Goal: Information Seeking & Learning: Learn about a topic

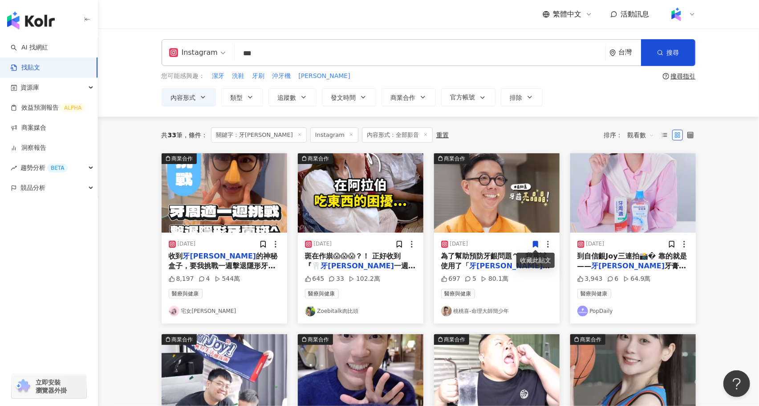
drag, startPoint x: 271, startPoint y: 58, endPoint x: 232, endPoint y: 59, distance: 38.3
click at [232, 59] on div "Instagram 牙周適 *** 台灣 搜尋 searchOperator 插入語法 完全符合 "" 聯集 OR 交集 AND 排除 - 群組 {}" at bounding box center [429, 52] width 534 height 27
click at [221, 55] on span "Instagram" at bounding box center [197, 52] width 57 height 14
click at [205, 126] on div "YouTube" at bounding box center [198, 126] width 55 height 11
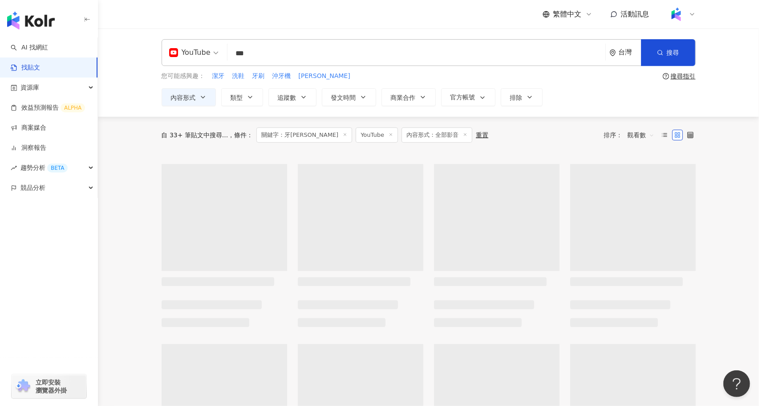
click at [299, 50] on input "***" at bounding box center [416, 53] width 371 height 19
type input "*"
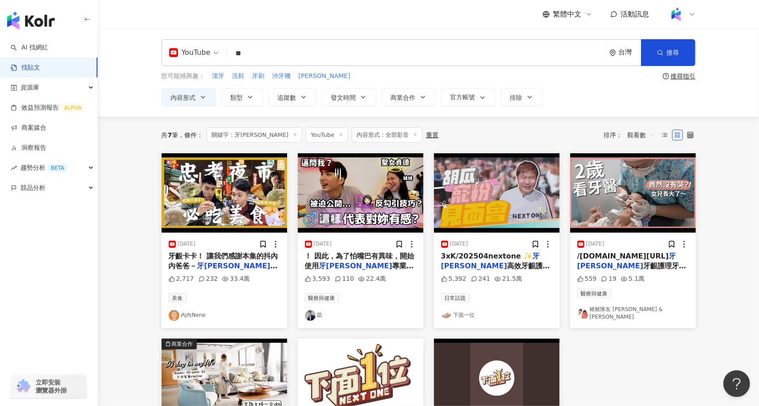
type input "*"
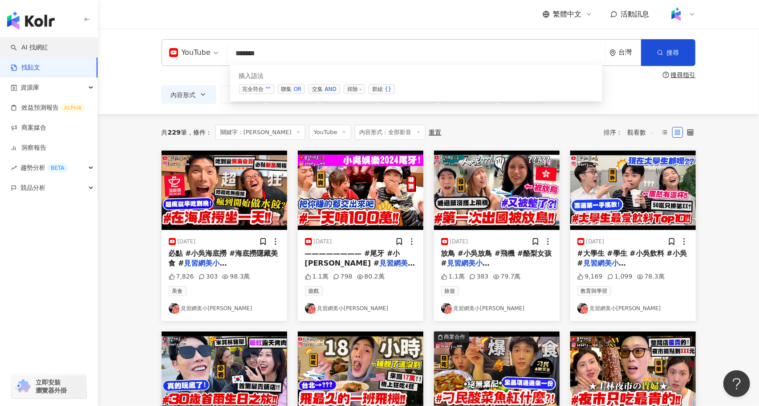
type input "******"
drag, startPoint x: 40, startPoint y: 45, endPoint x: 318, endPoint y: 46, distance: 277.9
click at [40, 45] on link "AI 找網紅" at bounding box center [29, 47] width 37 height 9
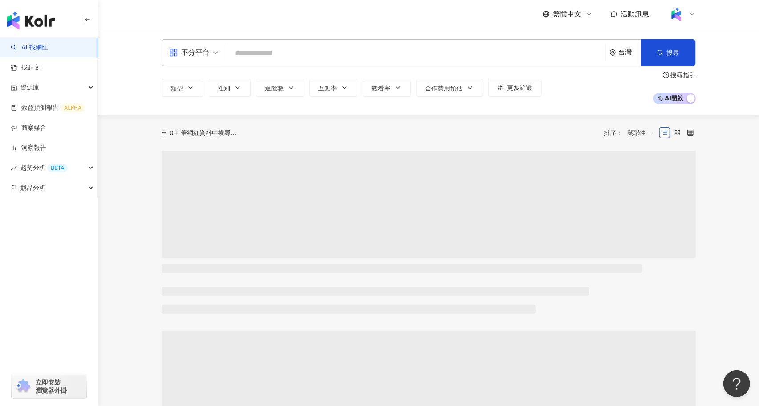
click at [313, 54] on input "search" at bounding box center [416, 53] width 371 height 17
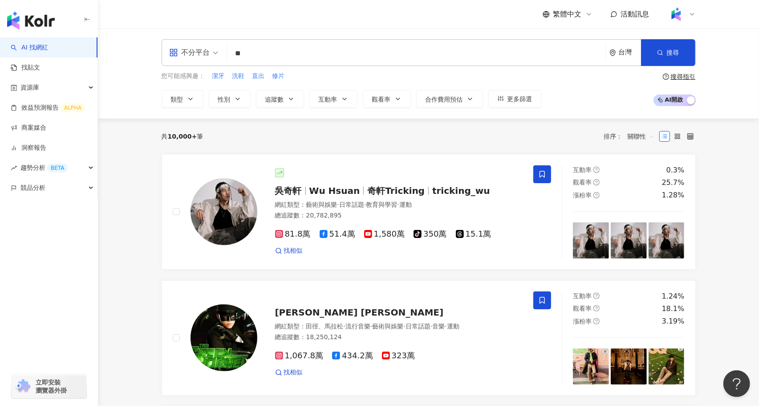
type input "*"
type input "******"
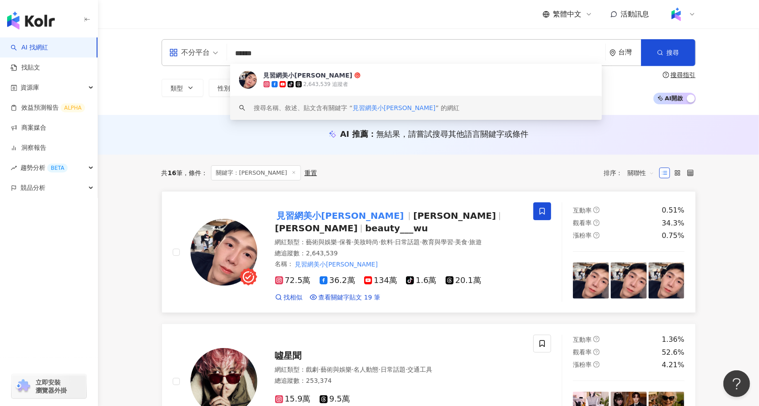
click at [413, 219] on span "Emily" at bounding box center [454, 215] width 83 height 11
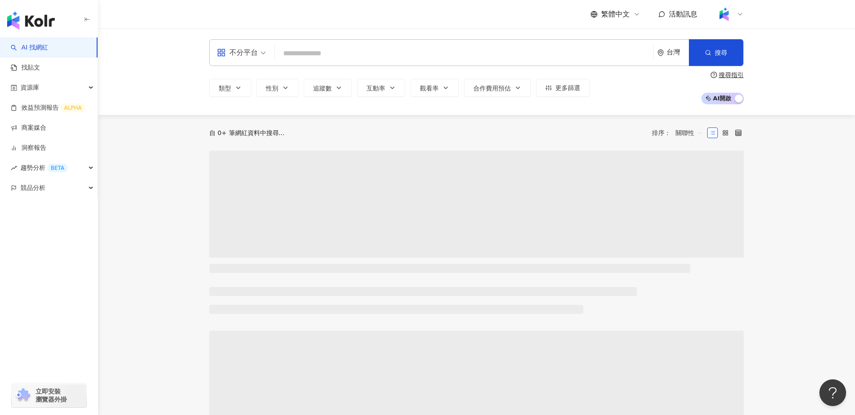
click at [319, 57] on input "search" at bounding box center [463, 53] width 371 height 17
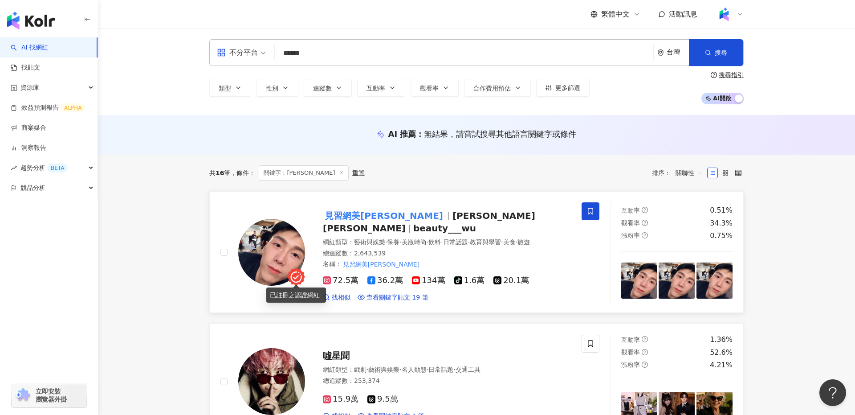
click at [281, 242] on img at bounding box center [271, 252] width 67 height 67
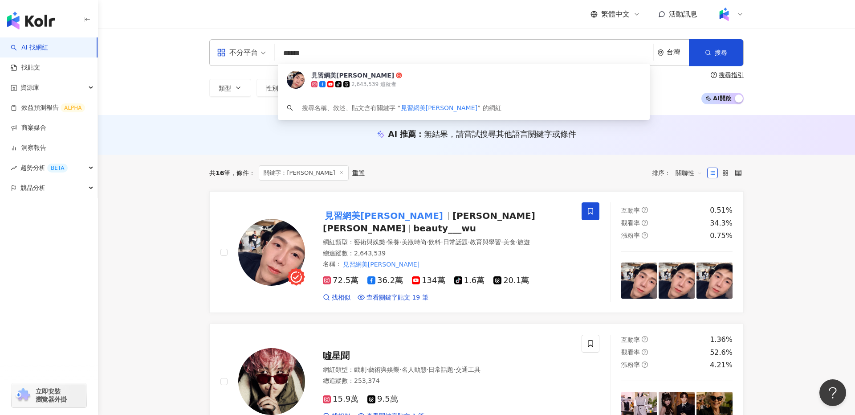
drag, startPoint x: 360, startPoint y: 49, endPoint x: 265, endPoint y: 49, distance: 94.9
click at [265, 49] on div "不分平台 ****** 台灣 搜尋 a09a4f4b-5427-4093-b804-b9085918f15a 見習網美小吳 tiktok-icon 2,643…" at bounding box center [476, 52] width 534 height 27
type input "***"
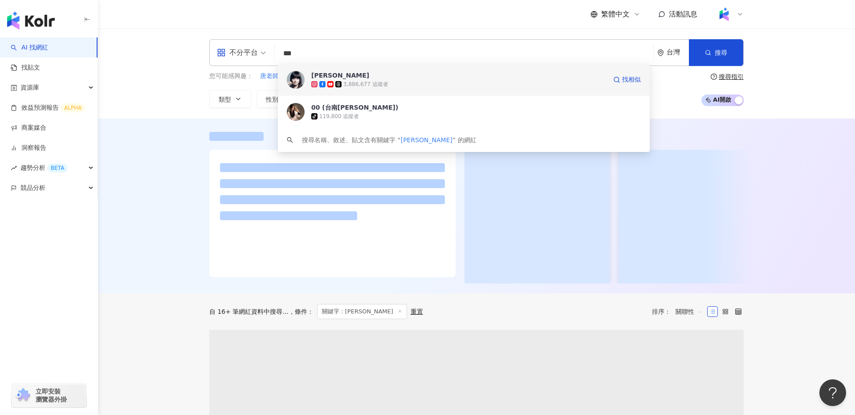
click at [399, 81] on div "3,886,677 追蹤者" at bounding box center [458, 84] width 295 height 9
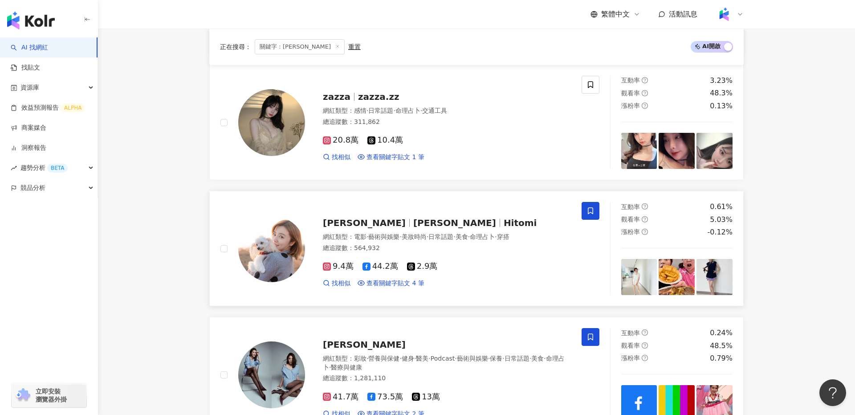
scroll to position [601, 0]
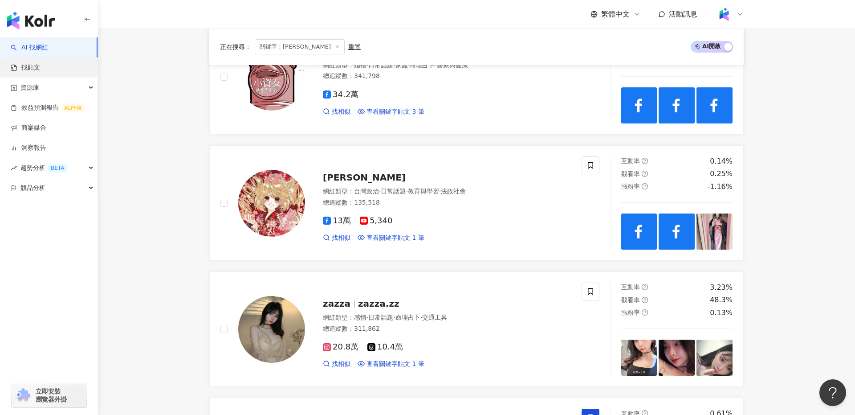
click at [40, 65] on link "找貼文" at bounding box center [25, 67] width 29 height 9
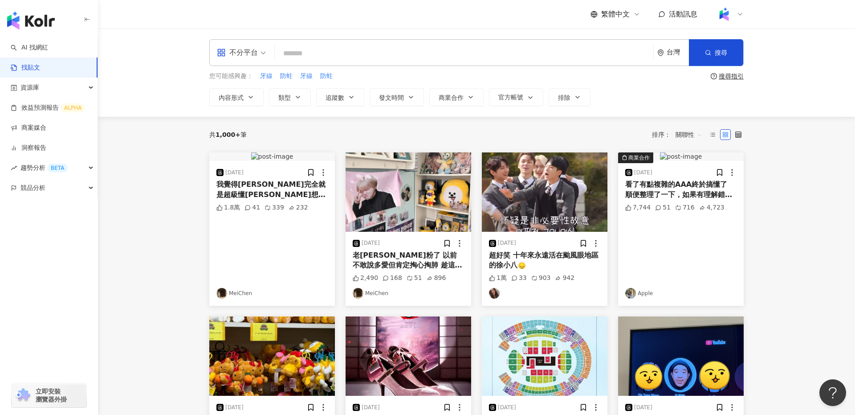
click at [333, 58] on input "search" at bounding box center [463, 53] width 371 height 19
type input "*"
type input "**"
click at [372, 55] on input "**" at bounding box center [463, 53] width 371 height 19
click at [717, 53] on span "搜尋" at bounding box center [721, 52] width 12 height 7
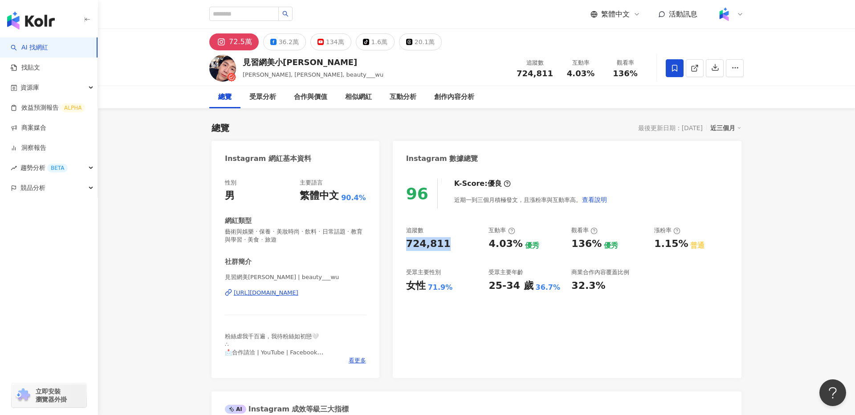
drag, startPoint x: 437, startPoint y: 245, endPoint x: 398, endPoint y: 246, distance: 39.2
click at [398, 246] on div "96 K-Score : 優良 近期一到三個月積極發文，且漲粉率與互動率高。 查看說明 追蹤數 724,811 互動率 4.03% 優秀 觀看率 136% 優…" at bounding box center [567, 274] width 349 height 208
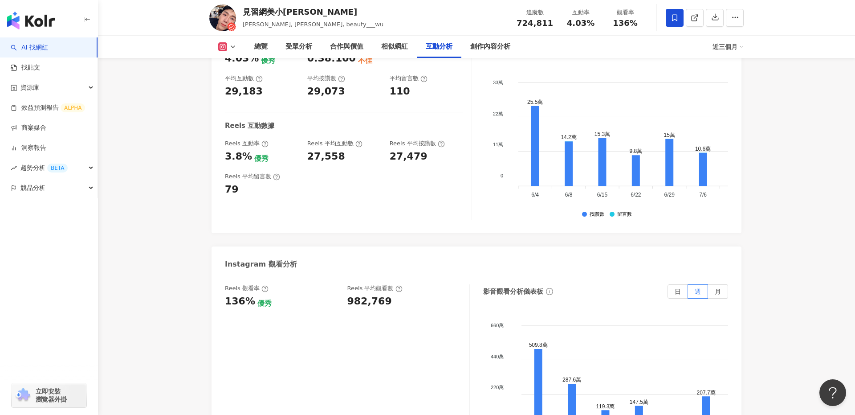
scroll to position [1999, 0]
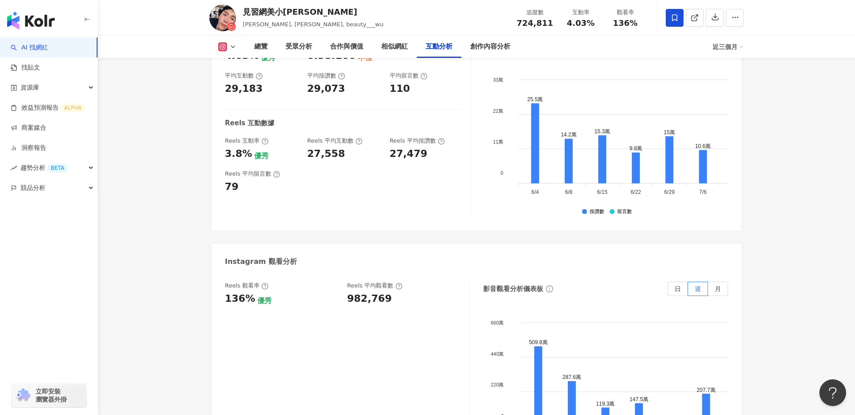
click at [234, 47] on icon at bounding box center [232, 46] width 7 height 7
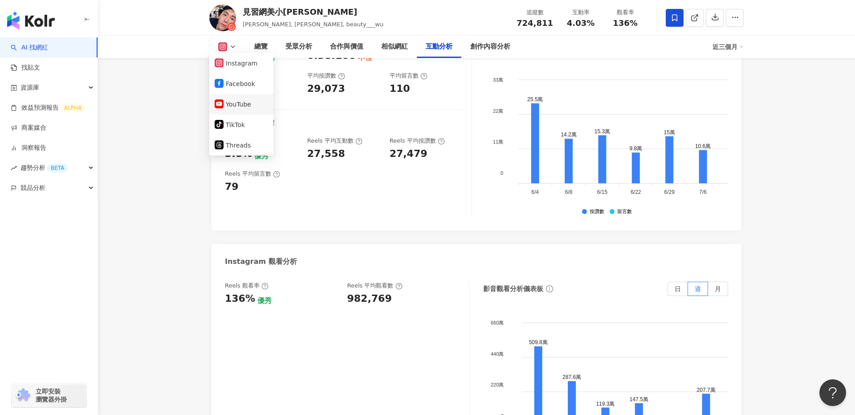
click at [241, 107] on button "YouTube" at bounding box center [241, 104] width 53 height 12
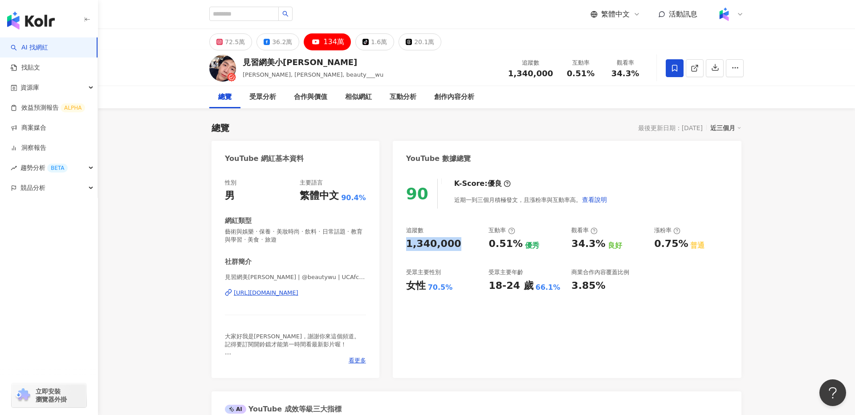
drag, startPoint x: 457, startPoint y: 244, endPoint x: 404, endPoint y: 245, distance: 53.0
click at [404, 245] on div "90 K-Score : 優良 近期一到三個月積極發文，且漲粉率與互動率高。 查看說明 追蹤數 1,340,000 互動率 0.51% 優秀 觀看率 34.3…" at bounding box center [567, 274] width 349 height 208
copy div "1,340,000"
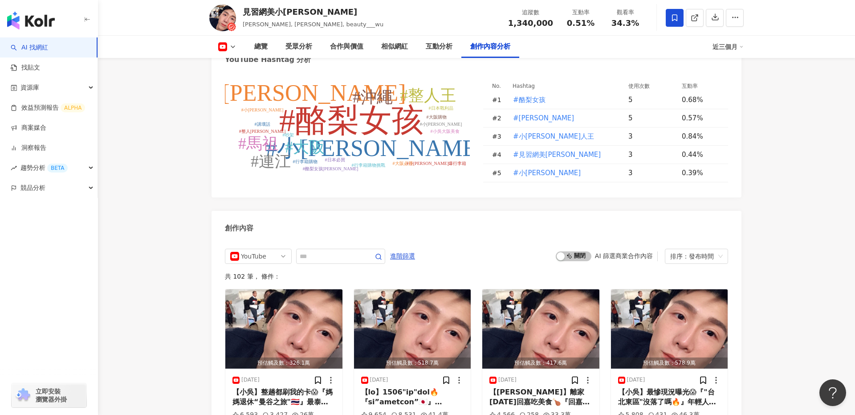
scroll to position [2261, 0]
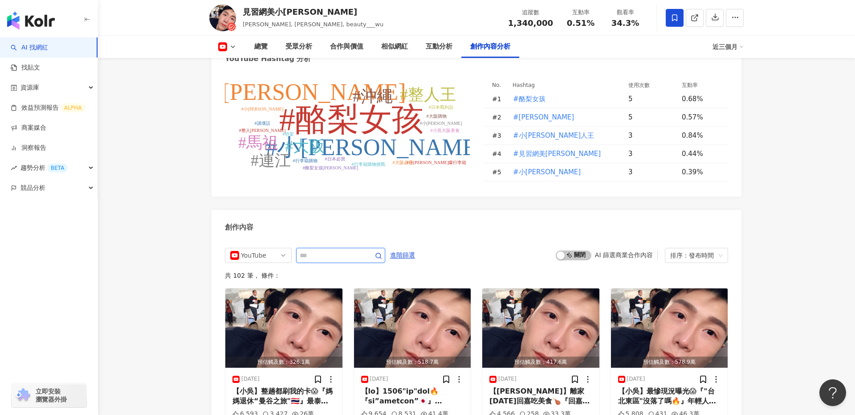
click at [322, 250] on input "text" at bounding box center [331, 255] width 62 height 11
type input "**"
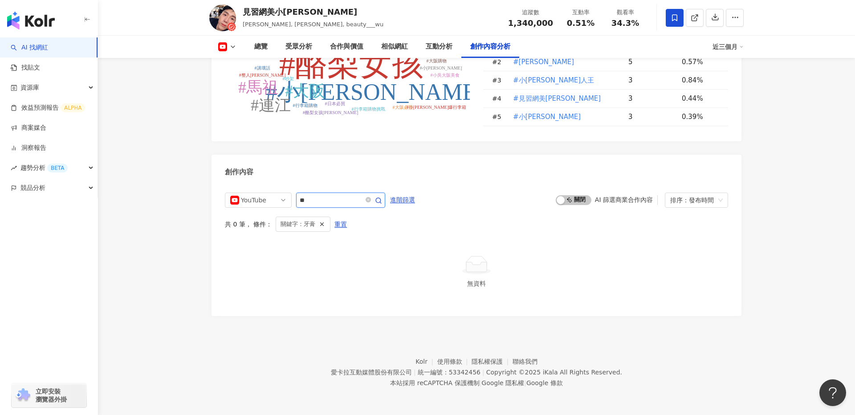
scroll to position [2286, 0]
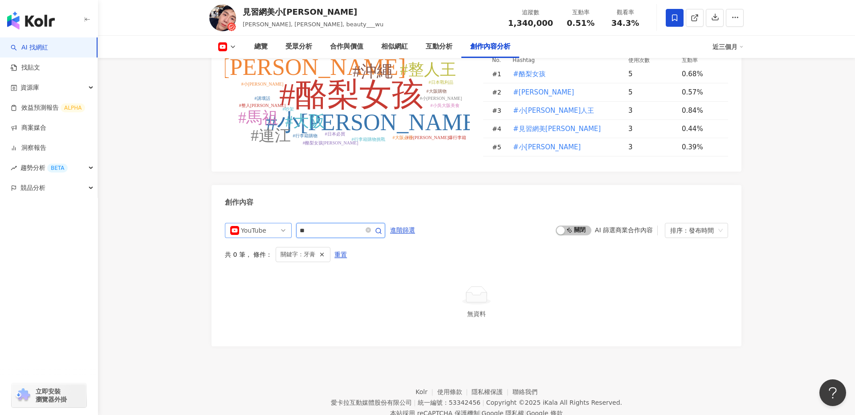
click at [269, 223] on div "YouTube" at bounding box center [255, 230] width 29 height 14
click at [265, 244] on div "不分平台" at bounding box center [257, 249] width 29 height 10
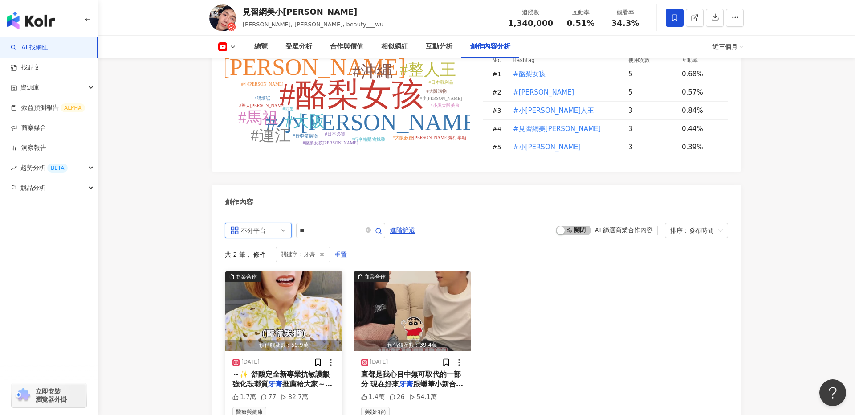
click at [292, 297] on img "button" at bounding box center [283, 310] width 117 height 79
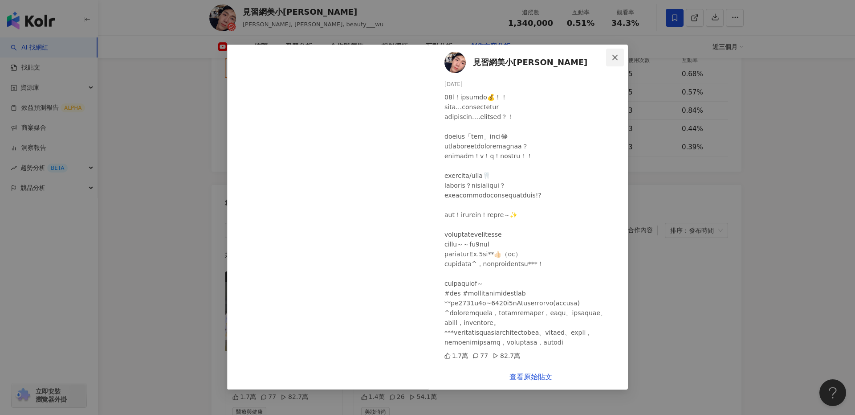
click at [618, 57] on icon "close" at bounding box center [615, 57] width 7 height 7
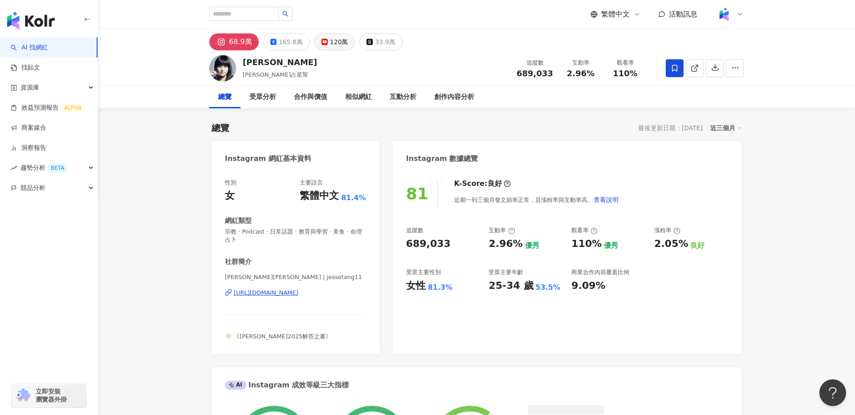
click at [330, 43] on div "120萬" at bounding box center [339, 42] width 18 height 12
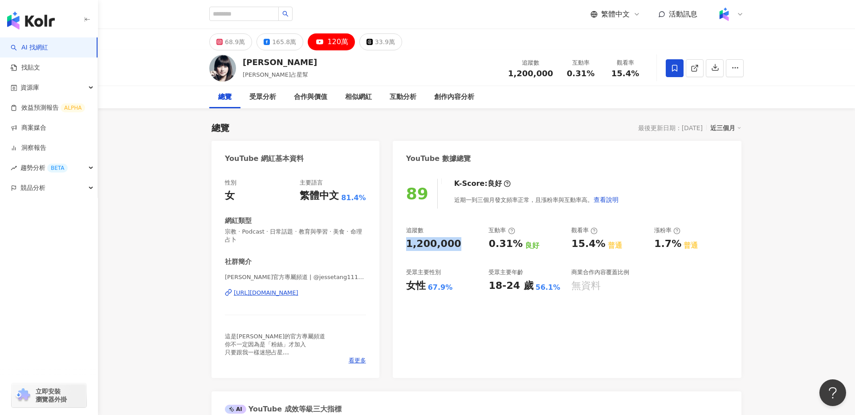
drag, startPoint x: 411, startPoint y: 245, endPoint x: 403, endPoint y: 246, distance: 7.6
click at [403, 246] on div "89 K-Score : 良好 近期一到三個月發文頻率正常，且漲粉率與互動率高。 查看說明 追蹤數 1,200,000 互動率 0.31% 良好 觀看率 15…" at bounding box center [567, 274] width 349 height 208
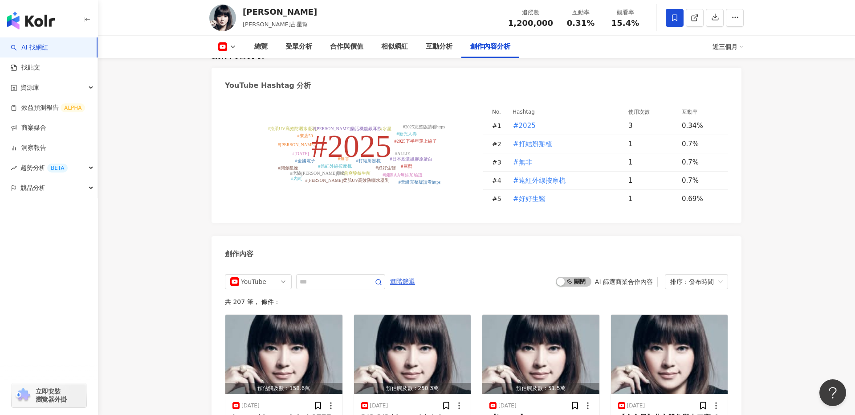
scroll to position [2223, 0]
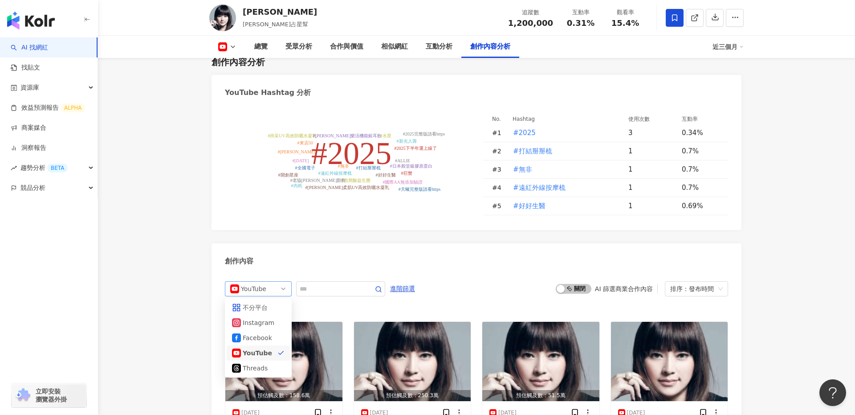
click at [262, 281] on div "YouTube" at bounding box center [255, 288] width 29 height 14
click at [264, 302] on div "不分平台" at bounding box center [257, 307] width 29 height 10
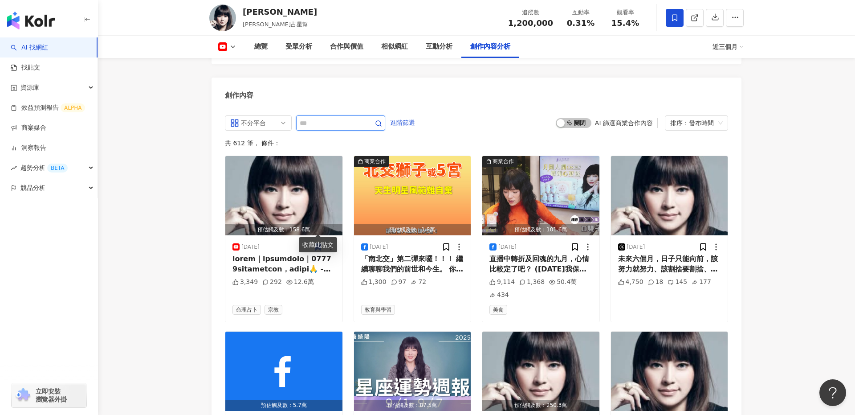
click at [344, 118] on input "text" at bounding box center [331, 123] width 62 height 11
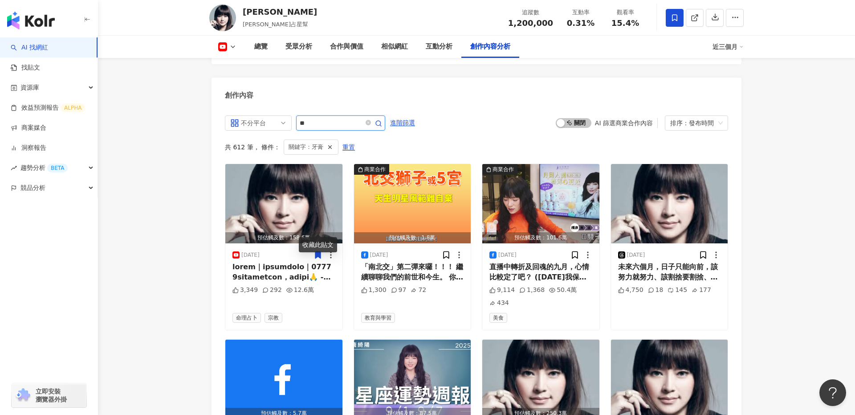
scroll to position [2291, 0]
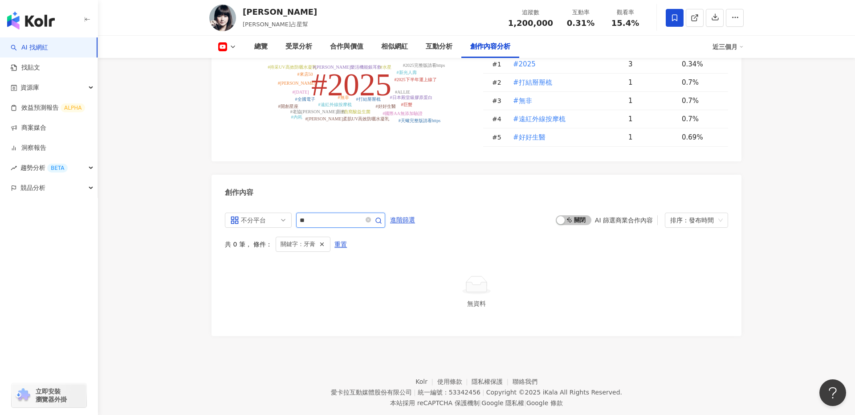
click at [348, 215] on input "**" at bounding box center [331, 220] width 62 height 11
type input "*"
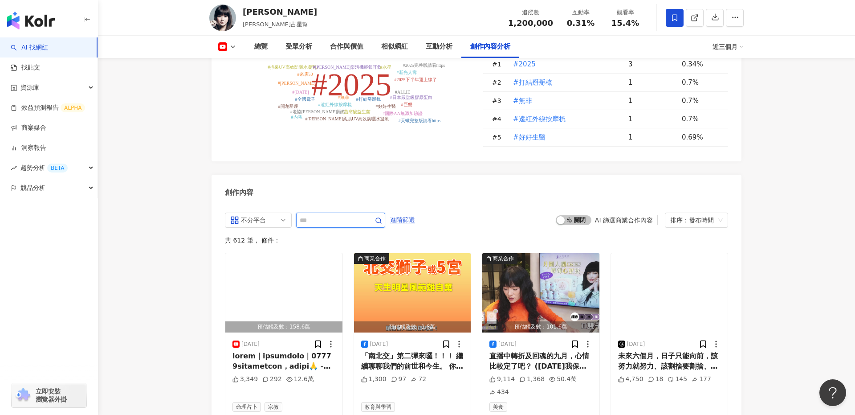
scroll to position [2388, 0]
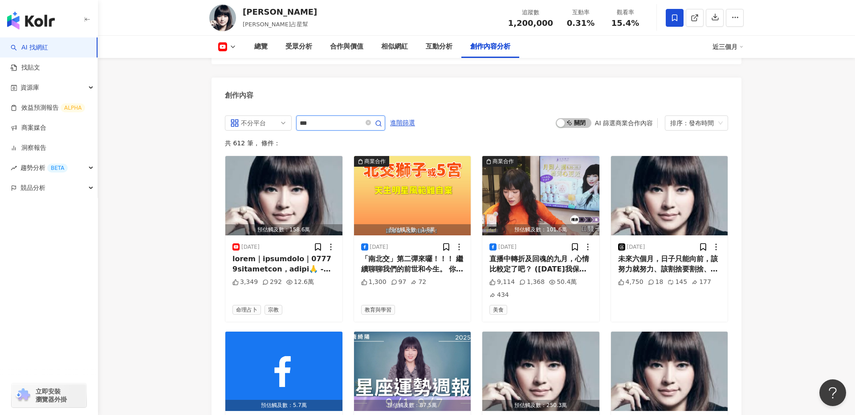
type input "***"
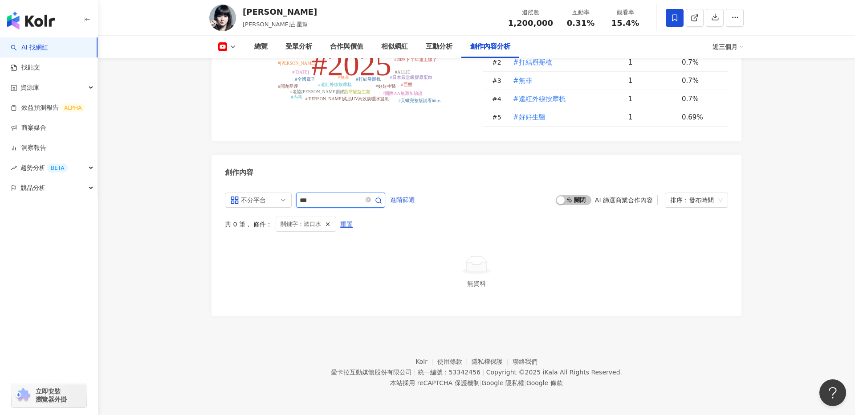
scroll to position [2291, 0]
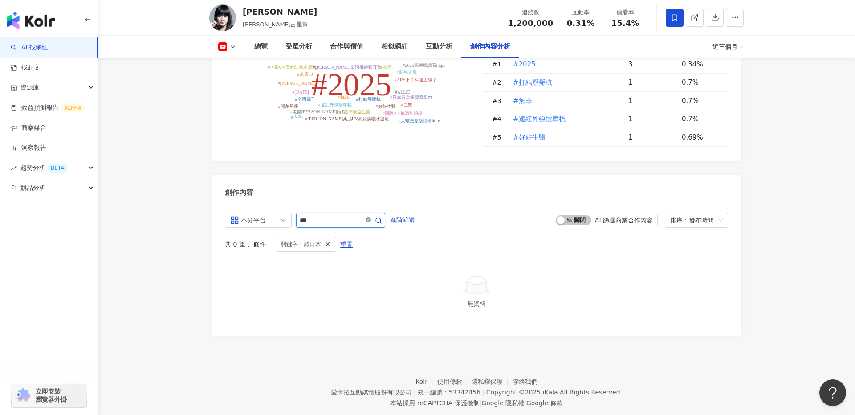
click at [370, 217] on icon "close-circle" at bounding box center [368, 219] width 5 height 5
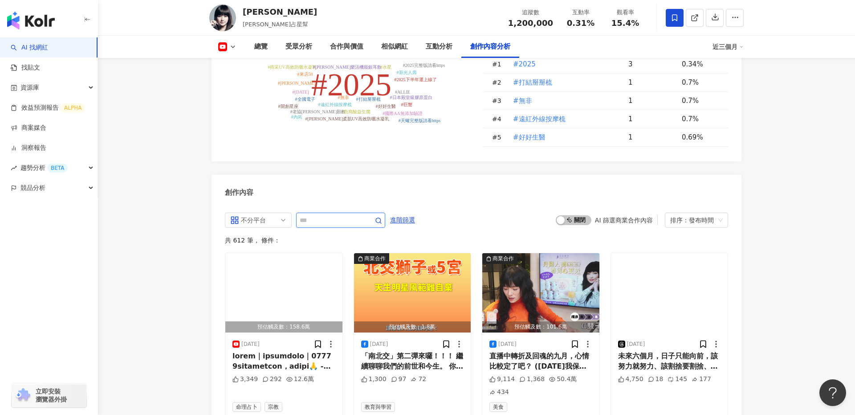
scroll to position [2388, 0]
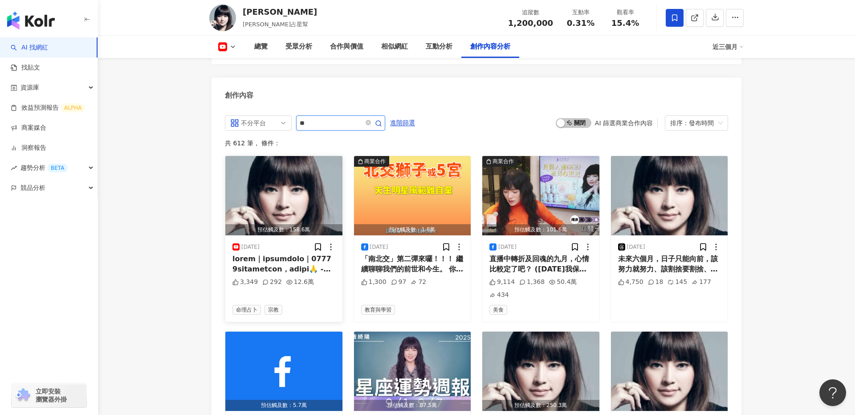
type input "**"
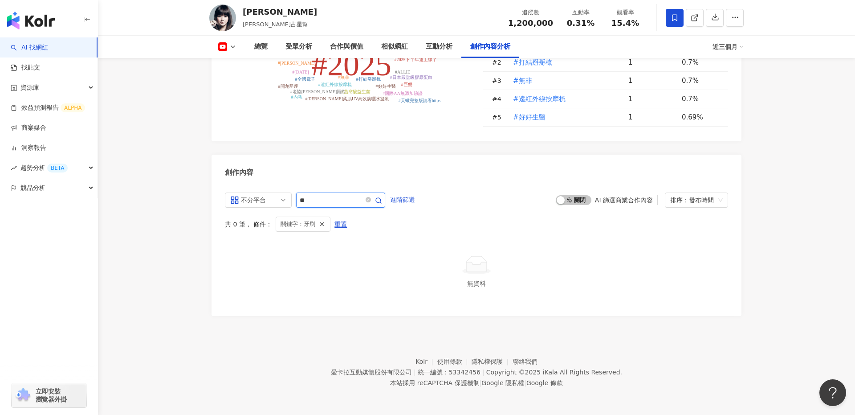
scroll to position [2291, 0]
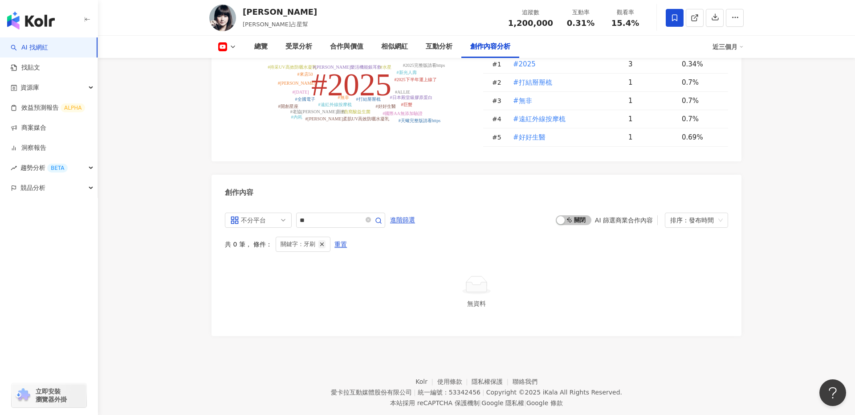
click at [322, 240] on button "button" at bounding box center [321, 244] width 7 height 8
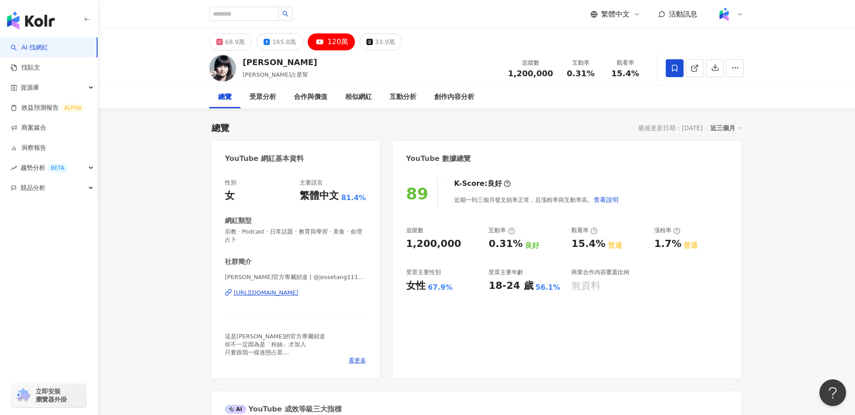
click at [298, 294] on div "https://www.youtube.com/channel/UCK7LdglLCApOTaylxX8hW2Q" at bounding box center [266, 293] width 65 height 8
drag, startPoint x: 451, startPoint y: 247, endPoint x: 403, endPoint y: 245, distance: 48.6
click at [403, 245] on div "89 K-Score : 良好 近期一到三個月發文頻率正常，且漲粉率與互動率高。 查看說明 追蹤數 1,200,000 互動率 0.31% 良好 觀看率 15…" at bounding box center [567, 274] width 349 height 208
copy div "1,200,000"
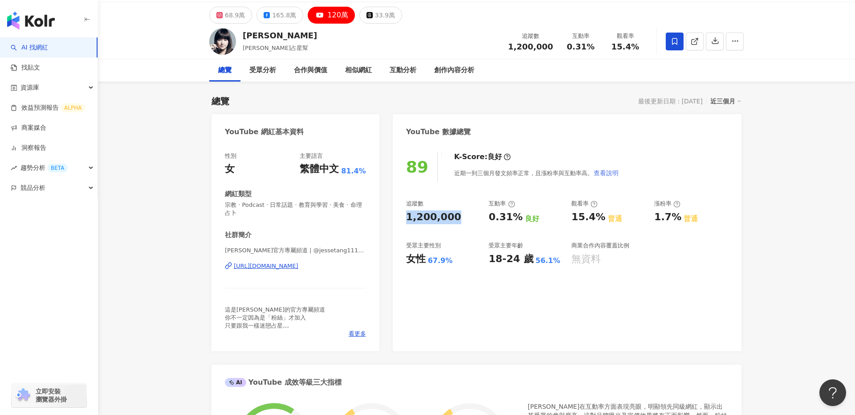
scroll to position [30, 0]
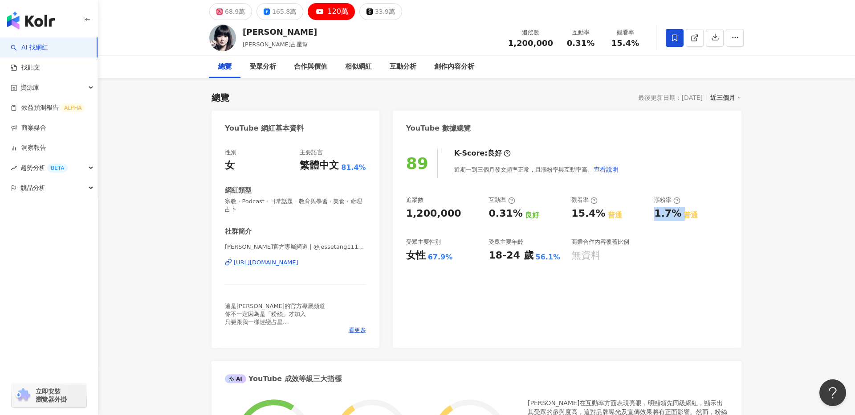
drag, startPoint x: 652, startPoint y: 214, endPoint x: 678, endPoint y: 212, distance: 26.0
click at [678, 212] on div "追蹤數 1,200,000 互動率 0.31% 良好 觀看率 15.4% 普通 漲粉率 1.7% 普通 受眾主要性別 女性 67.9% 受眾主要年齡 18-2…" at bounding box center [567, 229] width 322 height 66
copy div "1.7%"
drag, startPoint x: 570, startPoint y: 213, endPoint x: 599, endPoint y: 214, distance: 29.0
click at [599, 214] on div "追蹤數 1,200,000 互動率 0.31% 良好 觀看率 15.4% 普通 漲粉率 1.7% 普通 受眾主要性別 女性 67.9% 受眾主要年齡 18-2…" at bounding box center [567, 229] width 322 height 66
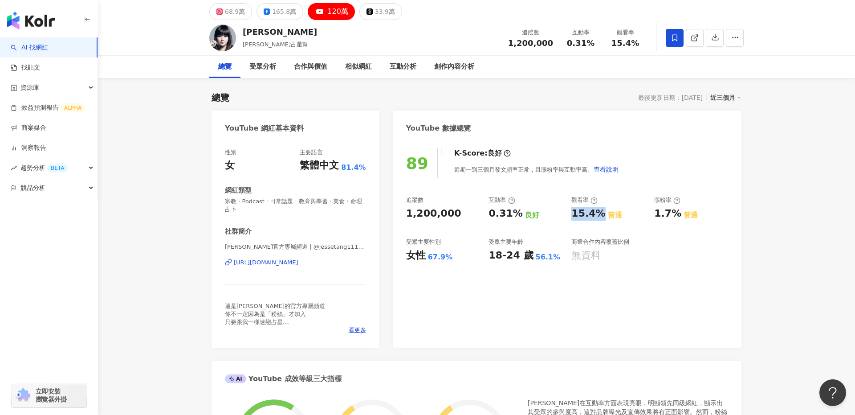
copy div "15.4%"
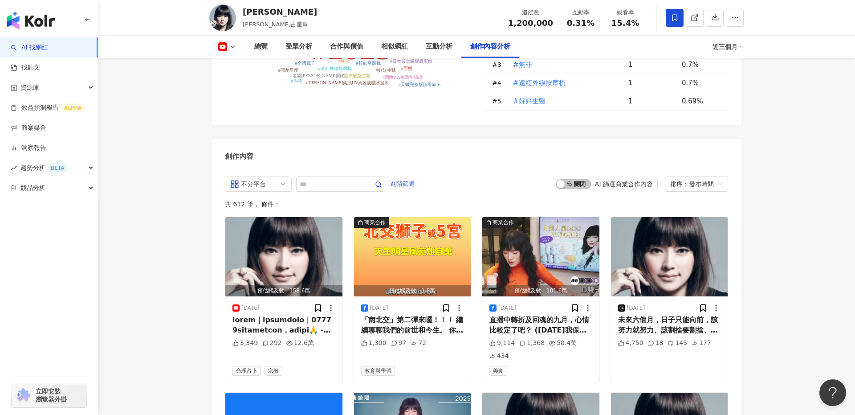
scroll to position [2328, 0]
click at [555, 247] on img "button" at bounding box center [540, 255] width 117 height 79
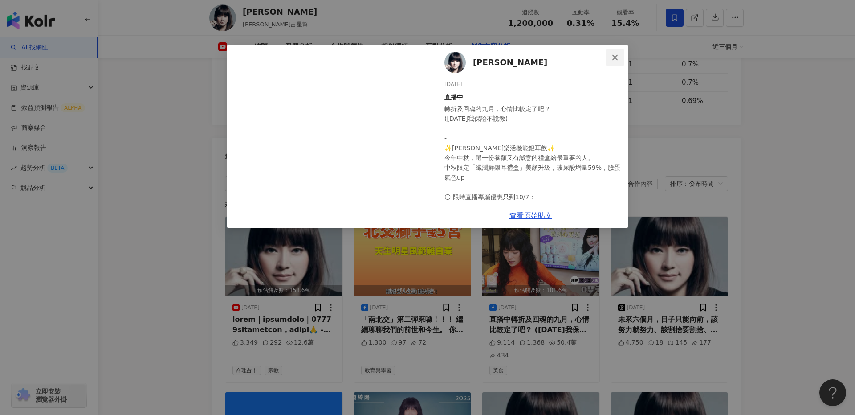
click at [613, 58] on icon "close" at bounding box center [615, 57] width 7 height 7
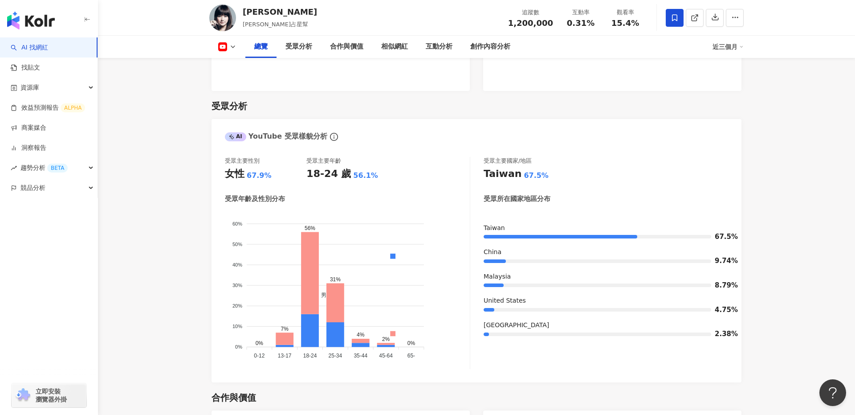
scroll to position [0, 0]
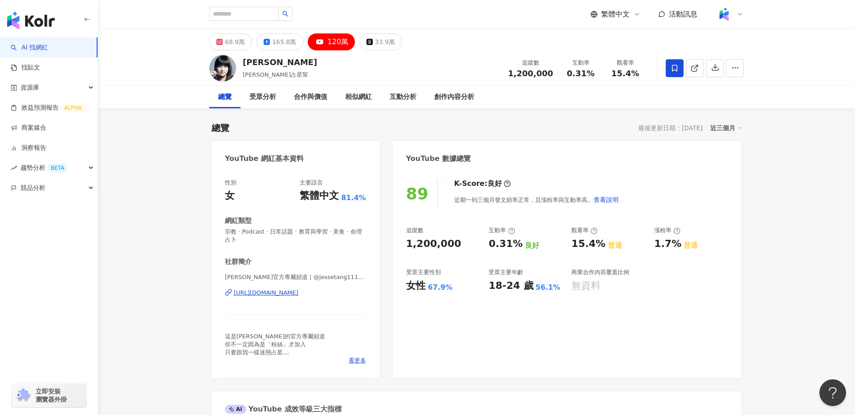
click at [452, 313] on div "89 K-Score : 良好 近期一到三個月發文頻率正常，且漲粉率與互動率高。 查看說明 追蹤數 1,200,000 互動率 0.31% 良好 觀看率 15…" at bounding box center [567, 274] width 349 height 208
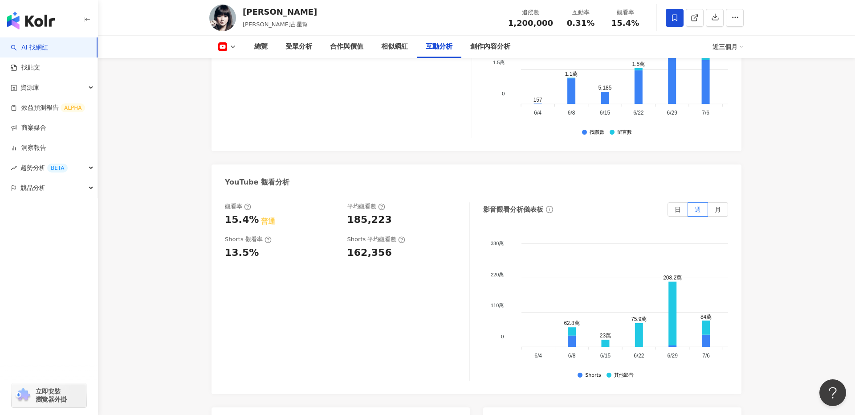
scroll to position [1597, 0]
drag, startPoint x: 346, startPoint y: 196, endPoint x: 391, endPoint y: 198, distance: 45.0
click at [391, 201] on div "觀看率 15.4% 普通 平均觀看數 185,223" at bounding box center [343, 213] width 236 height 24
copy div "185,223"
click at [343, 264] on div "觀看率 15.4% 普通 平均觀看數 185,223 Shorts 觀看率 13.5% Shorts 平均觀看數 162,356" at bounding box center [347, 290] width 245 height 178
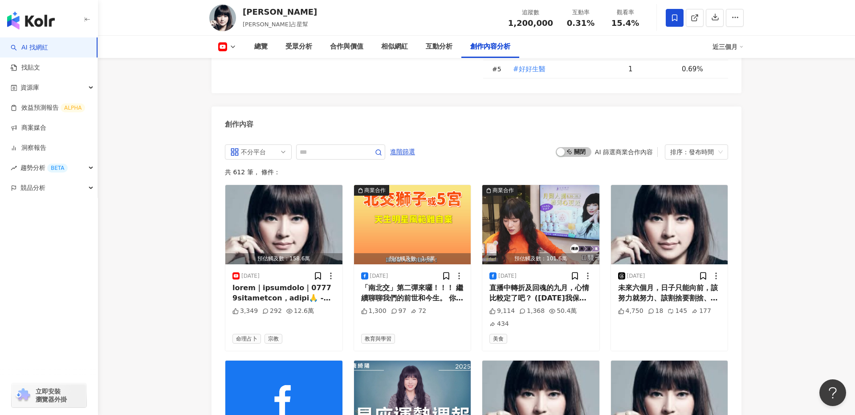
scroll to position [2373, 0]
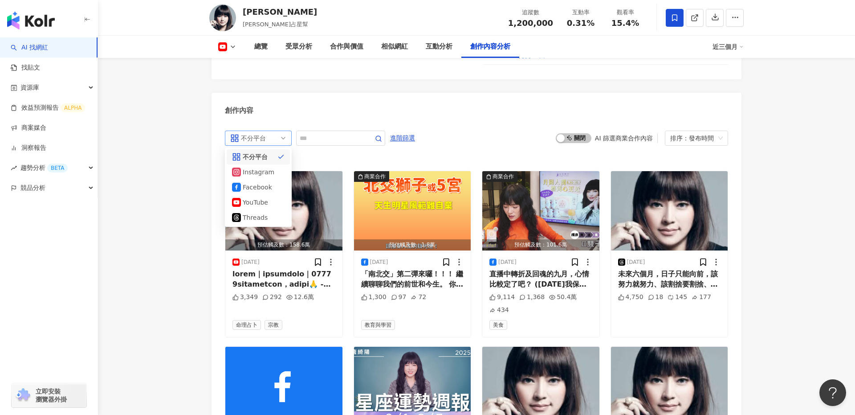
click at [262, 131] on div "不分平台" at bounding box center [255, 138] width 29 height 14
click at [268, 197] on div "YouTube" at bounding box center [257, 202] width 29 height 10
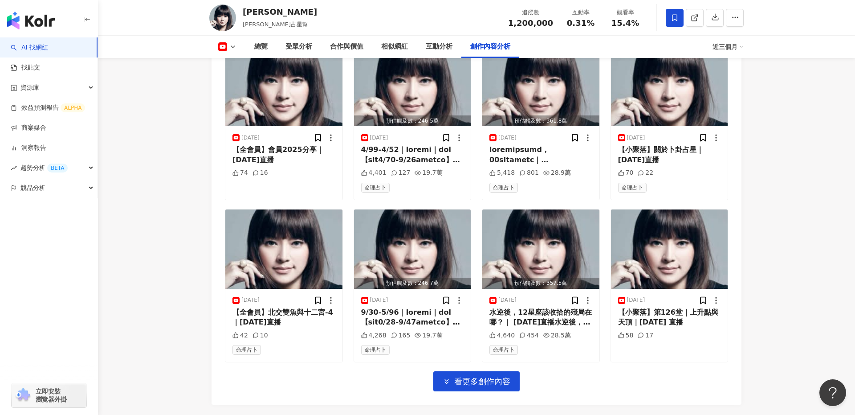
scroll to position [2665, 0]
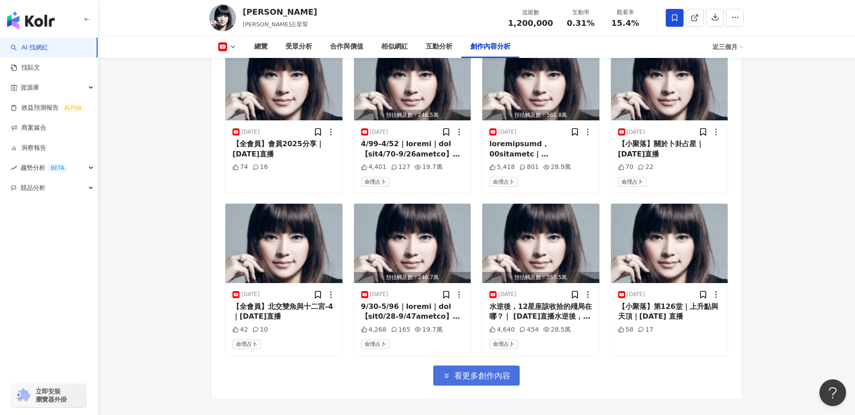
click at [468, 371] on span "看更多創作內容" at bounding box center [482, 376] width 56 height 10
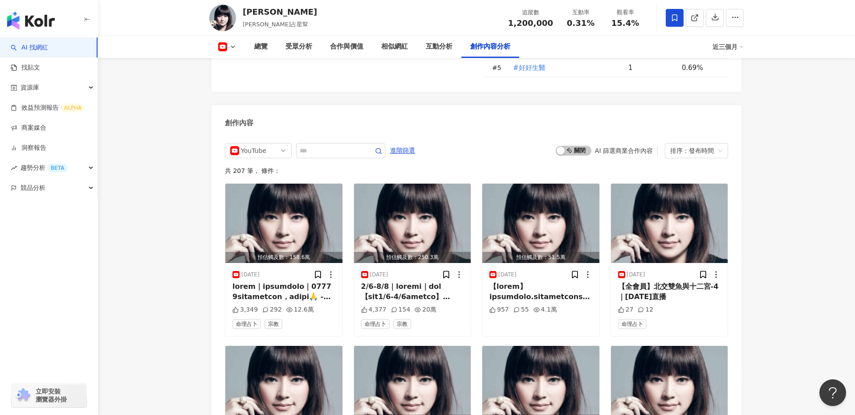
scroll to position [2361, 0]
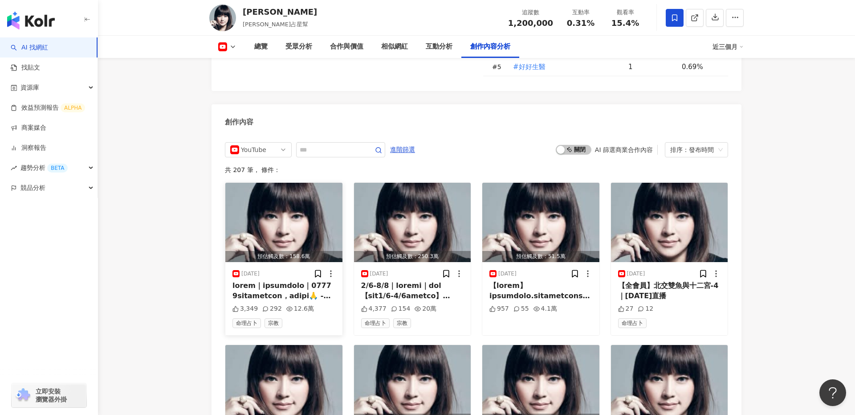
click at [283, 212] on img "button" at bounding box center [283, 222] width 117 height 79
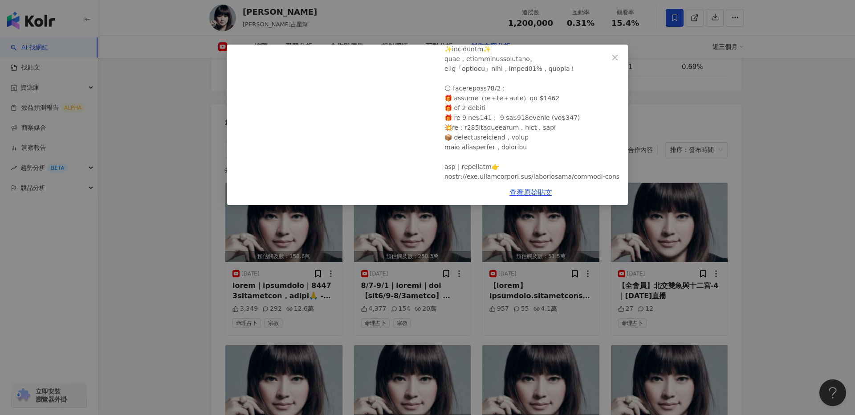
scroll to position [295, 0]
click at [616, 55] on icon "close" at bounding box center [615, 57] width 7 height 7
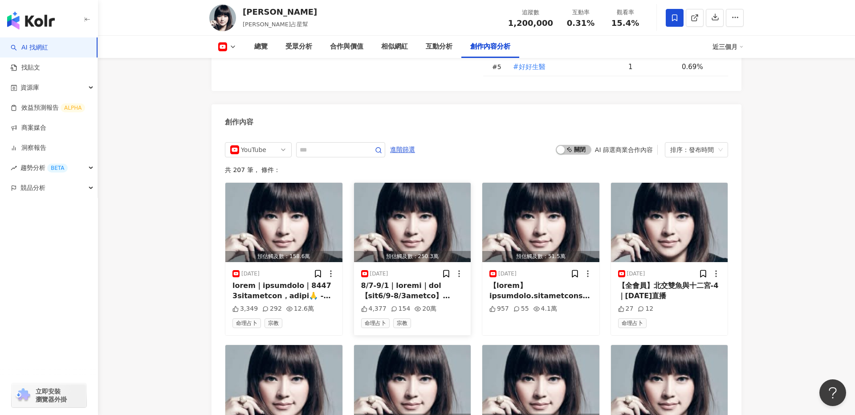
click at [400, 225] on img "button" at bounding box center [412, 222] width 117 height 79
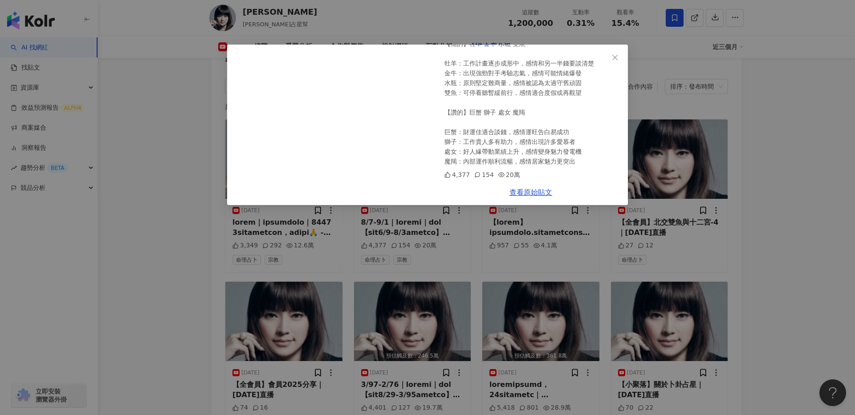
scroll to position [2434, 0]
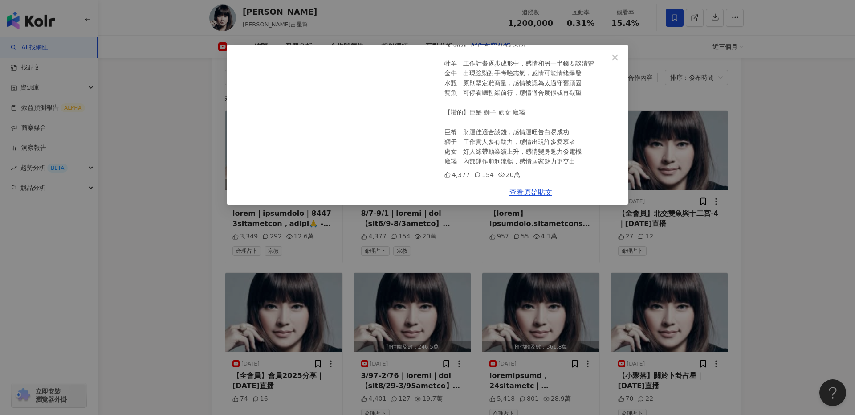
click at [588, 244] on div "唐綺陽 2025/8/31 9/1-9/7｜星座運勢週報｜唐綺陽 4,377 154 20萬 查看原始貼文" at bounding box center [427, 207] width 855 height 415
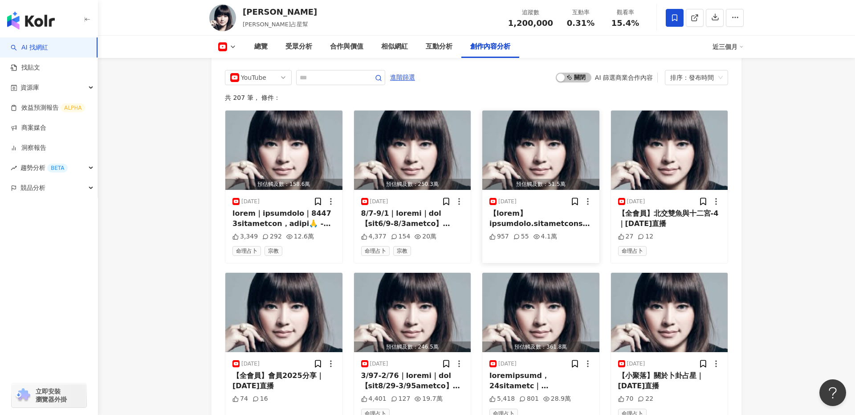
click at [542, 145] on img "button" at bounding box center [540, 149] width 117 height 79
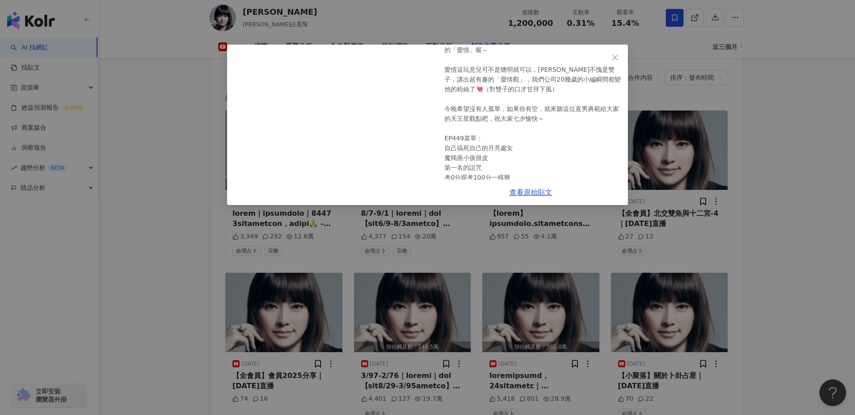
scroll to position [232, 0]
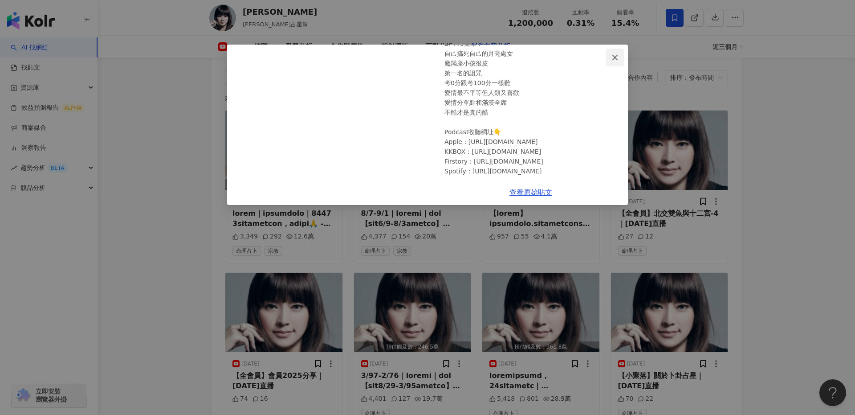
click at [612, 59] on icon "close" at bounding box center [614, 56] width 5 height 5
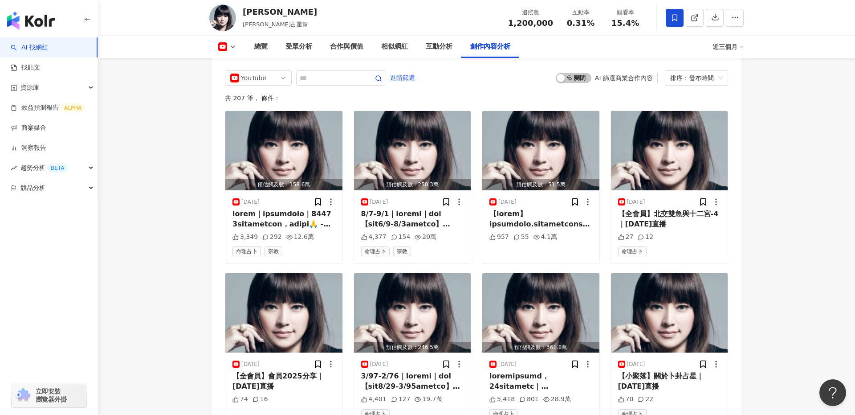
scroll to position [3212, 0]
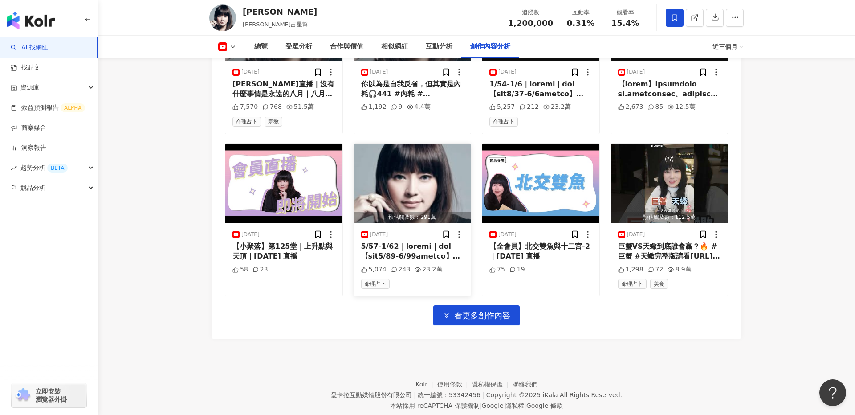
click at [420, 172] on img "button" at bounding box center [412, 182] width 117 height 79
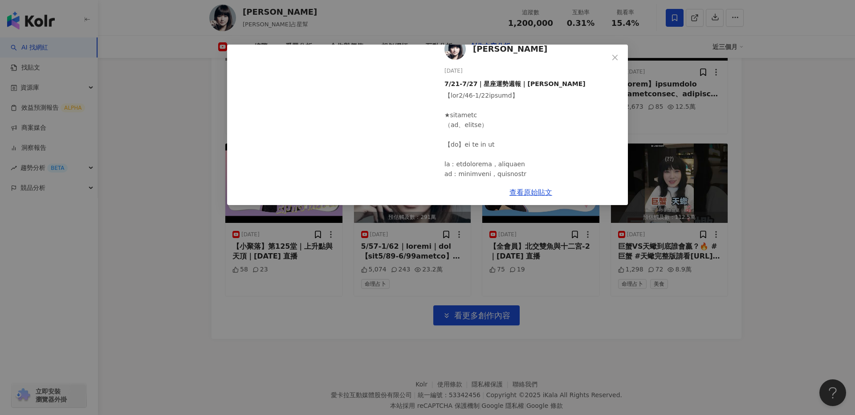
scroll to position [15, 0]
click at [615, 57] on icon "close" at bounding box center [615, 57] width 7 height 7
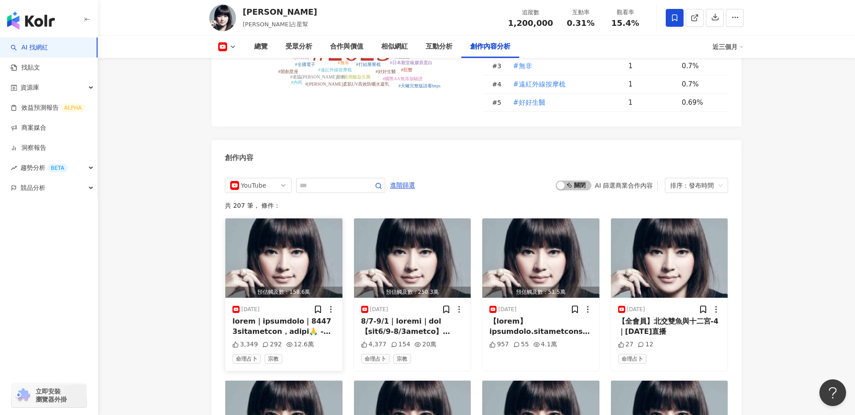
scroll to position [2327, 0]
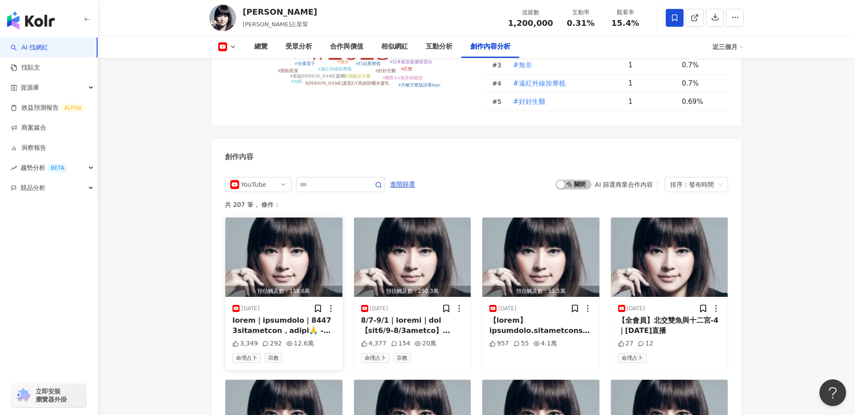
click at [308, 315] on div at bounding box center [283, 325] width 103 height 20
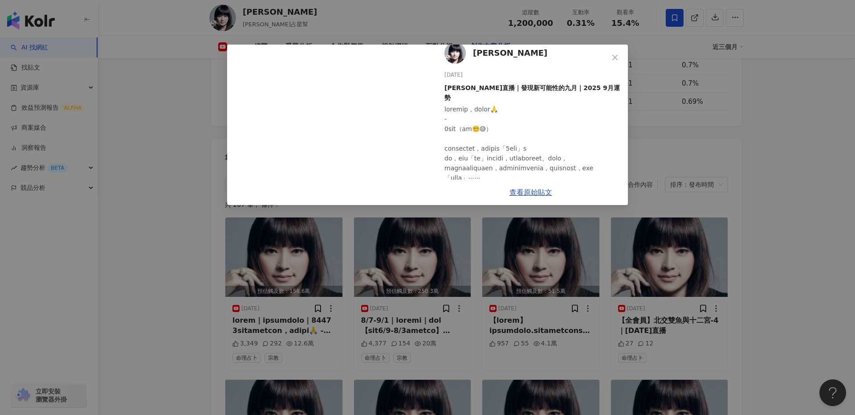
scroll to position [11, 0]
click at [553, 293] on div "唐綺陽 2025/9/3 唐綺陽直播｜發現新可能性的九月｜2025 9月運勢 3,349 292 12.6萬 查看原始貼文" at bounding box center [427, 207] width 855 height 415
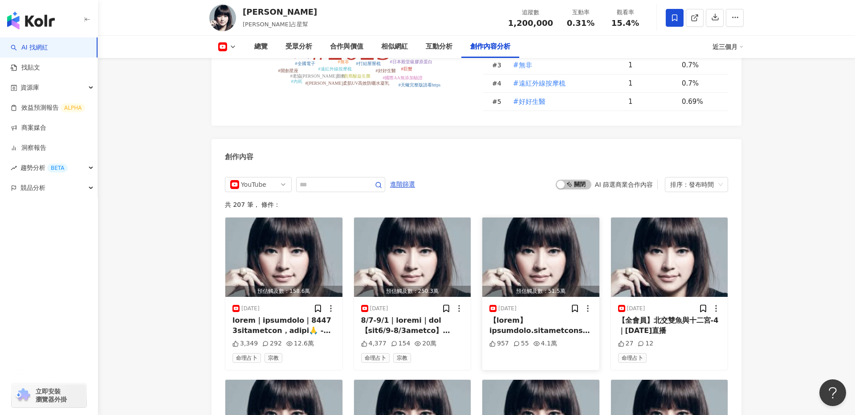
click at [533, 241] on img "button" at bounding box center [540, 256] width 117 height 79
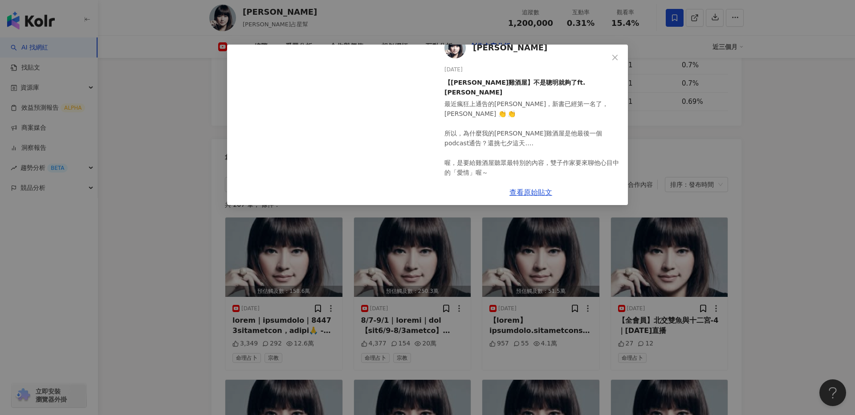
scroll to position [16, 0]
click at [625, 316] on div "唐綺陽 2025/8/29 【唐陽雞酒屋】不是聰明就夠了ft.侯文詠 957 55 4.1萬 查看原始貼文" at bounding box center [427, 207] width 855 height 415
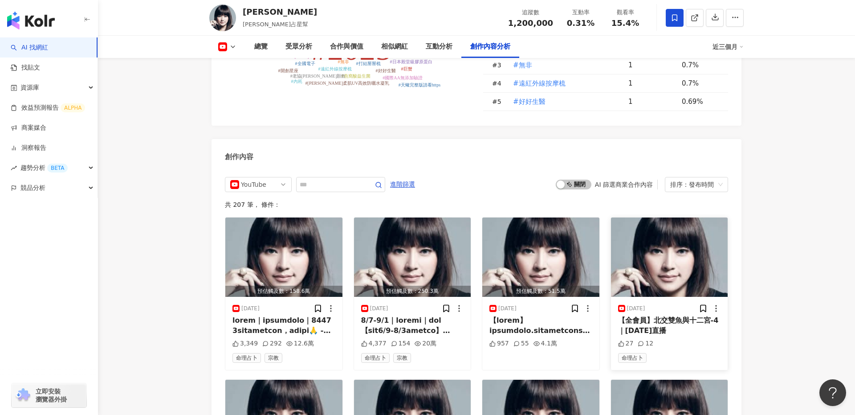
click at [685, 239] on img "button" at bounding box center [669, 256] width 117 height 79
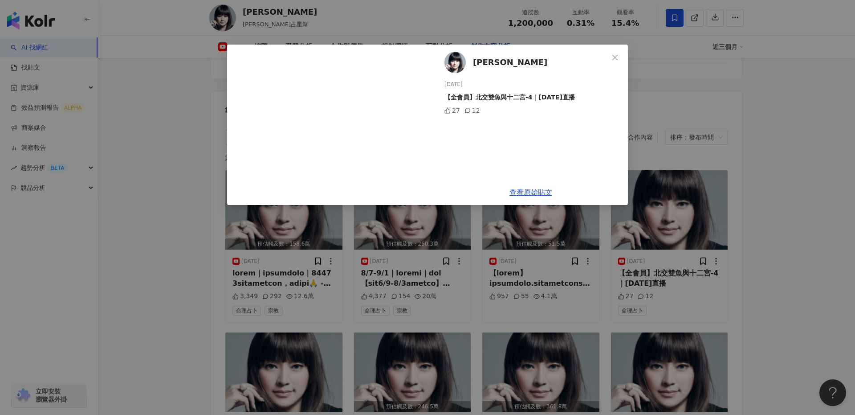
scroll to position [2376, 0]
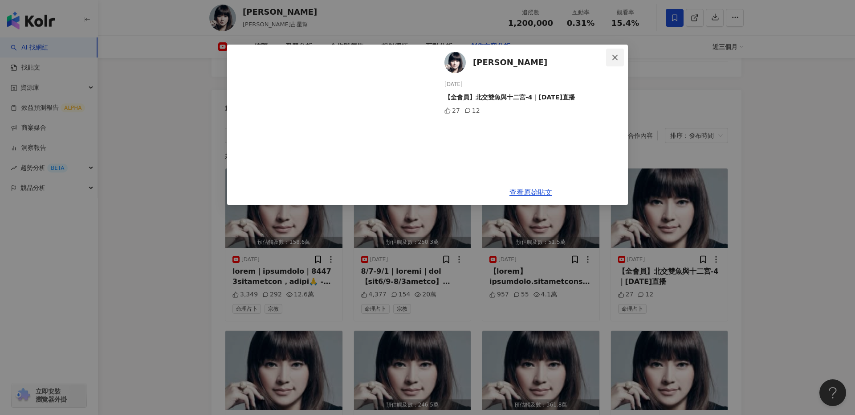
click at [614, 61] on button "Close" at bounding box center [615, 58] width 18 height 18
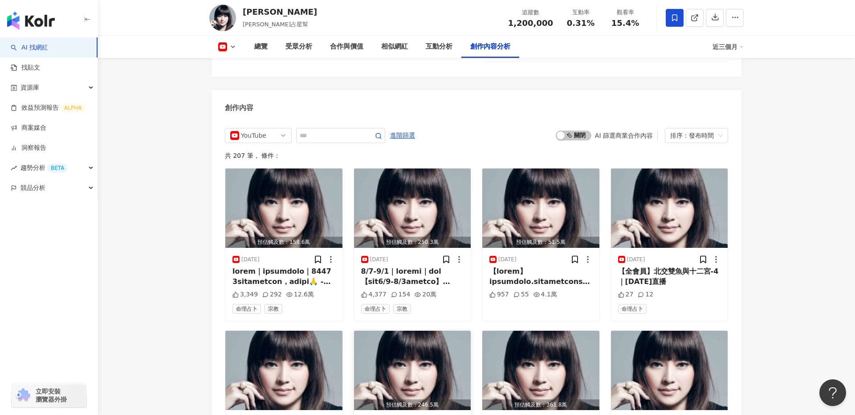
scroll to position [2440, 0]
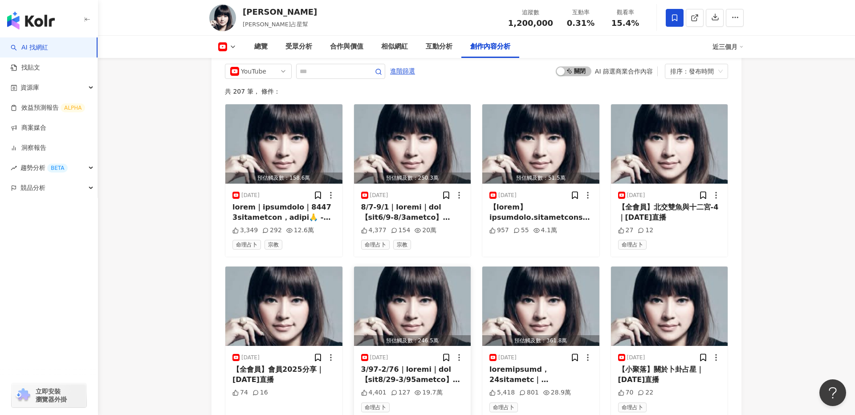
click at [424, 301] on img "button" at bounding box center [412, 305] width 117 height 79
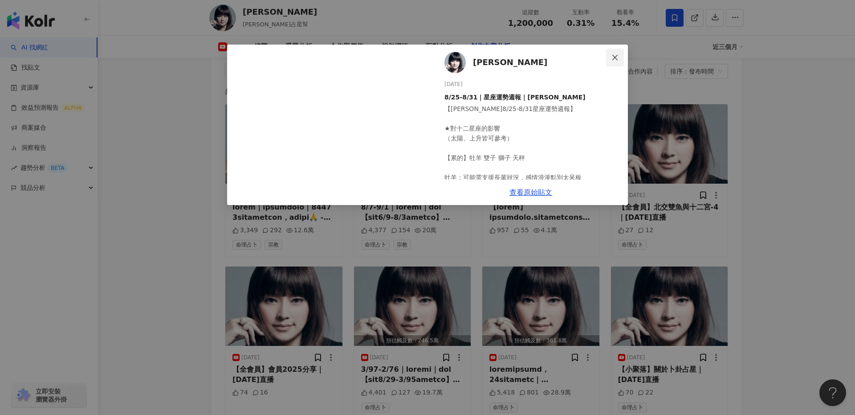
click at [612, 58] on icon "close" at bounding box center [615, 57] width 7 height 7
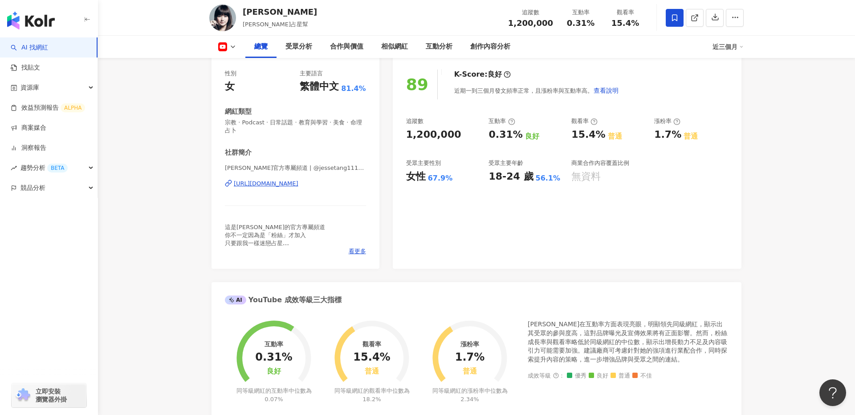
scroll to position [0, 0]
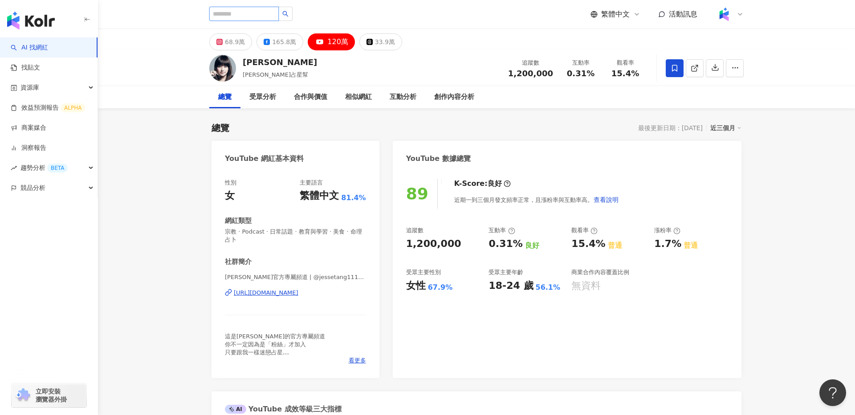
click at [235, 12] on input "search" at bounding box center [243, 14] width 69 height 14
type input "**"
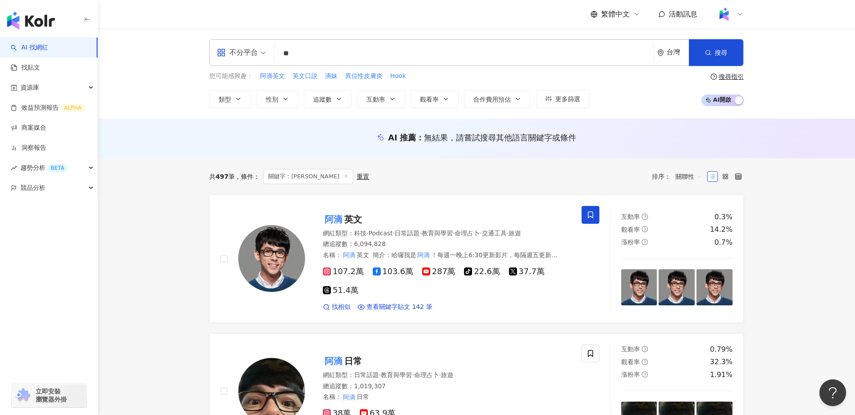
click at [311, 55] on input "**" at bounding box center [463, 53] width 371 height 17
type input "****"
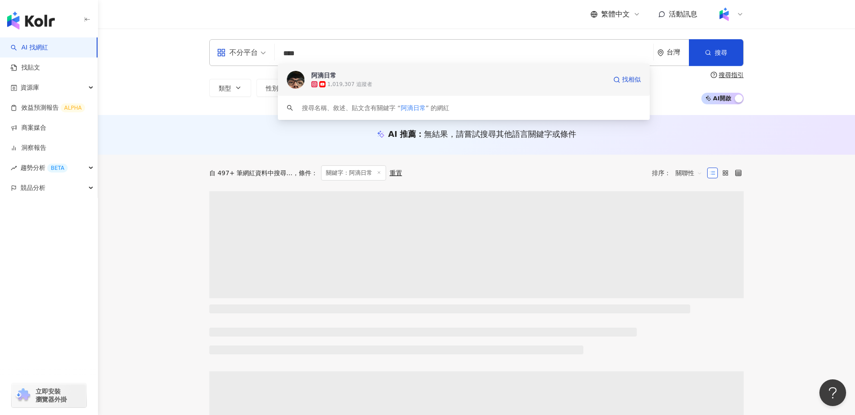
click at [405, 80] on div "1,019,307 追蹤者" at bounding box center [458, 84] width 295 height 9
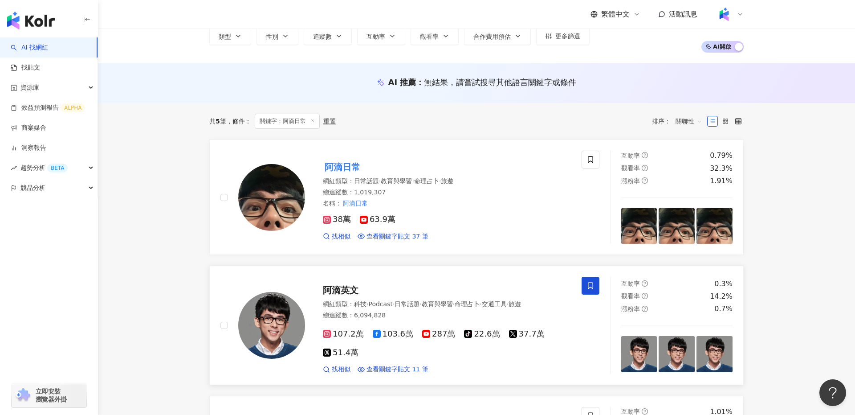
scroll to position [47, 0]
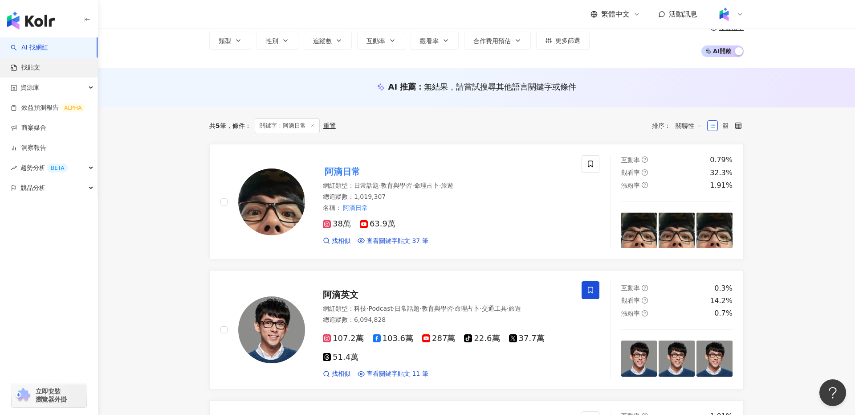
click at [40, 67] on link "找貼文" at bounding box center [25, 67] width 29 height 9
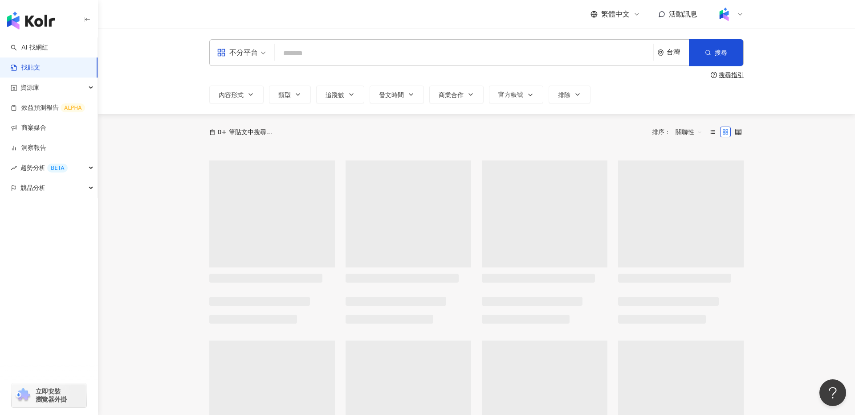
click at [361, 55] on input "search" at bounding box center [463, 53] width 371 height 19
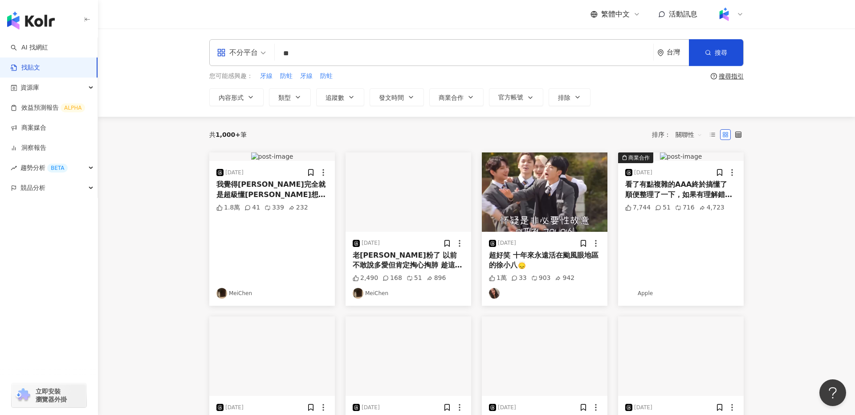
type input "**"
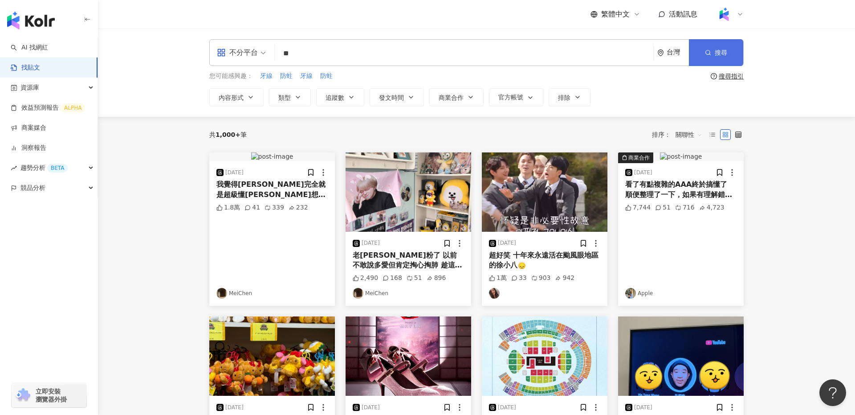
click at [725, 45] on button "搜尋" at bounding box center [716, 52] width 54 height 27
click at [726, 54] on span "搜尋" at bounding box center [721, 52] width 12 height 7
click at [697, 135] on span "關聯性" at bounding box center [689, 134] width 27 height 14
click at [693, 169] on div "互動數" at bounding box center [690, 168] width 25 height 10
click at [718, 54] on span "搜尋" at bounding box center [721, 52] width 12 height 7
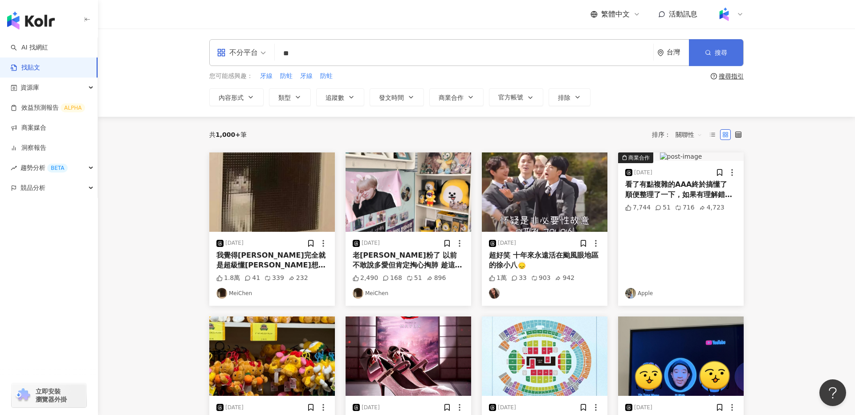
click at [708, 46] on button "搜尋" at bounding box center [716, 52] width 54 height 27
click at [573, 54] on input "**" at bounding box center [463, 53] width 371 height 19
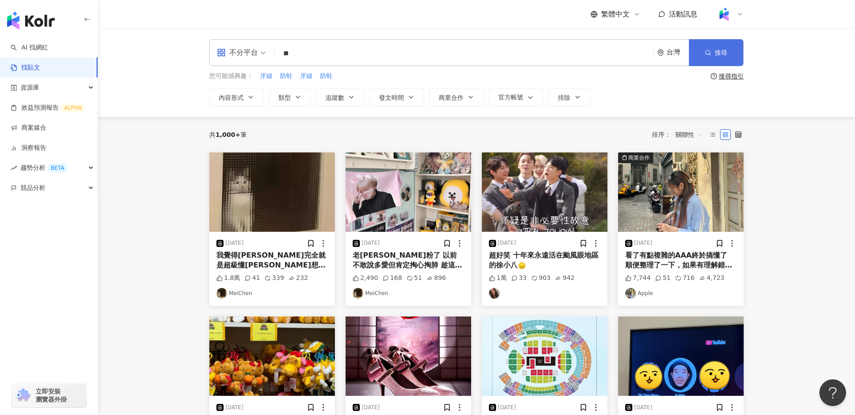
click at [707, 49] on icon "button" at bounding box center [708, 52] width 6 height 6
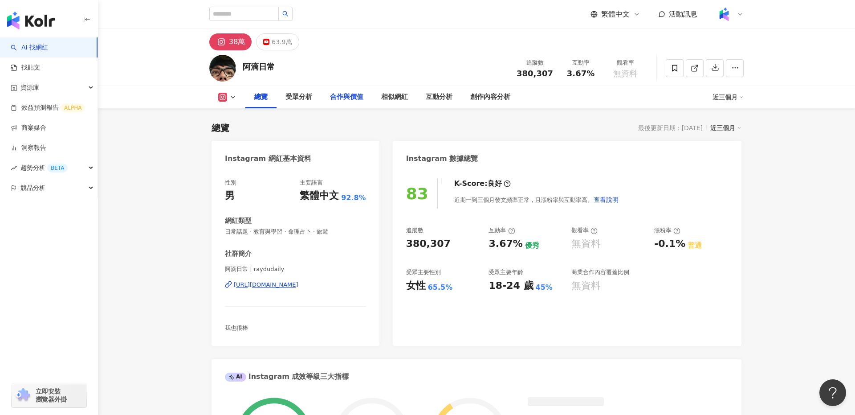
click at [348, 99] on div "合作與價值" at bounding box center [346, 97] width 33 height 11
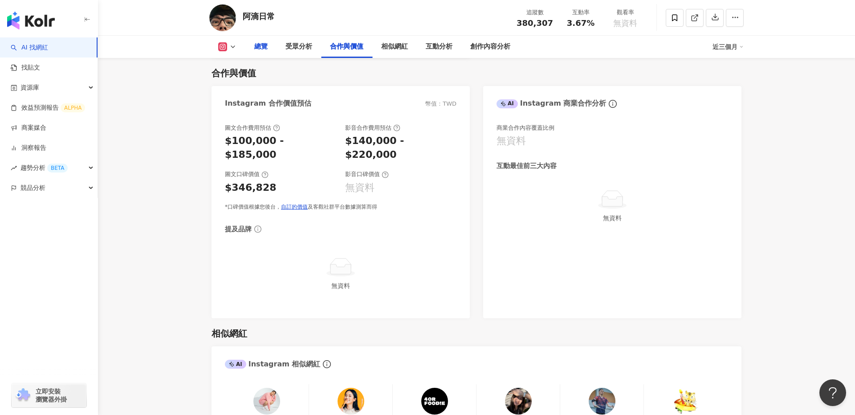
click at [258, 39] on div "總覽" at bounding box center [260, 47] width 31 height 22
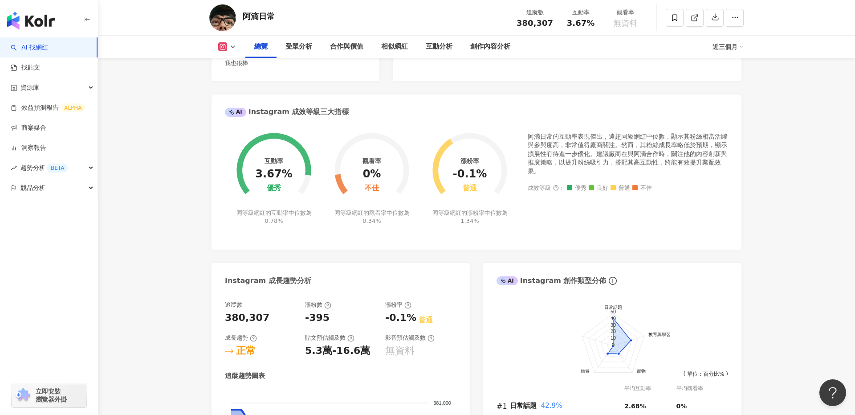
scroll to position [266, 0]
click at [229, 49] on icon at bounding box center [232, 46] width 7 height 7
click at [241, 80] on button "YouTube" at bounding box center [241, 83] width 53 height 12
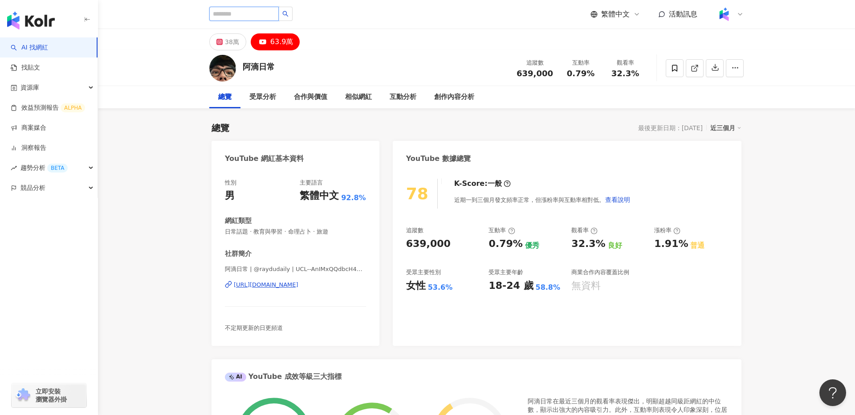
click at [239, 15] on input "search" at bounding box center [243, 14] width 69 height 14
type input "****"
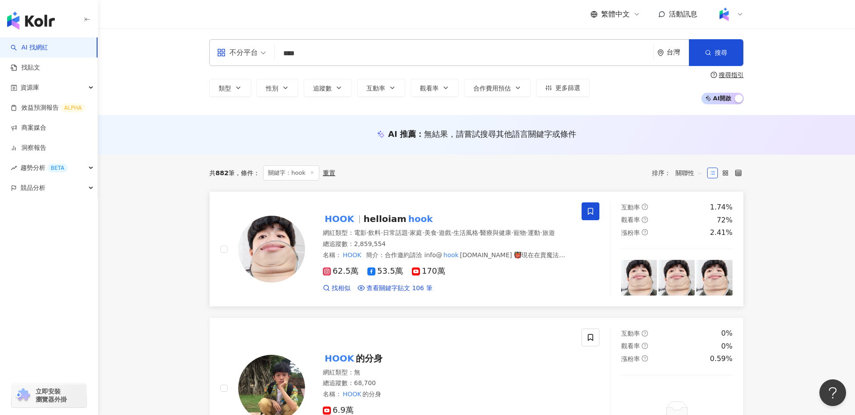
click at [380, 218] on span "helloiam" at bounding box center [384, 218] width 43 height 11
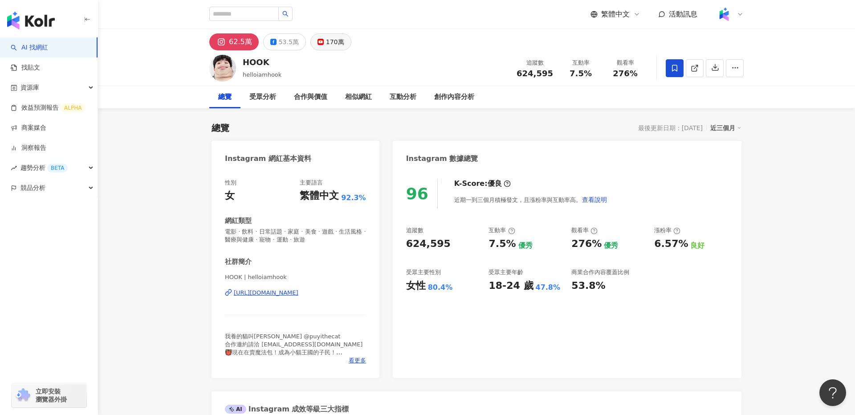
click at [326, 46] on div "170萬" at bounding box center [335, 42] width 18 height 12
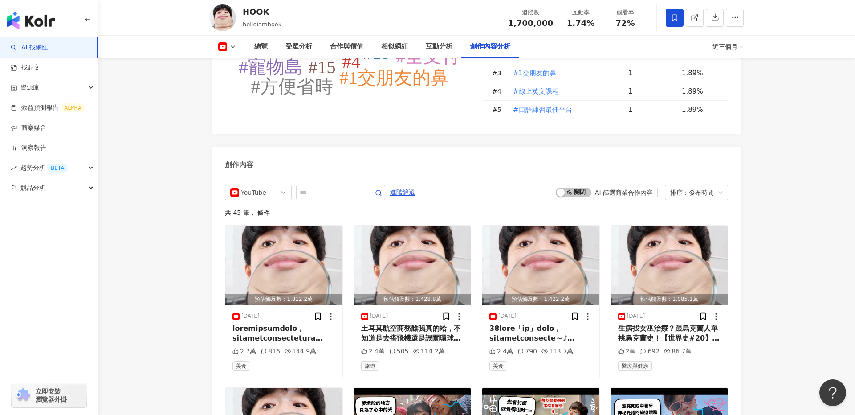
scroll to position [2307, 0]
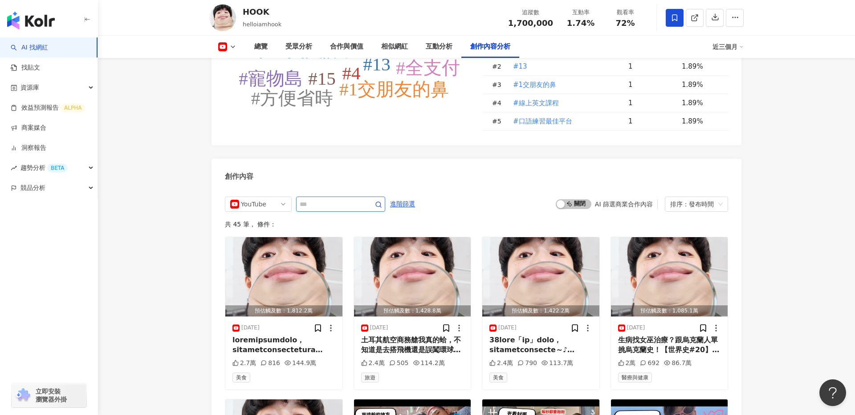
click at [322, 199] on input "text" at bounding box center [331, 204] width 62 height 11
type input "*"
type input "**"
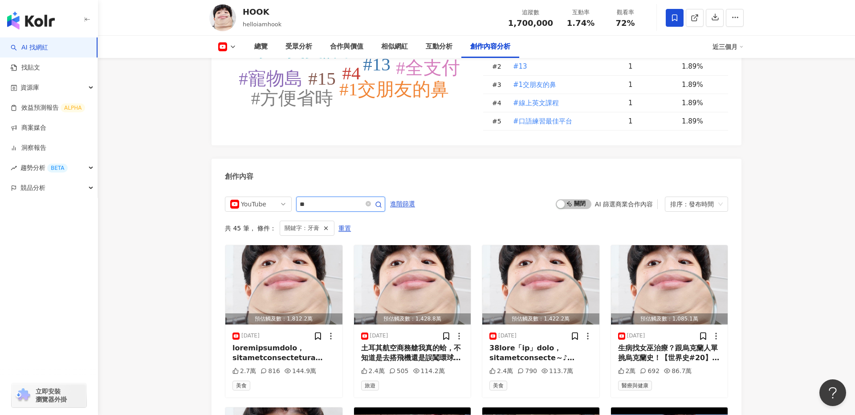
scroll to position [2301, 0]
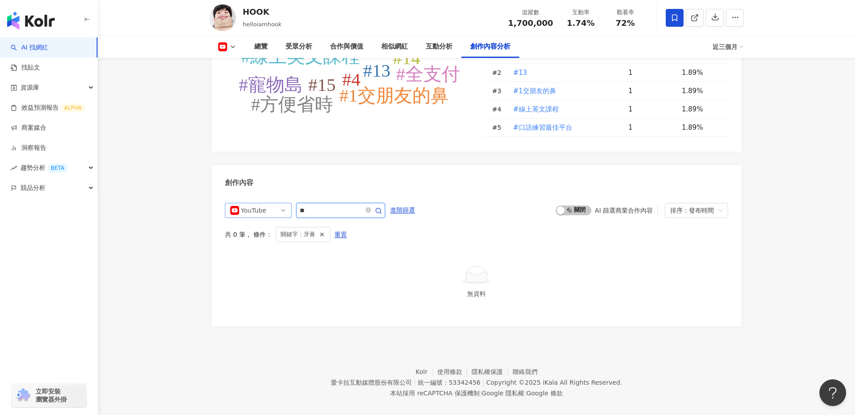
click at [271, 203] on span "YouTube" at bounding box center [258, 210] width 56 height 14
click at [261, 224] on div "不分平台" at bounding box center [257, 229] width 29 height 10
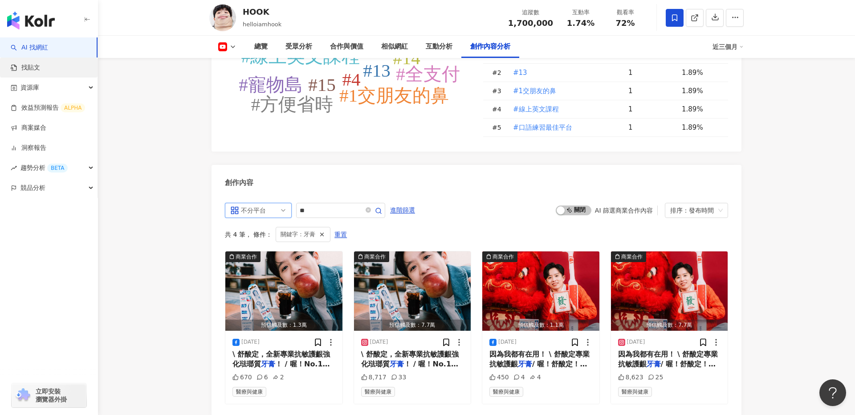
click at [40, 71] on link "找貼文" at bounding box center [25, 67] width 29 height 9
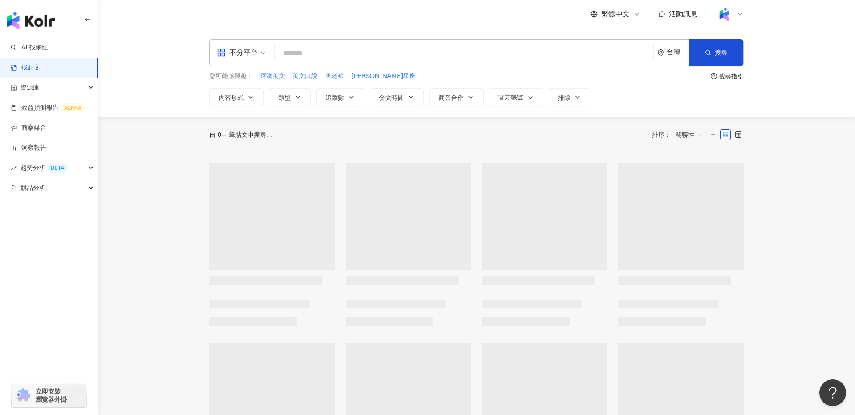
click at [356, 53] on input "search" at bounding box center [463, 53] width 371 height 19
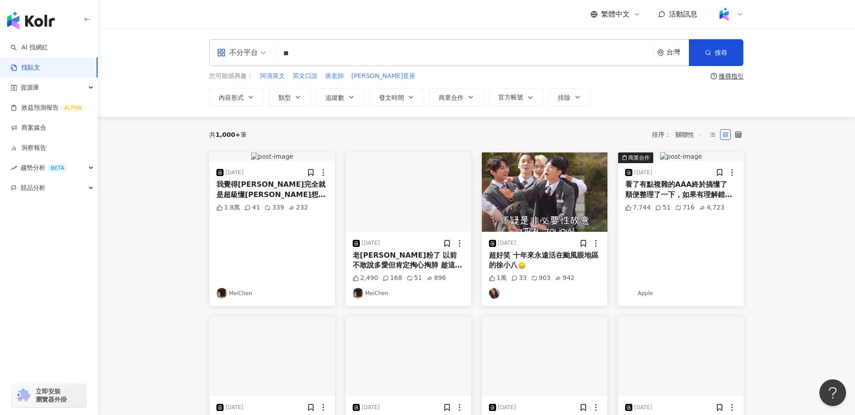
type input "*"
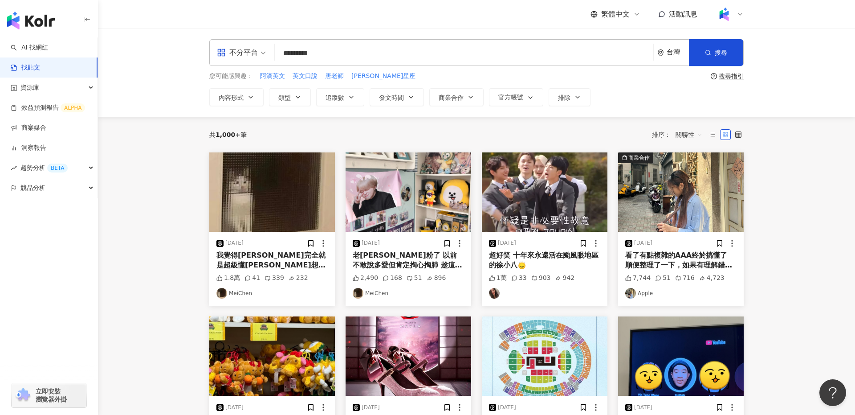
type input "*********"
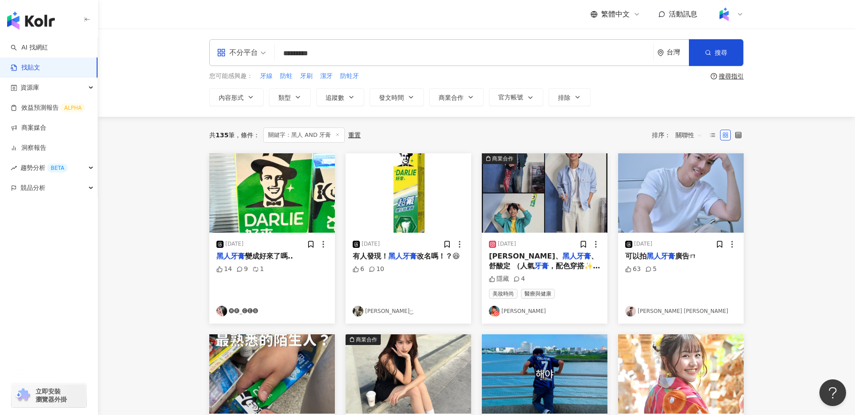
click at [687, 139] on span "關聯性" at bounding box center [689, 135] width 27 height 14
click at [694, 167] on div "互動數" at bounding box center [690, 168] width 25 height 10
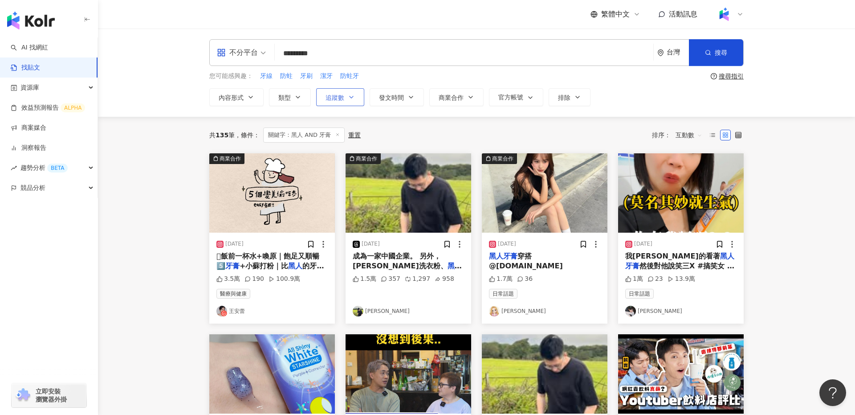
click at [341, 98] on span "追蹤數" at bounding box center [335, 97] width 19 height 7
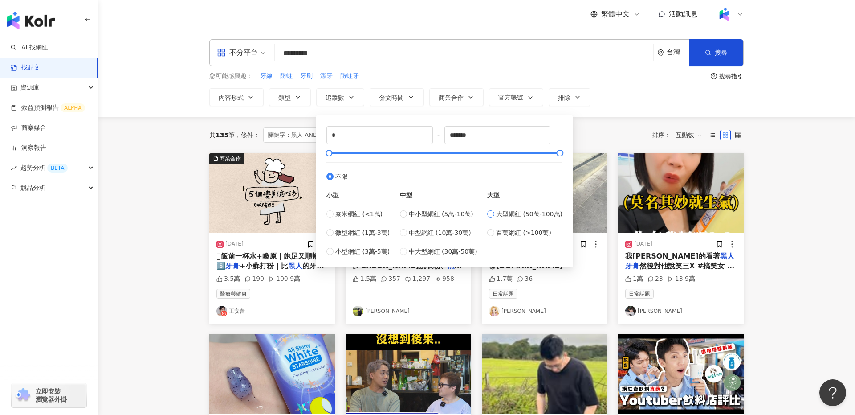
type input "******"
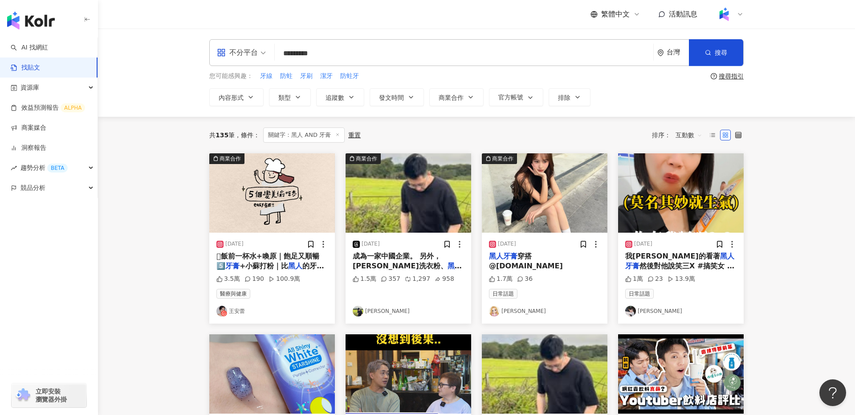
click at [610, 120] on div "共 135 筆 條件 ： 關鍵字：黑人 AND 牙膏 重置 排序： 互動數" at bounding box center [476, 135] width 534 height 37
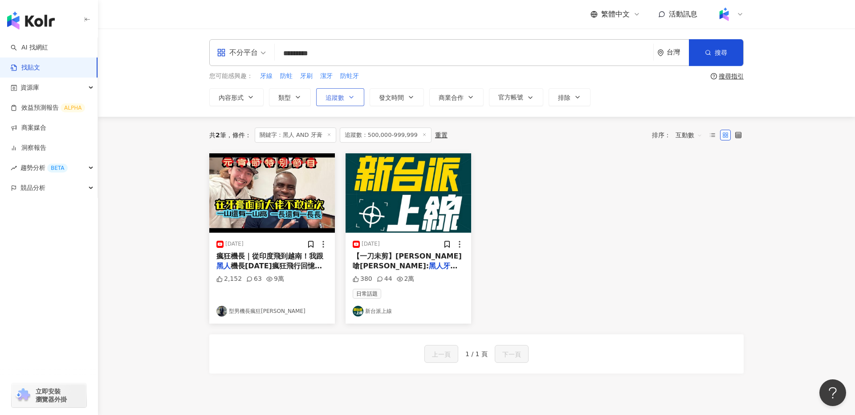
click at [340, 100] on span "追蹤數" at bounding box center [335, 97] width 19 height 7
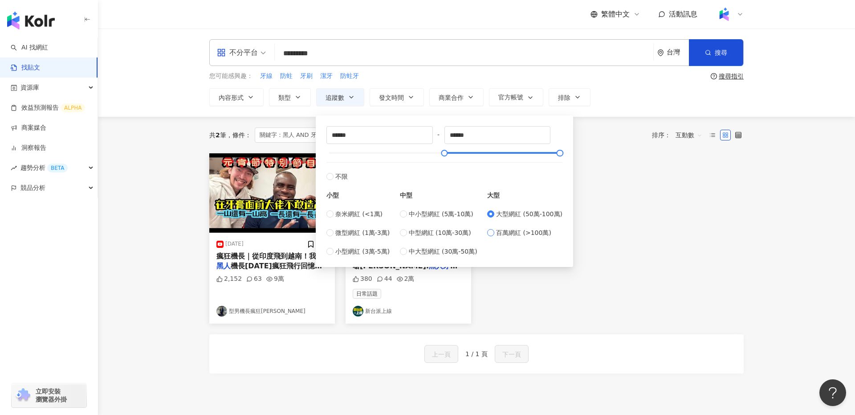
click at [505, 233] on span "百萬網紅 (>100萬)" at bounding box center [523, 233] width 55 height 10
type input "*******"
type input "*********"
click at [656, 264] on div "[DATE] 瘋狂機長｜從印度飛到越南！我跟 [DEMOGRAPHIC_DATA] 機長[DATE]瘋狂飛行回憶加入大佬『飛航管制區』會員專屬頻道 [URL]…" at bounding box center [476, 238] width 545 height 170
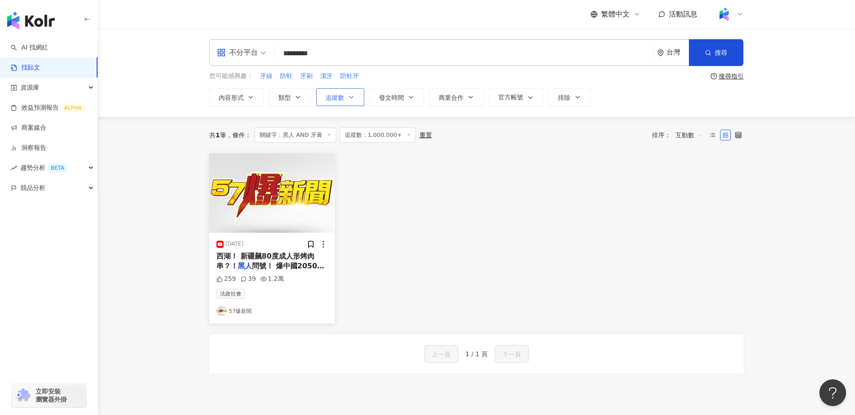
click at [335, 100] on span "追蹤數" at bounding box center [335, 97] width 19 height 7
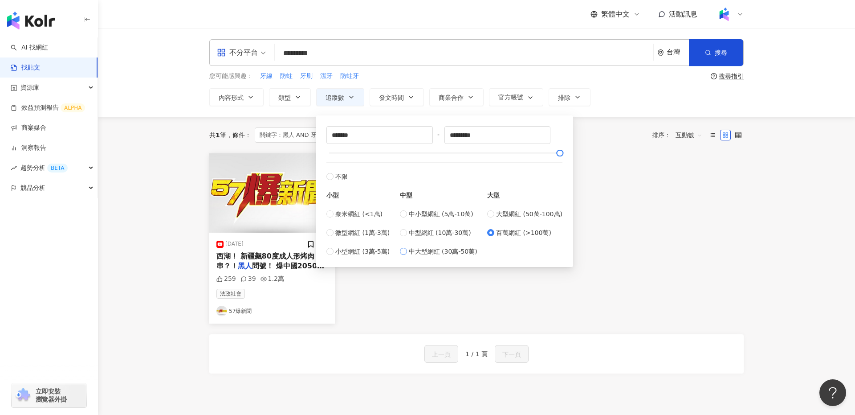
click at [452, 254] on span "中大型網紅 (30萬-50萬)" at bounding box center [443, 251] width 69 height 10
type input "******"
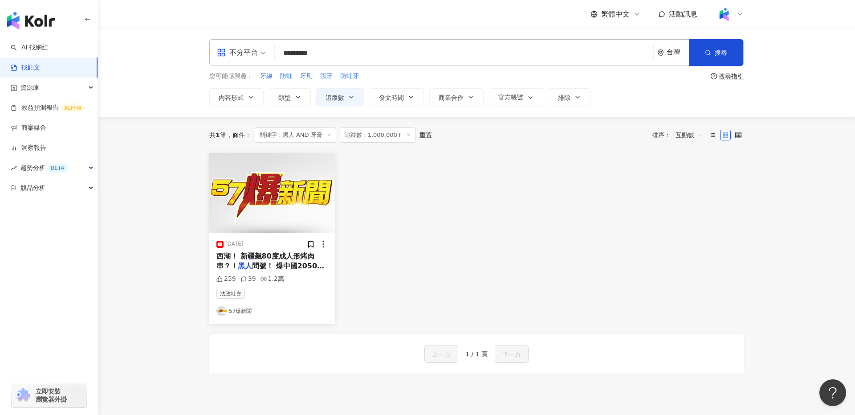
click at [591, 308] on div "[DATE] 西湖！ 新疆飆80度成人形烤肉串？！ 黑人 問號！ 爆中國2050貢獻全球GDP 259 39 1.2萬 法政社會 57爆新聞" at bounding box center [476, 238] width 545 height 170
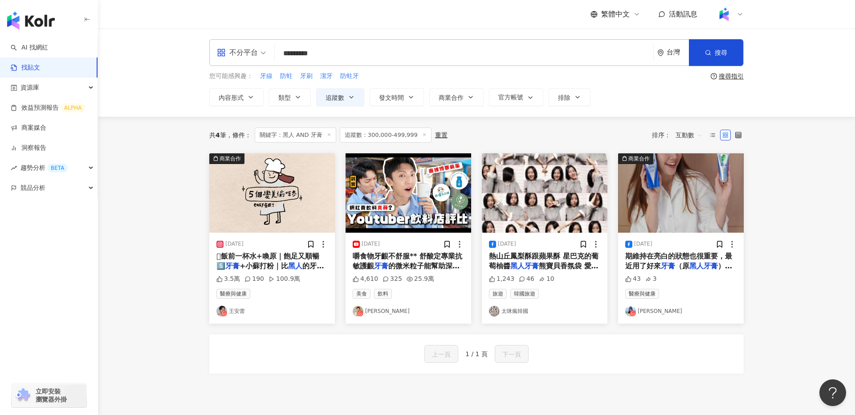
click at [657, 312] on link "[PERSON_NAME]" at bounding box center [680, 311] width 111 height 11
click at [298, 53] on input "*********" at bounding box center [463, 53] width 371 height 19
type input "*********"
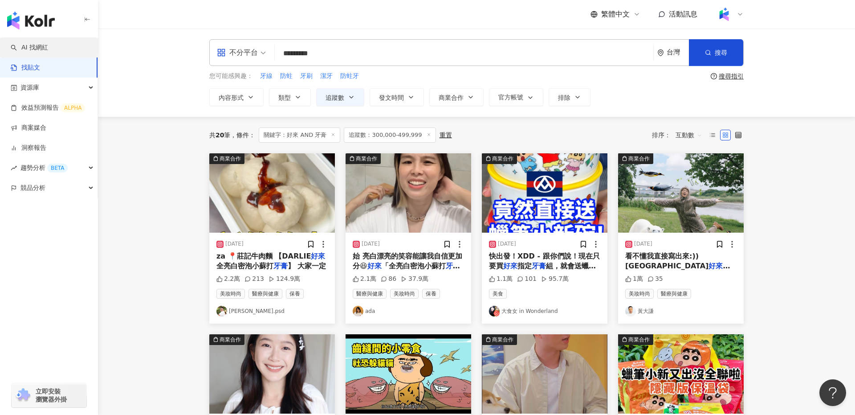
click at [48, 47] on link "AI 找網紅" at bounding box center [29, 47] width 37 height 9
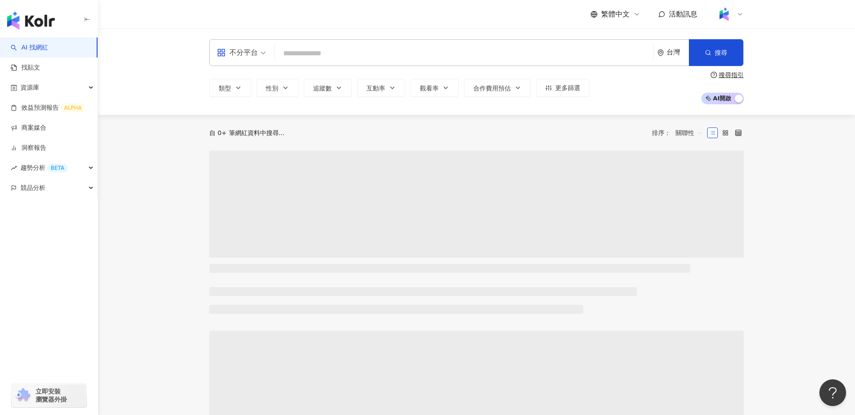
click at [358, 51] on input "search" at bounding box center [463, 53] width 371 height 17
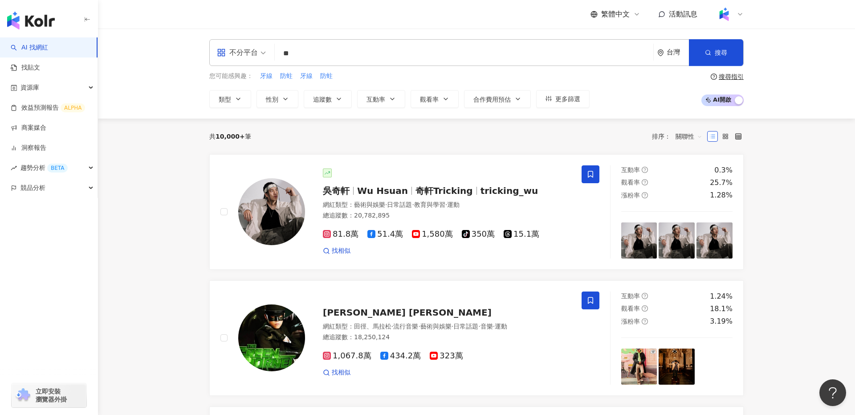
type input "**"
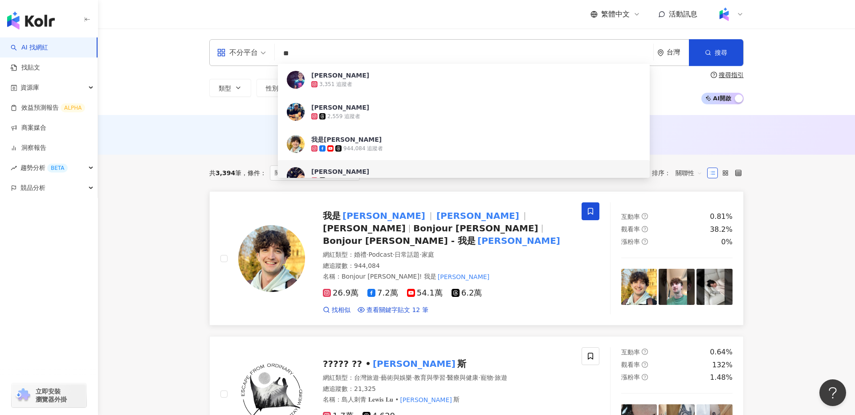
click at [400, 223] on span "Louis" at bounding box center [364, 228] width 83 height 11
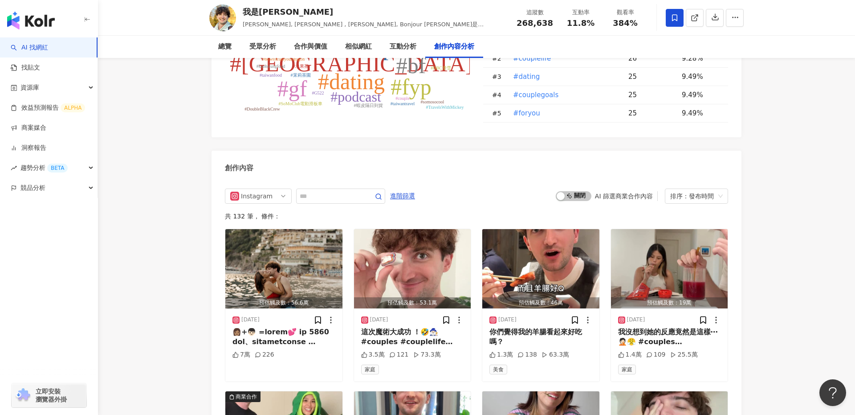
scroll to position [2632, 0]
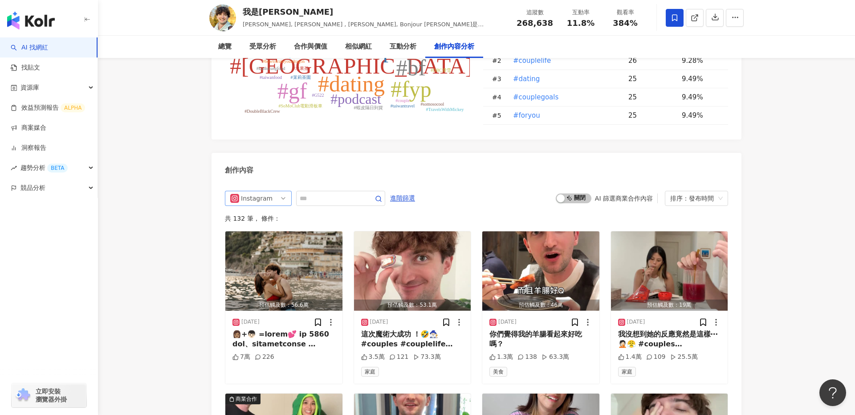
click at [263, 191] on div "Instagram" at bounding box center [255, 198] width 29 height 14
click at [265, 212] on div "不分平台" at bounding box center [257, 217] width 29 height 10
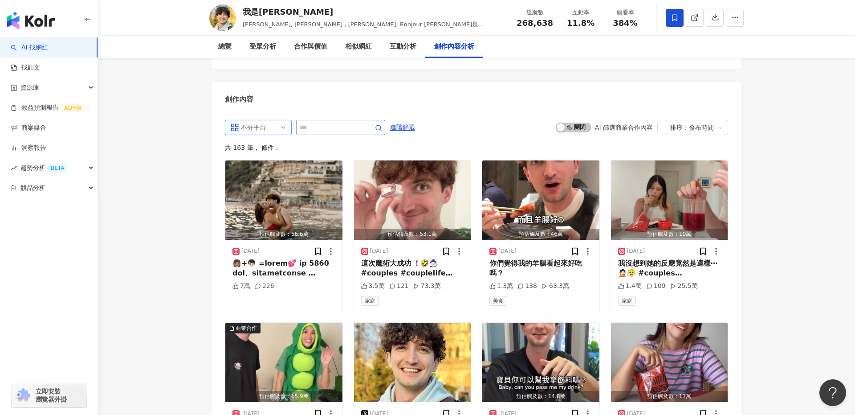
click at [320, 120] on span at bounding box center [340, 127] width 89 height 15
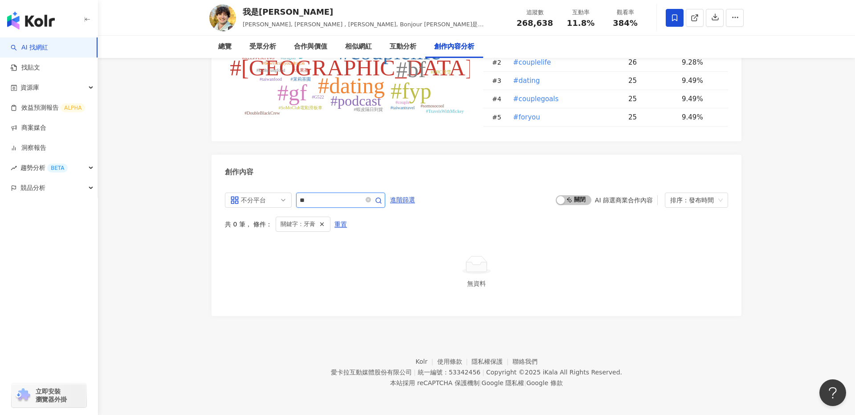
scroll to position [2606, 0]
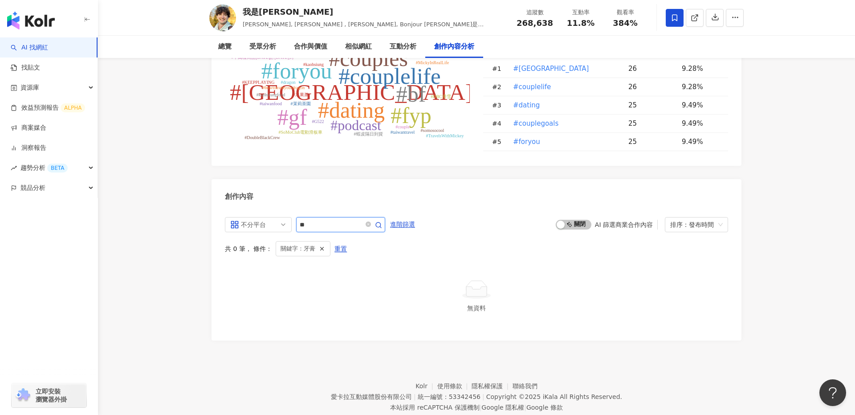
click at [324, 219] on input "**" at bounding box center [331, 224] width 62 height 11
type input "*"
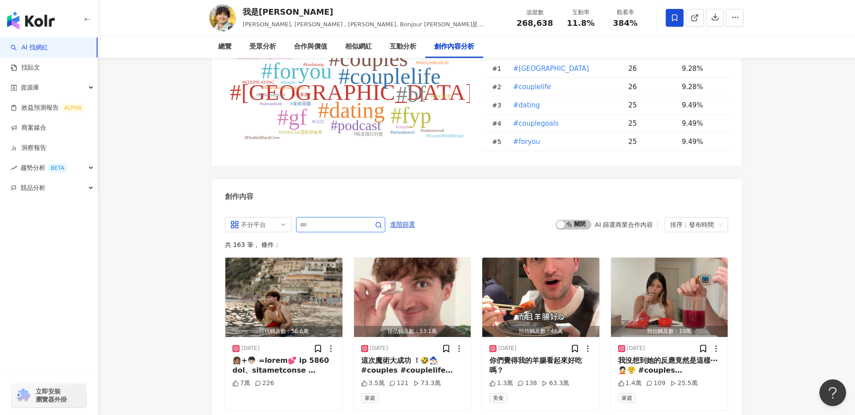
scroll to position [2703, 0]
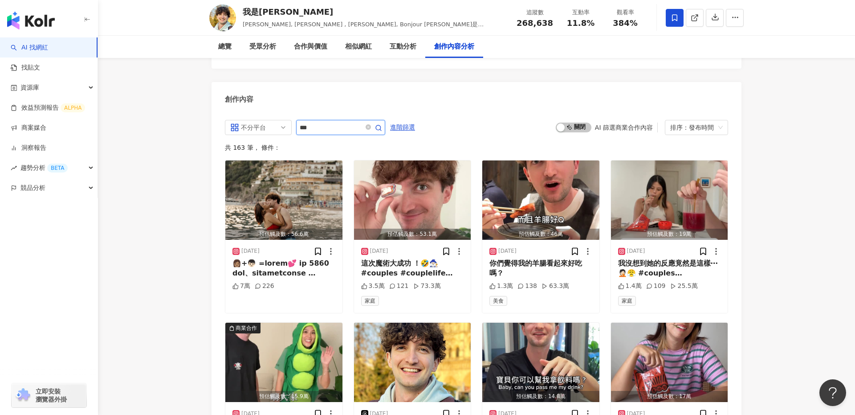
type input "***"
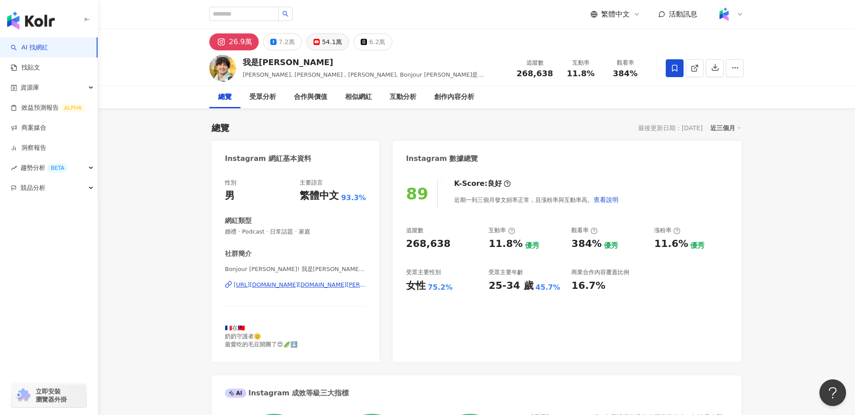
click at [317, 45] on button "54.1萬" at bounding box center [327, 41] width 43 height 17
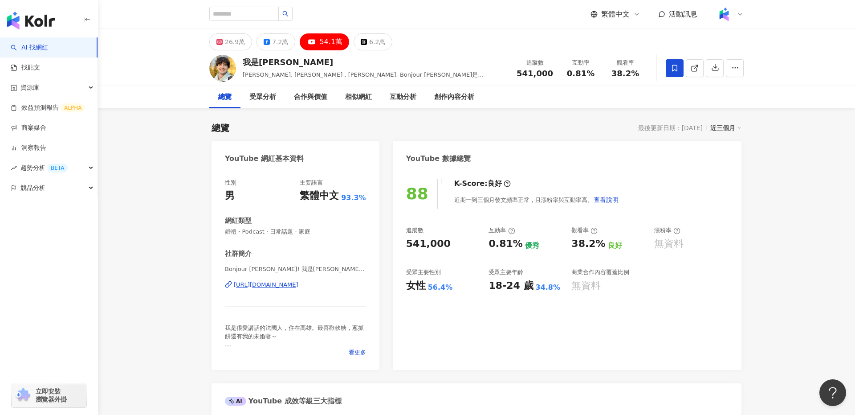
click at [298, 288] on div "https://www.youtube.com/channel/UCDh_CLswzik_At6goY4d16w" at bounding box center [266, 285] width 65 height 8
drag, startPoint x: 447, startPoint y: 240, endPoint x: 400, endPoint y: 239, distance: 46.3
click at [400, 239] on div "88 K-Score : 良好 近期一到三個月發文頻率正常，且漲粉率與互動率高。 查看說明 追蹤數 541,000 互動率 0.81% 優秀 觀看率 38.2…" at bounding box center [567, 270] width 349 height 200
copy div "541,000"
drag, startPoint x: 571, startPoint y: 241, endPoint x: 600, endPoint y: 241, distance: 28.5
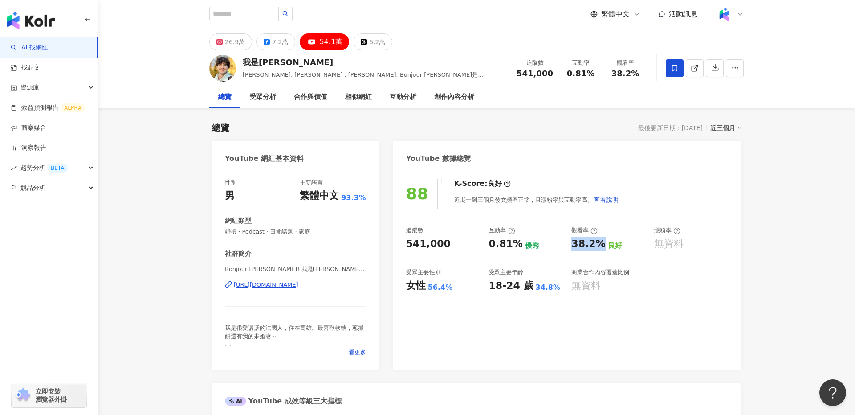
click at [600, 241] on div "追蹤數 541,000 互動率 0.81% 優秀 觀看率 38.2% 良好 漲粉率 無資料 受眾主要性別 女性 56.4% 受眾主要年齡 18-24 歲 34…" at bounding box center [567, 259] width 322 height 66
copy div "38.2%"
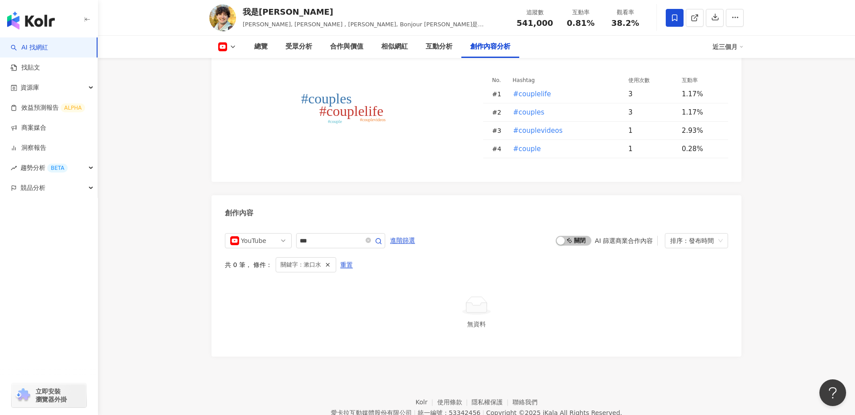
scroll to position [2303, 0]
click at [368, 237] on icon "close-circle" at bounding box center [368, 239] width 5 height 5
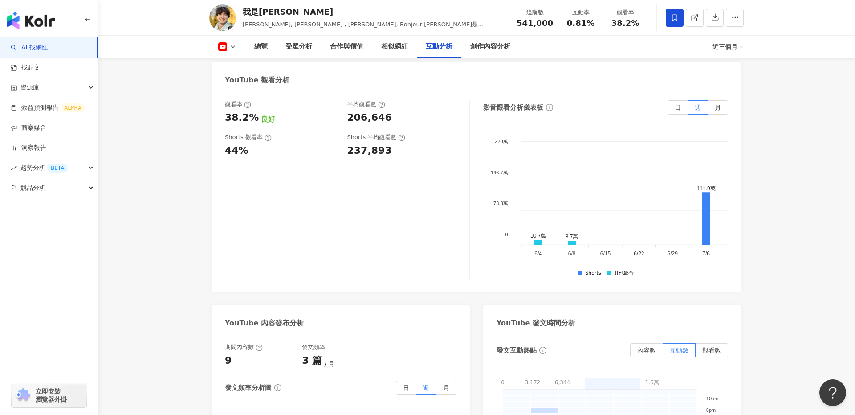
scroll to position [1661, 0]
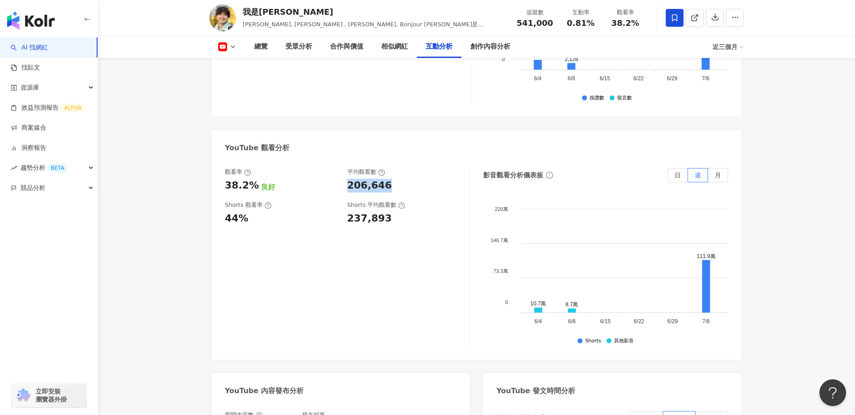
drag, startPoint x: 391, startPoint y: 144, endPoint x: 345, endPoint y: 146, distance: 45.9
click at [345, 168] on div "觀看率 38.2% 良好 平均觀看數 206,646" at bounding box center [343, 180] width 236 height 24
copy div "206,646"
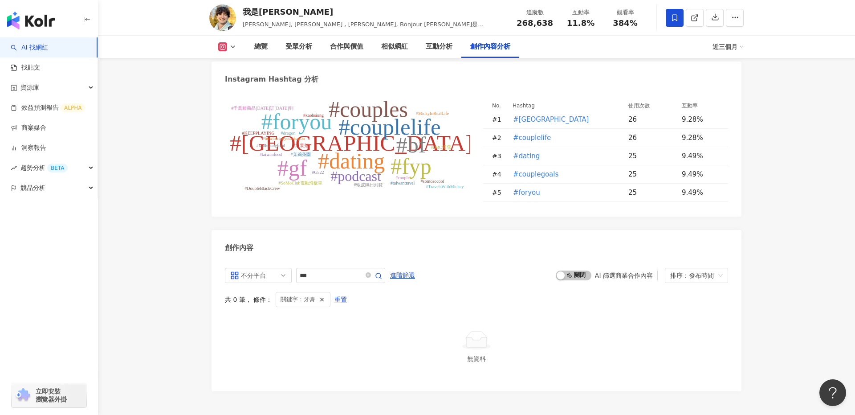
type input "**"
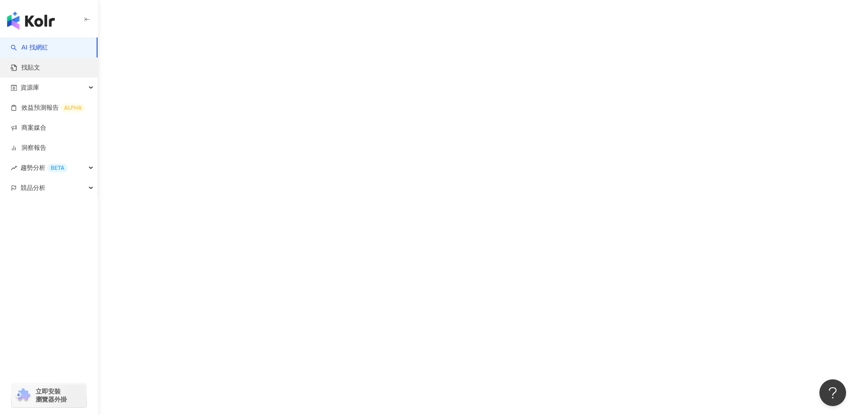
click at [40, 63] on link "找貼文" at bounding box center [25, 67] width 29 height 9
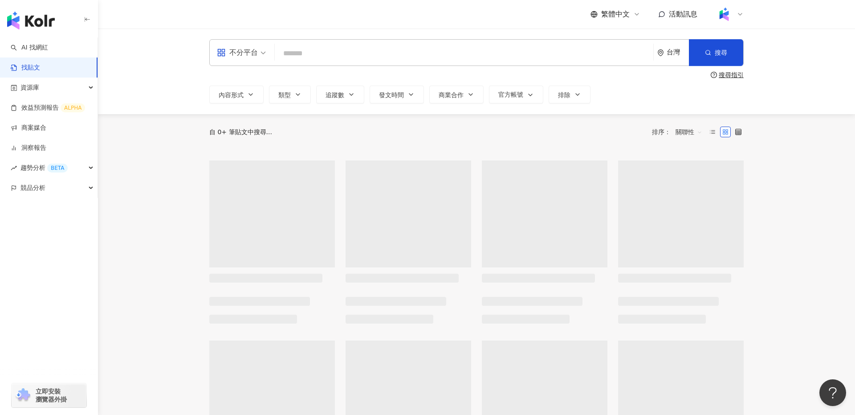
click at [349, 53] on input "search" at bounding box center [463, 53] width 371 height 19
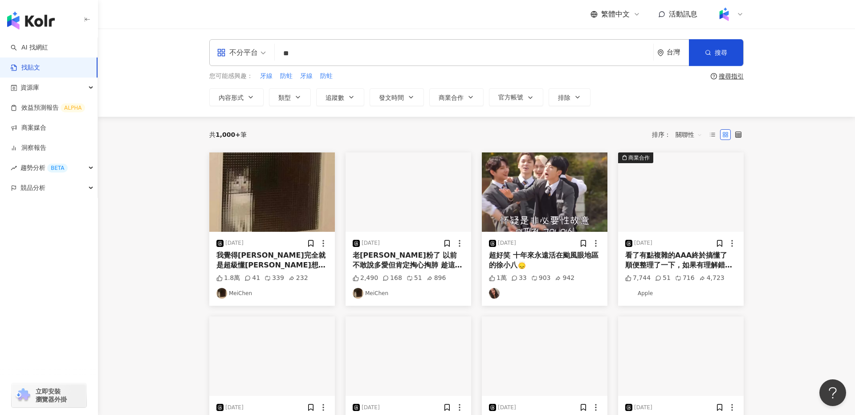
type input "**"
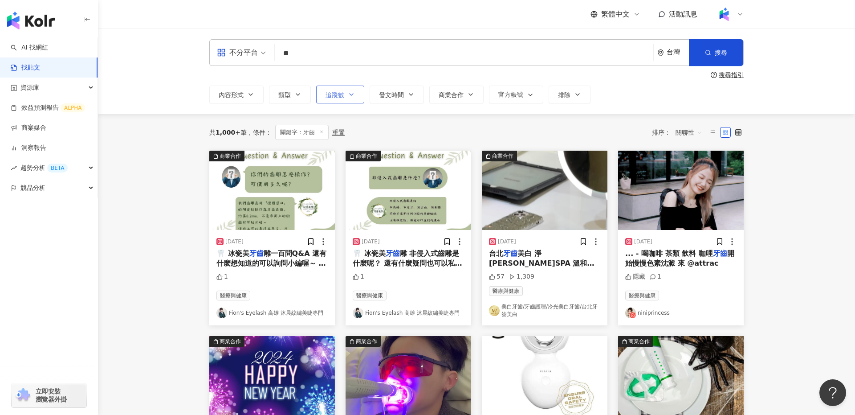
click at [332, 94] on span "追蹤數" at bounding box center [335, 94] width 19 height 7
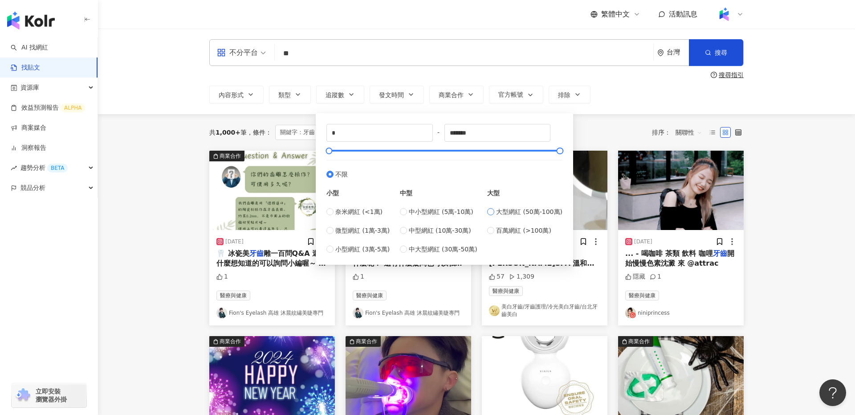
click at [521, 209] on span "大型網紅 (50萬-100萬)" at bounding box center [529, 212] width 66 height 10
type input "******"
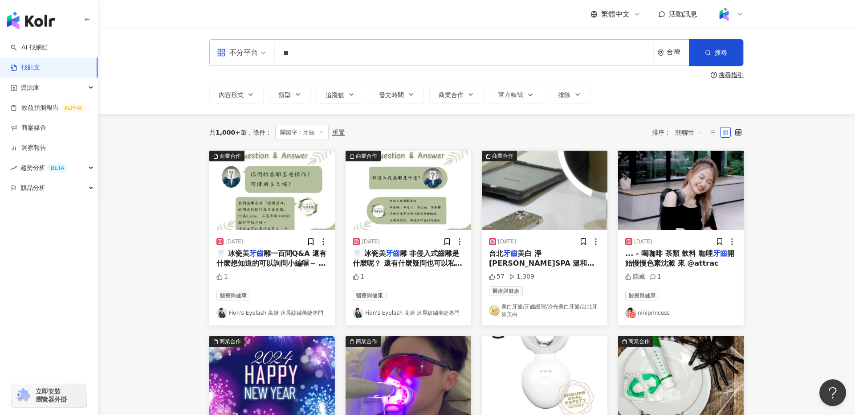
click at [664, 113] on div "不分平台 ** 台灣 搜尋 搜尋指引 內容形式 類型 追蹤數 發文時間 商業合作 官方帳號 排除 ****** - ****** 不限 小型 奈米網紅 (<1…" at bounding box center [476, 72] width 757 height 86
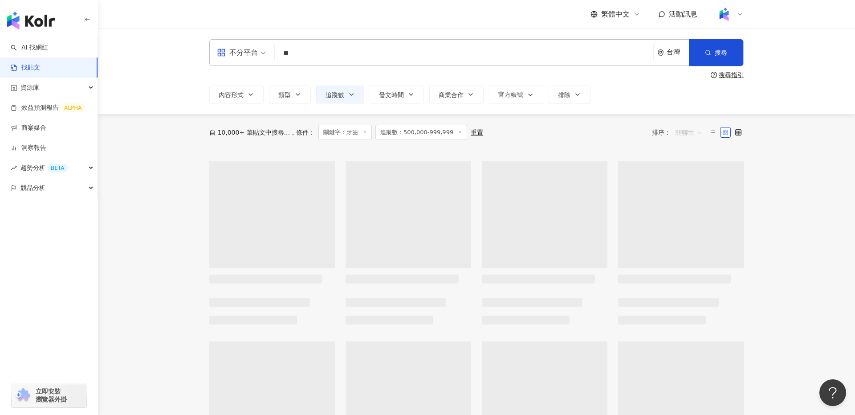
click at [689, 135] on span "關聯性" at bounding box center [689, 132] width 27 height 14
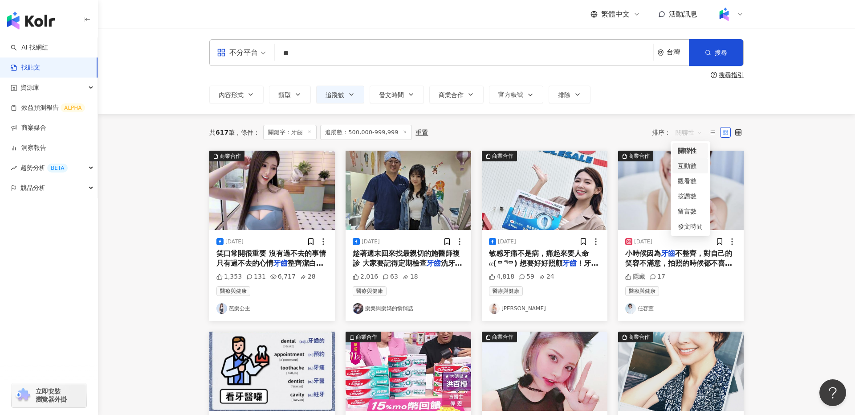
click at [690, 169] on div "互動數" at bounding box center [690, 166] width 25 height 10
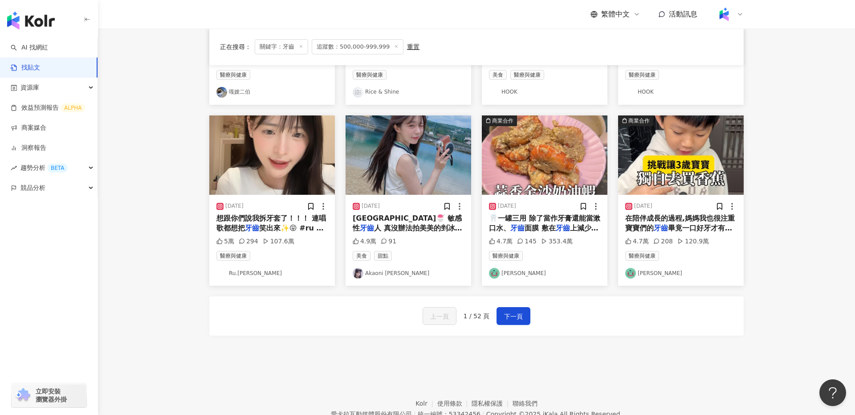
scroll to position [438, 0]
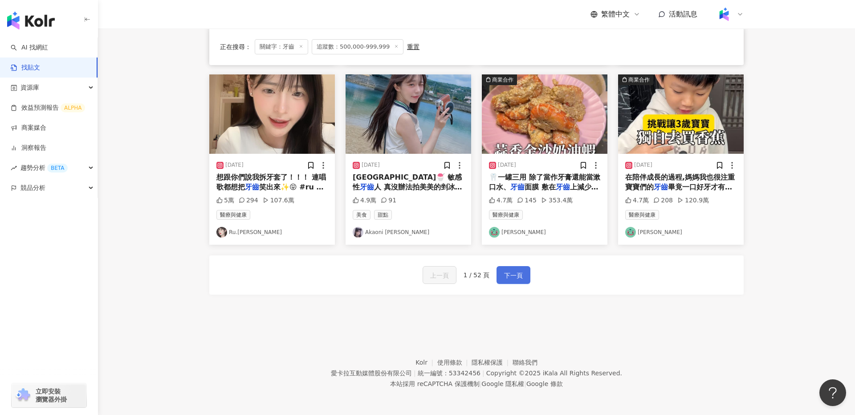
click at [517, 279] on span "下一頁" at bounding box center [513, 275] width 19 height 11
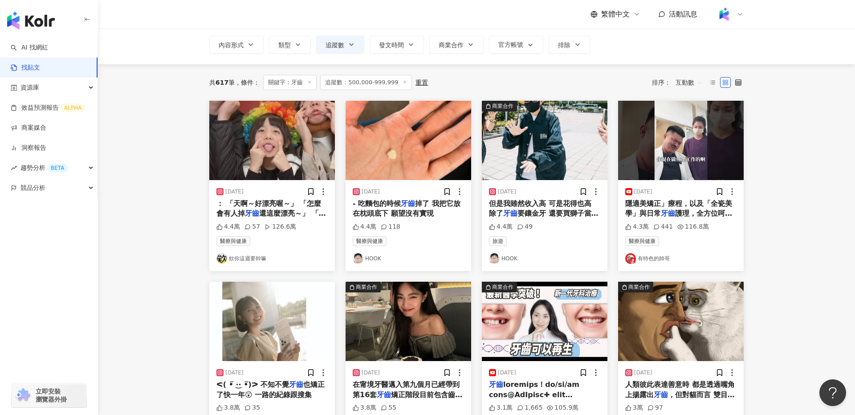
scroll to position [49, 0]
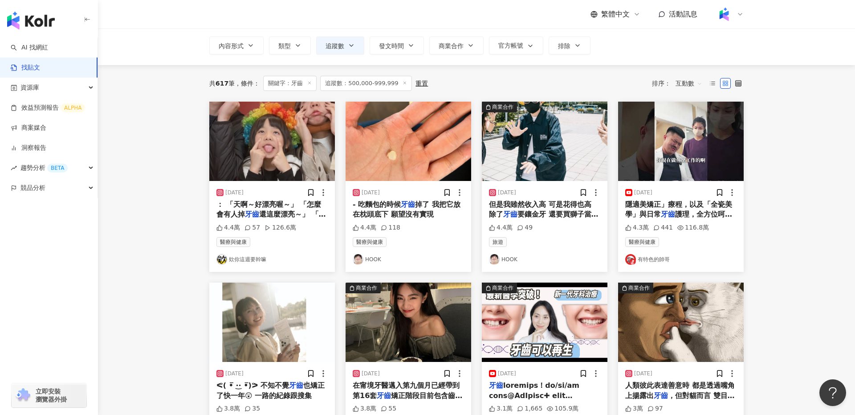
click at [254, 260] on link "欸你這週要幹嘛" at bounding box center [271, 259] width 111 height 11
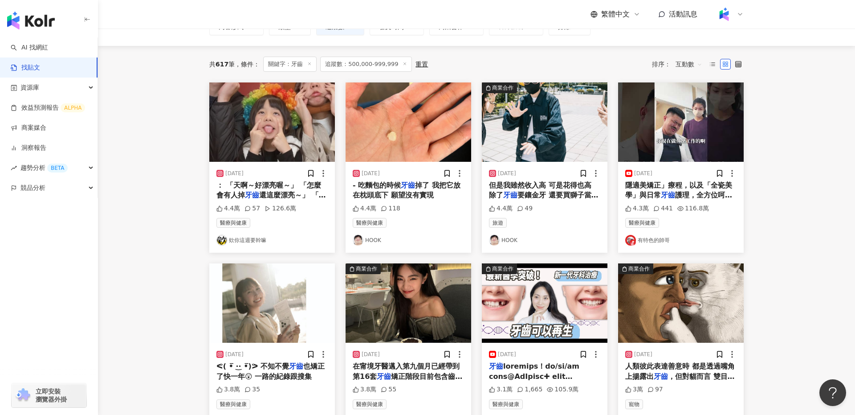
scroll to position [76, 0]
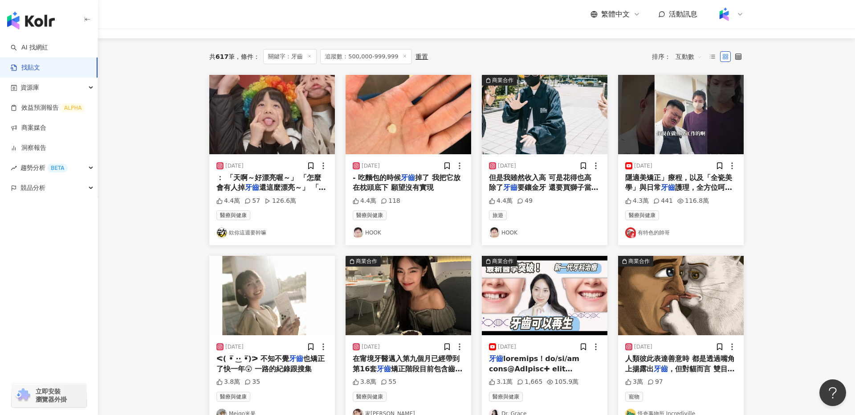
click at [685, 181] on div "隱適美矯正」療程，以及「全瓷美學」與日常 牙齒 護理，全方位呵護你的口腔健康！ 害" at bounding box center [680, 183] width 111 height 20
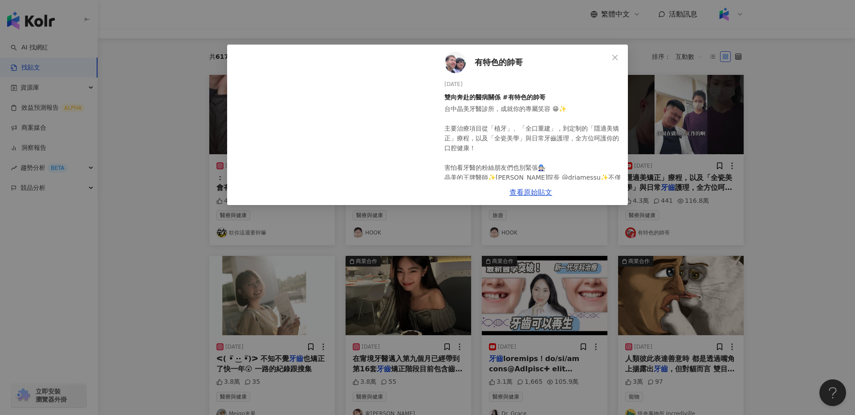
click at [492, 62] on span "有特色的帥哥" at bounding box center [499, 62] width 48 height 12
click at [784, 235] on div "有特色的帥哥 2024/10/31 雙向奔赴的醫病關係 #有特色的帥哥 台中晶美牙醫診所，成就你的專屬笑容 😁✨ 主要治療項目從「植牙」、「全口重建」，到定制…" at bounding box center [427, 207] width 855 height 415
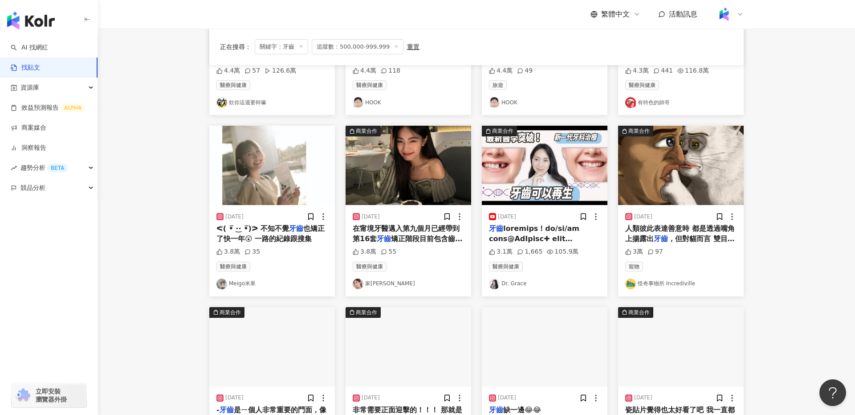
scroll to position [438, 0]
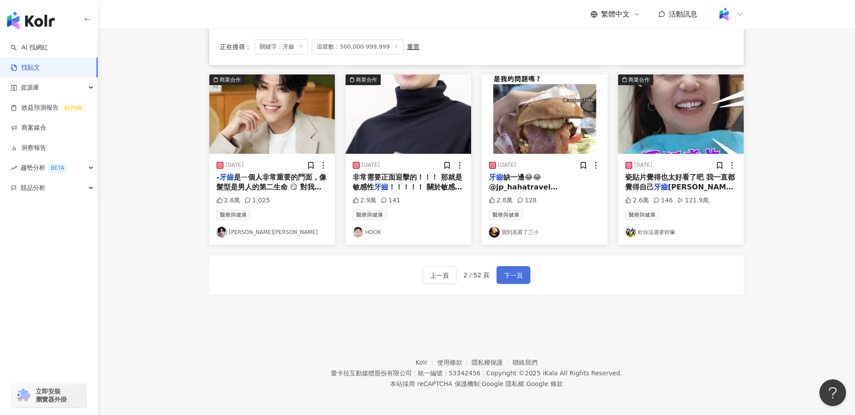
click at [517, 273] on span "下一頁" at bounding box center [513, 275] width 19 height 11
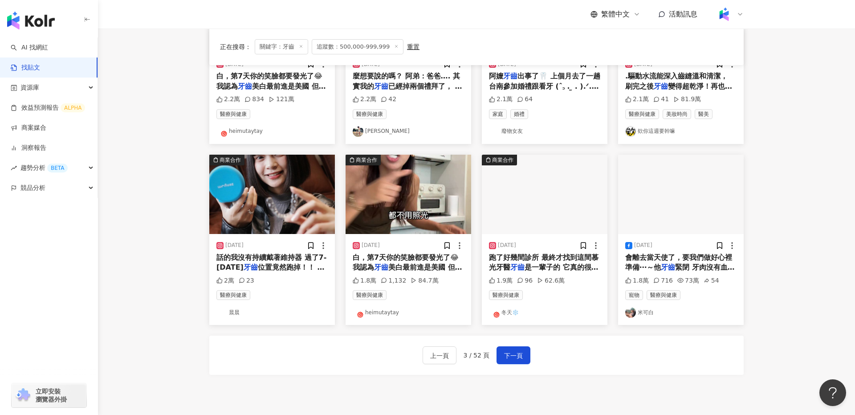
scroll to position [359, 0]
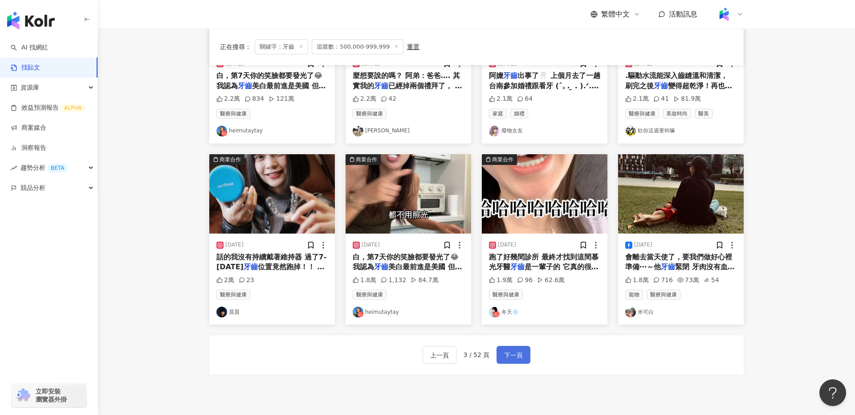
click at [504, 356] on span "下一頁" at bounding box center [513, 355] width 19 height 11
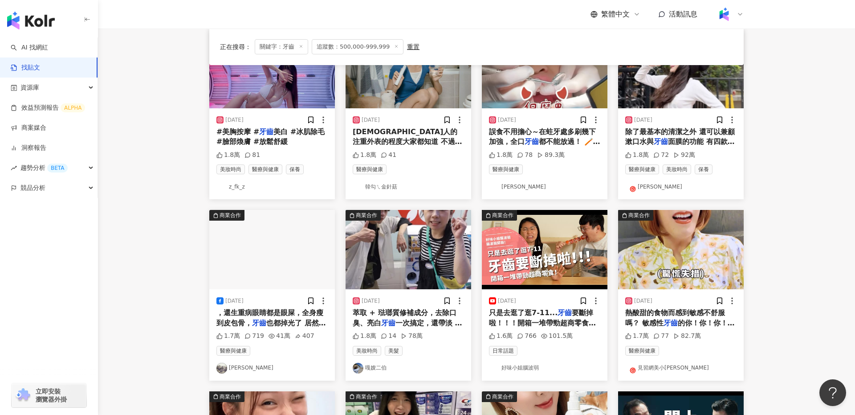
scroll to position [0, 0]
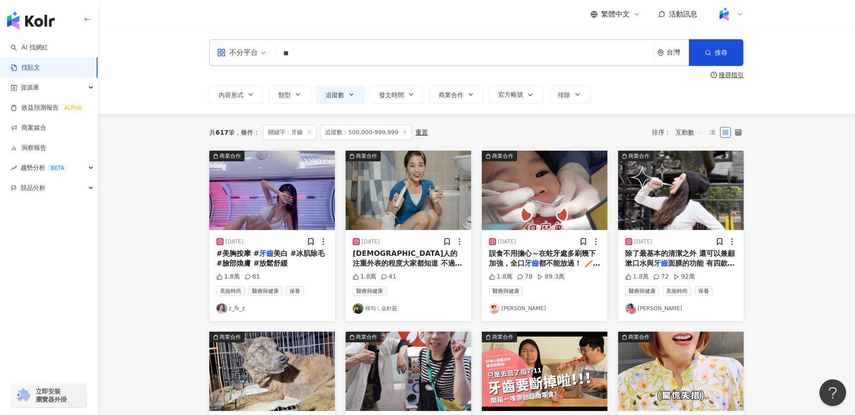
click at [422, 262] on span "韓國人的注重外表的程度大家都知道 不過在某一部分上 像注重" at bounding box center [408, 263] width 110 height 29
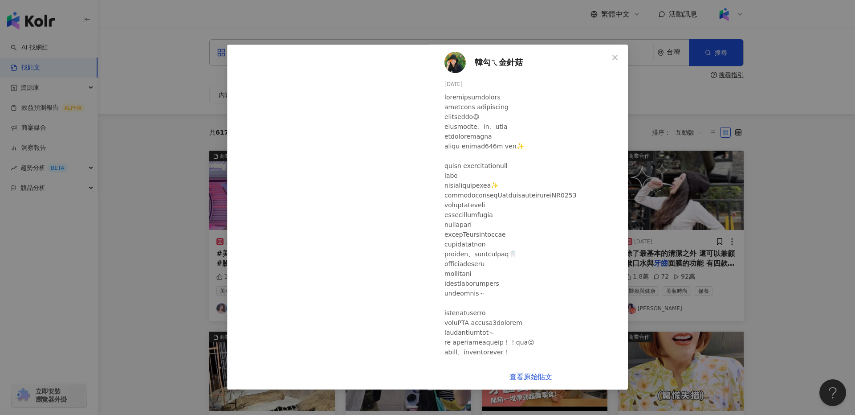
click at [498, 60] on span "韓勾ㄟ金針菇" at bounding box center [499, 62] width 48 height 12
click at [188, 221] on div "韓勾ㄟ金針菇 2023/9/4 1.8萬 41 查看原始貼文" at bounding box center [427, 207] width 855 height 415
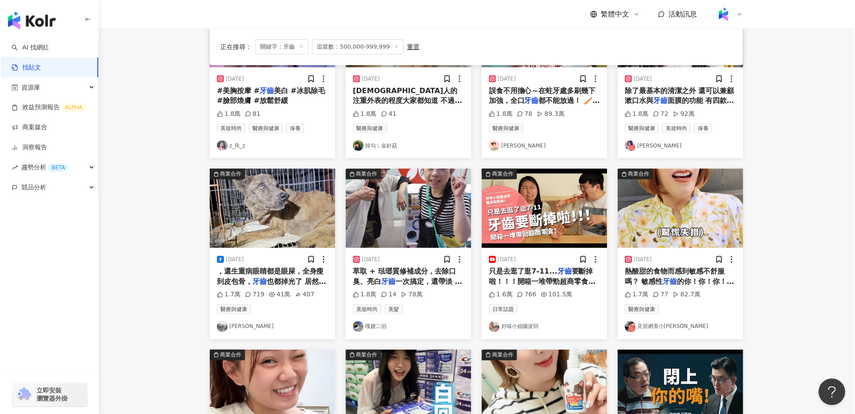
scroll to position [163, 0]
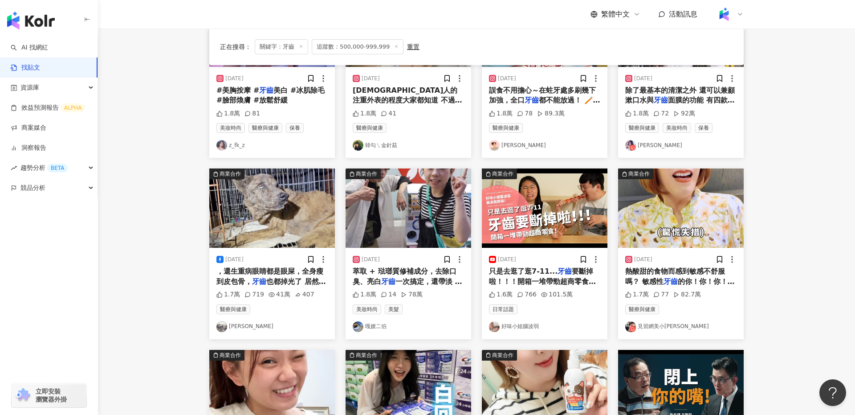
click at [379, 324] on link "嘎嫂二伯" at bounding box center [408, 326] width 111 height 11
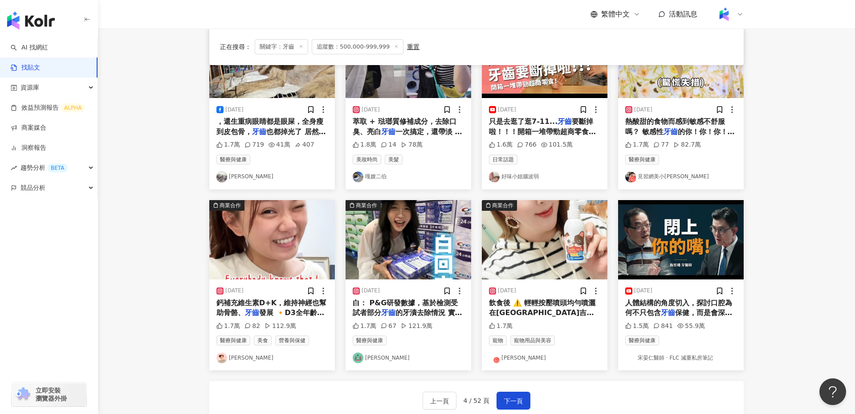
scroll to position [319, 0]
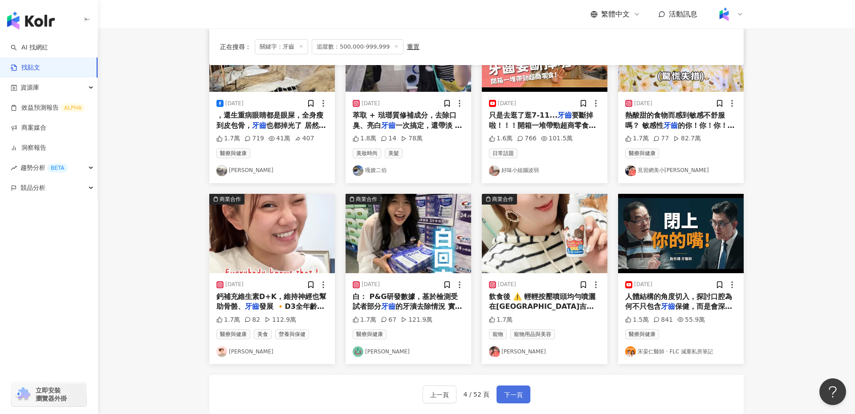
click at [514, 394] on span "下一頁" at bounding box center [513, 394] width 19 height 11
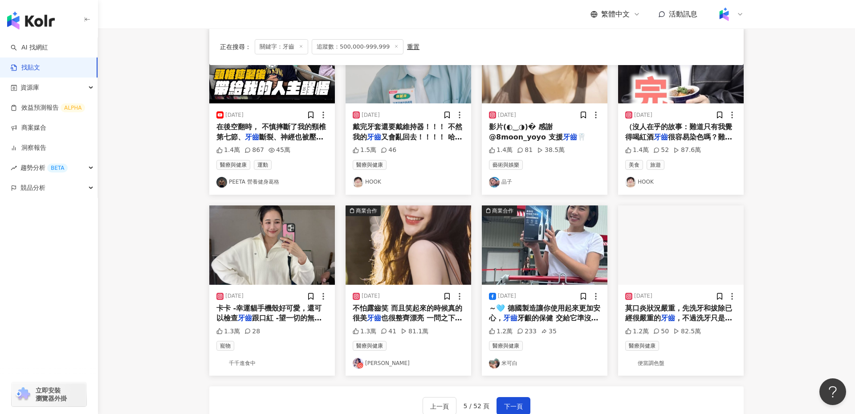
scroll to position [305, 0]
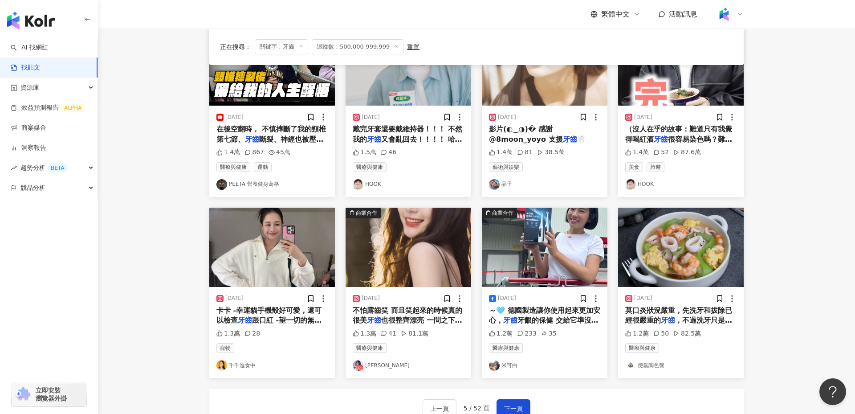
click at [280, 314] on div "卡卡 -幸運貓手機殼好可愛，還可以檢查 牙齒 跟口紅 -望一切的無助留在2024" at bounding box center [271, 316] width 111 height 20
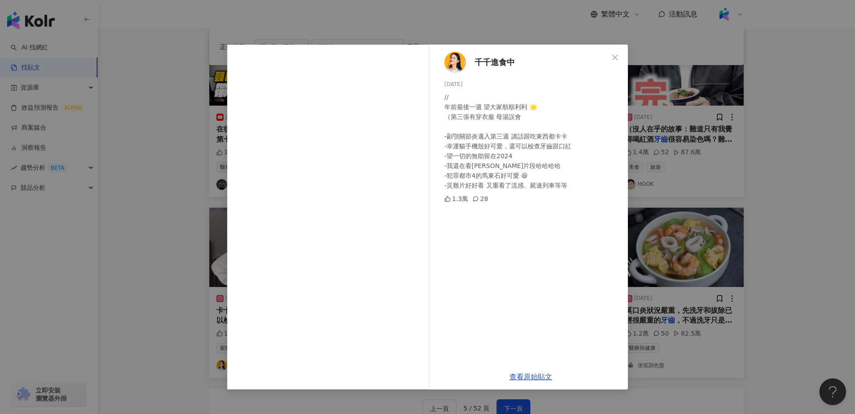
click at [489, 63] on span "千千進食中" at bounding box center [495, 62] width 40 height 12
click at [788, 224] on div "千千進食中 2025/1/19 // 年前最後一週 望大家順順利利 🌟 （第三張有穿衣服 母湯誤會 -顳顎關節炎邁入第三週 講話跟吃東西都卡卡 -幸運貓手機殼…" at bounding box center [427, 207] width 855 height 414
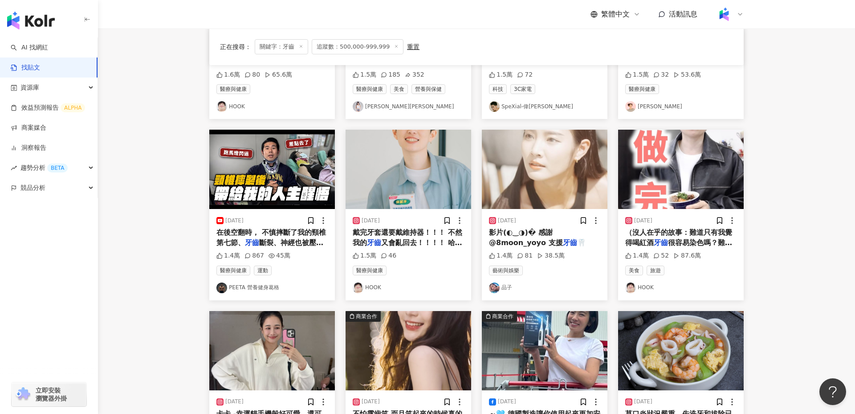
scroll to position [203, 0]
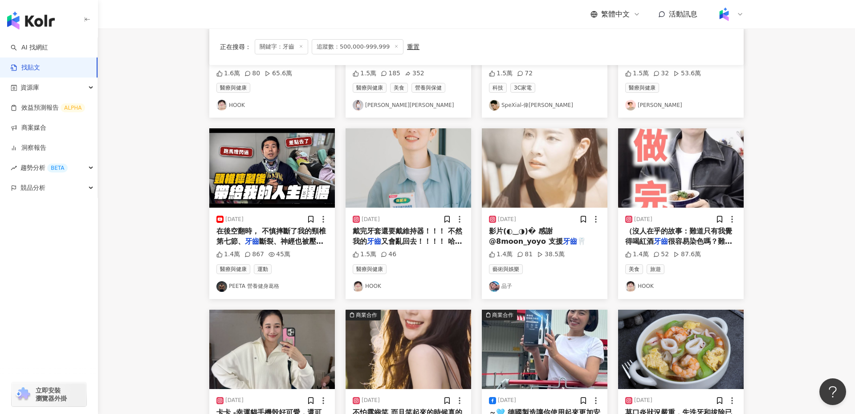
click at [555, 236] on div "影片(◐‿◑)� 感謝 @8moon_yoyo 支援 牙齒 🦷" at bounding box center [544, 236] width 111 height 20
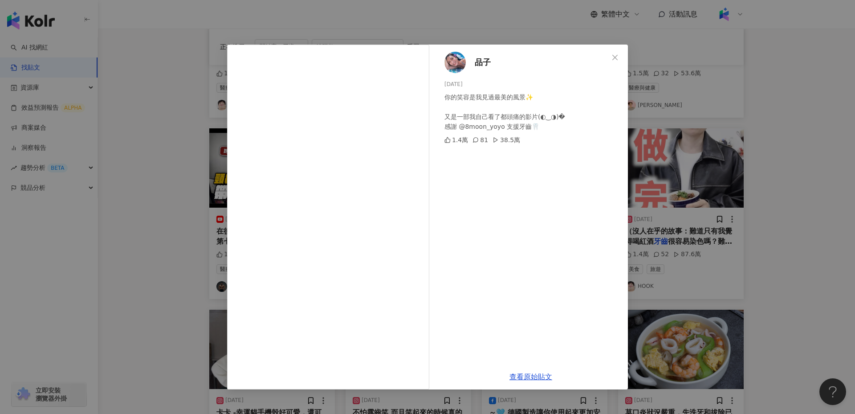
click at [473, 62] on div "品子 2024/11/27 你的笑容是我見過最美的風景✨ 又是一部我自己看了都頭痛的影片(◐‿◑)� 感謝 @8moon_yoyo 支援牙齒🦷 1.4萬 81…" at bounding box center [531, 204] width 194 height 319
click at [481, 64] on span "品子" at bounding box center [483, 62] width 16 height 12
click at [739, 179] on div "品子 2024/11/27 你的笑容是我見過最美的風景✨ 又是一部我自己看了都頭痛的影片(◐‿◑)� 感謝 @8moon_yoyo 支援牙齒🦷 1.4萬 81…" at bounding box center [427, 207] width 855 height 414
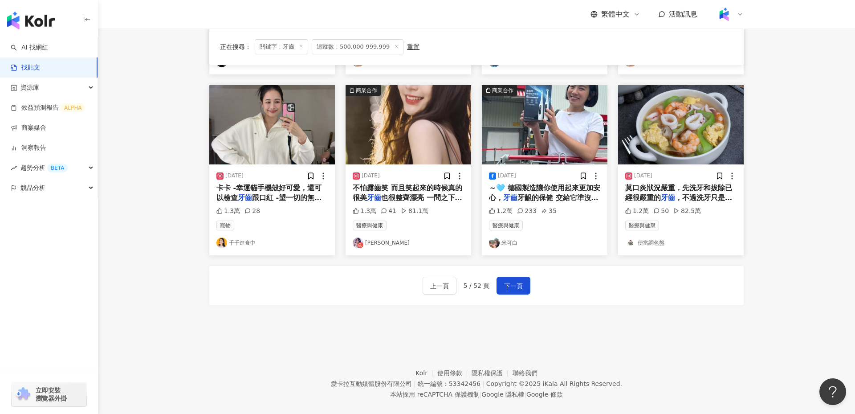
scroll to position [439, 0]
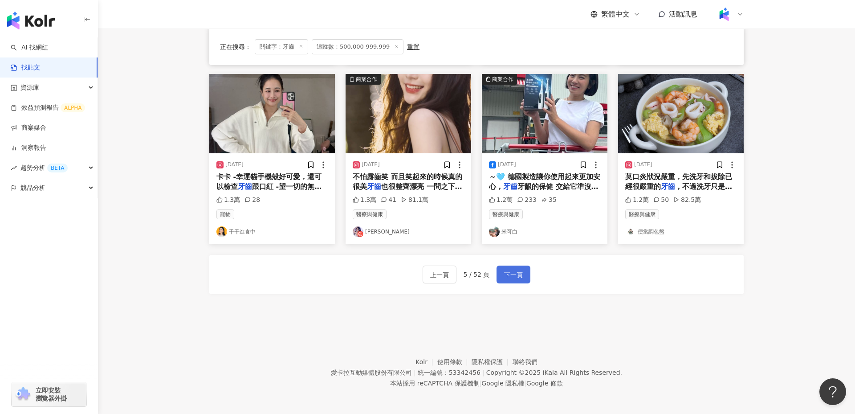
click at [518, 276] on span "下一頁" at bounding box center [513, 274] width 19 height 11
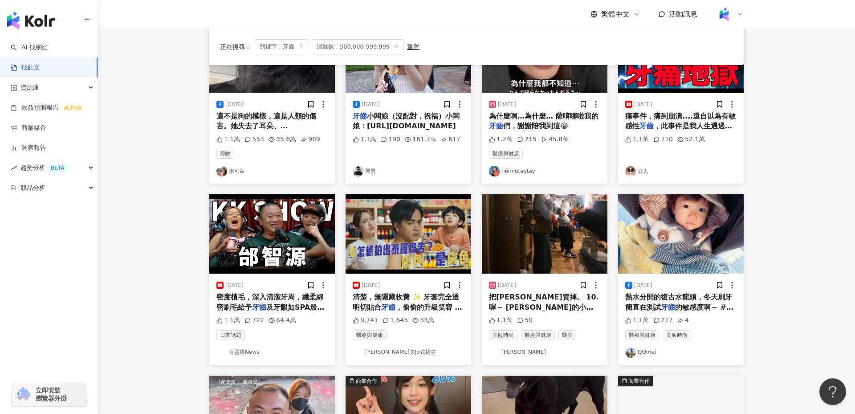
scroll to position [135, 0]
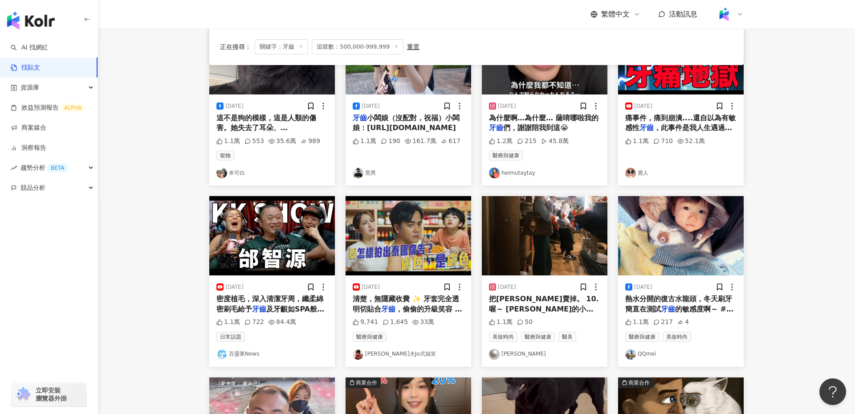
click at [414, 305] on span "，偷偷的升級笑容 ✨ 全台超過200" at bounding box center [408, 314] width 111 height 18
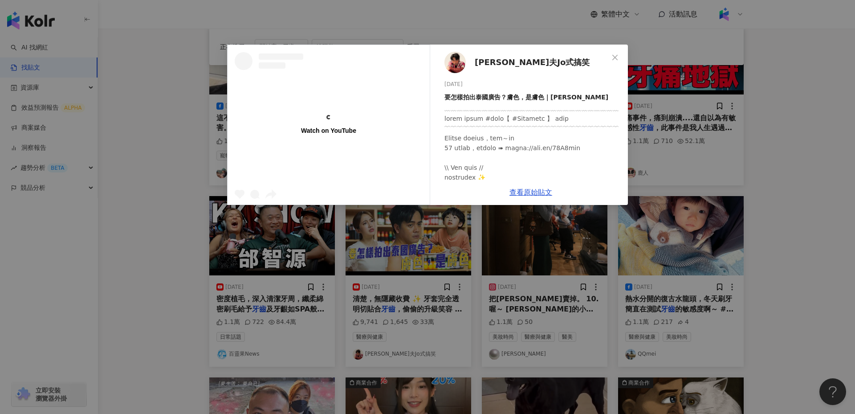
click at [506, 64] on span "喬瑟夫Jo式搞笑" at bounding box center [532, 62] width 115 height 12
click at [134, 157] on div "喬瑟夫Jo式搞笑 2023/11/26 要怎樣拍出泰國廣告？膚色，是膚色｜喬瑟夫 ChillSeph 9,741 1,645 33萬 查看原始貼文" at bounding box center [427, 207] width 855 height 414
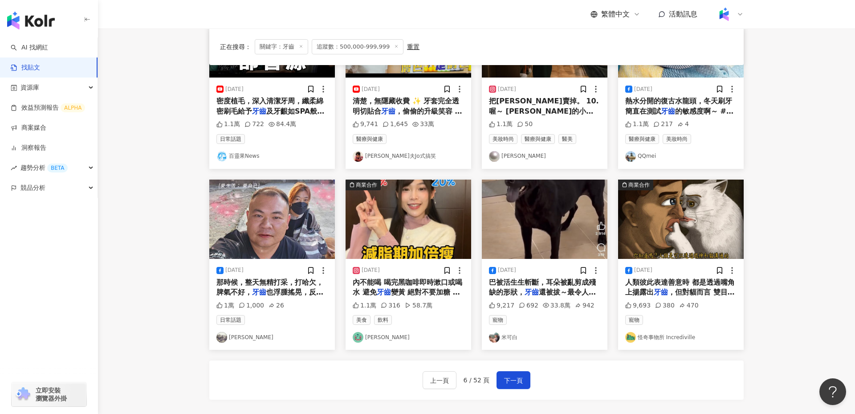
scroll to position [332, 0]
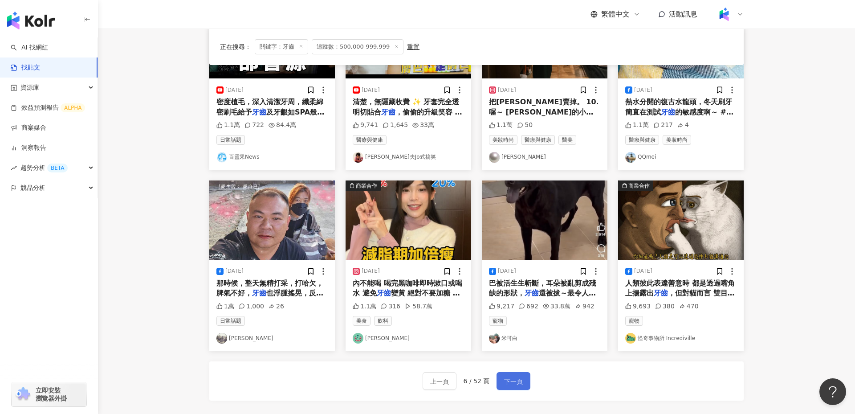
click at [526, 383] on button "下一頁" at bounding box center [514, 381] width 34 height 18
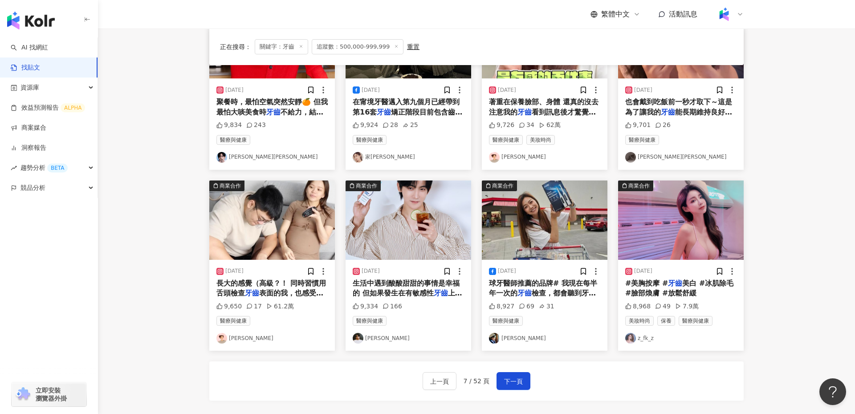
click at [263, 285] on span "長大的感覺（高級？！ 同時習慣用舌頭檢查" at bounding box center [271, 288] width 110 height 18
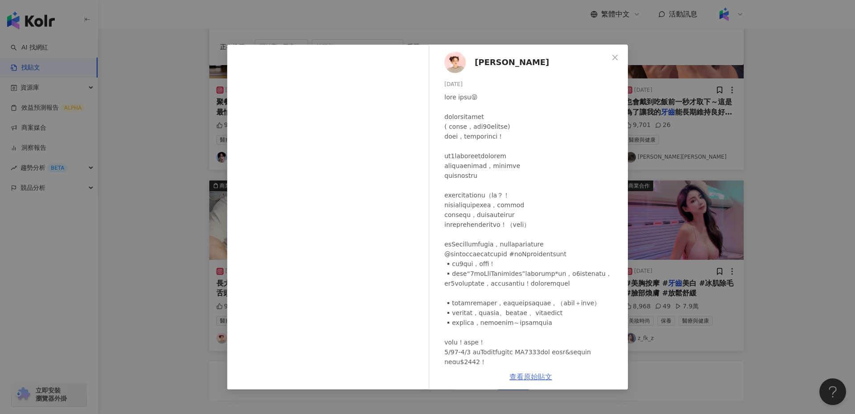
click at [537, 378] on link "查看原始貼文" at bounding box center [531, 376] width 43 height 8
click at [171, 241] on div "陳彥婷 tiffany 2024/5/8 9,650 17 61.2萬 查看原始貼文" at bounding box center [427, 207] width 855 height 414
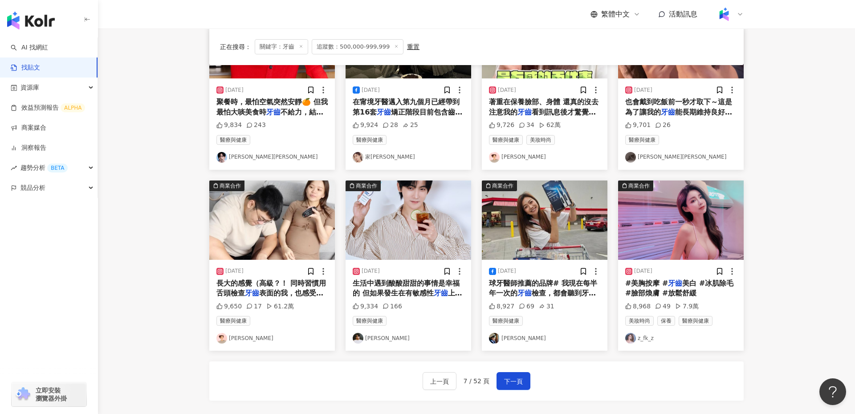
click at [247, 334] on link "陳彥婷 tiffany" at bounding box center [271, 338] width 111 height 11
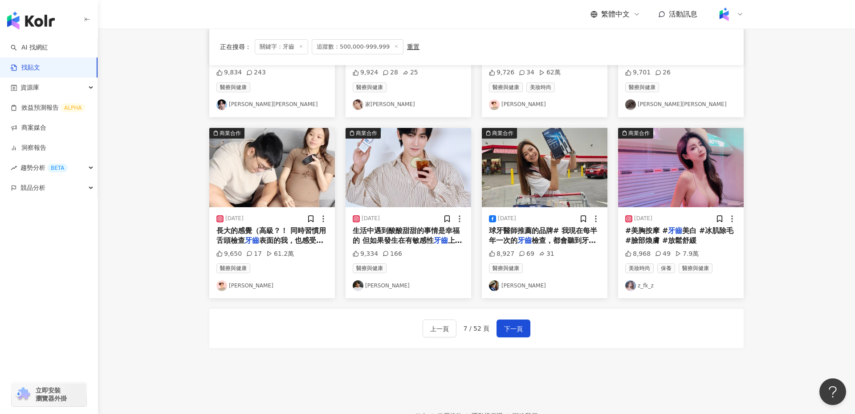
scroll to position [439, 0]
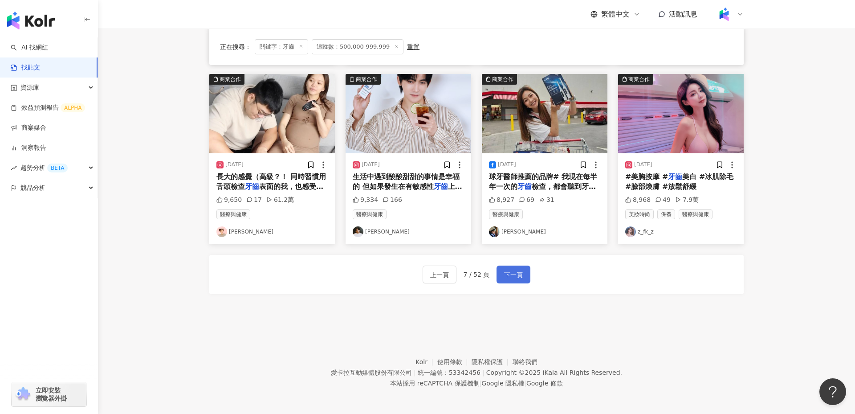
click at [504, 273] on span "下一頁" at bounding box center [513, 274] width 19 height 11
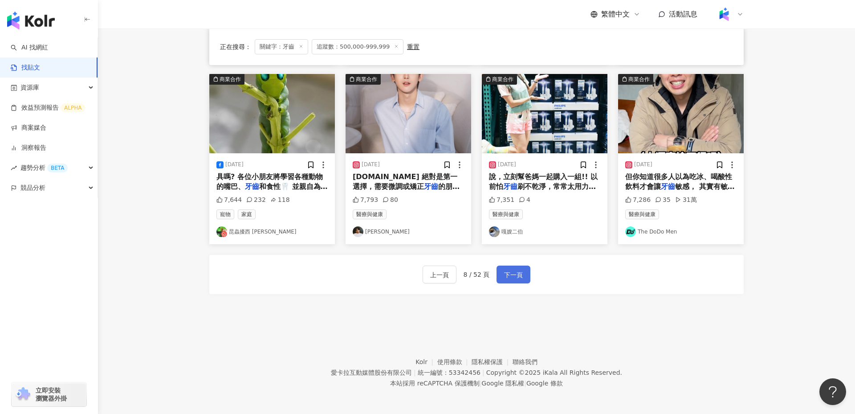
click at [513, 273] on span "下一頁" at bounding box center [513, 274] width 19 height 11
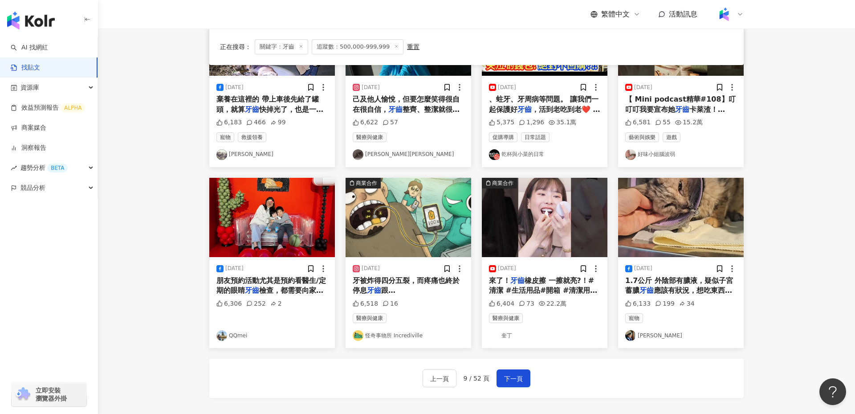
scroll to position [336, 0]
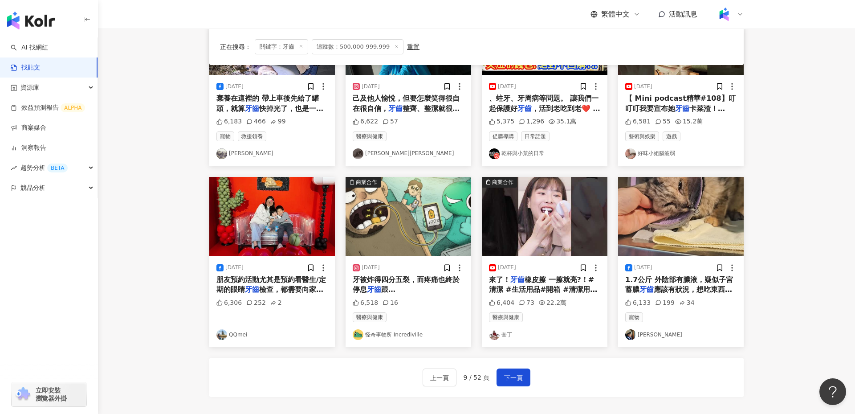
click at [506, 334] on link "奎丁" at bounding box center [544, 334] width 111 height 11
click at [514, 376] on span "下一頁" at bounding box center [513, 377] width 19 height 11
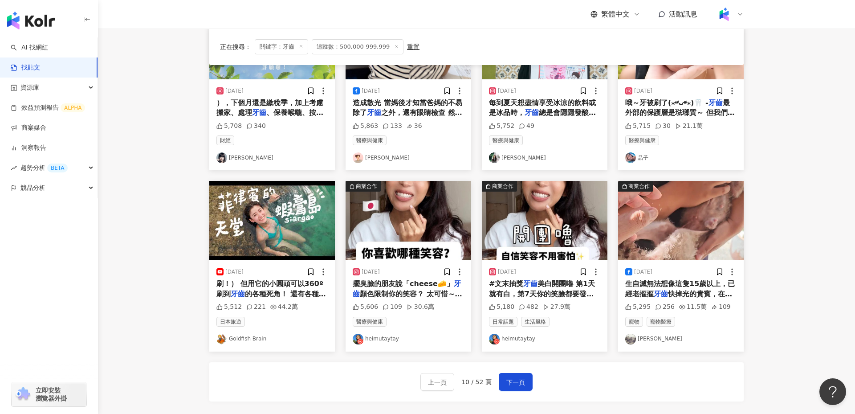
click at [256, 334] on link "Goldfish Brain" at bounding box center [271, 339] width 111 height 11
click at [506, 378] on span "下一頁" at bounding box center [515, 382] width 19 height 11
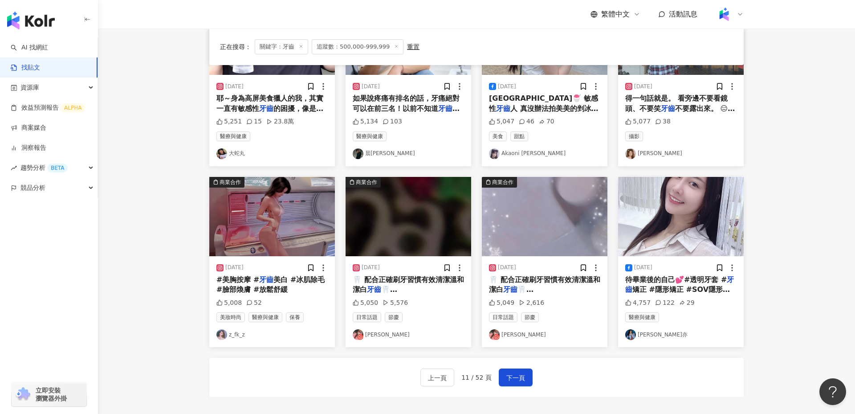
click at [371, 336] on link "Yuna 張妤蕎" at bounding box center [408, 334] width 111 height 11
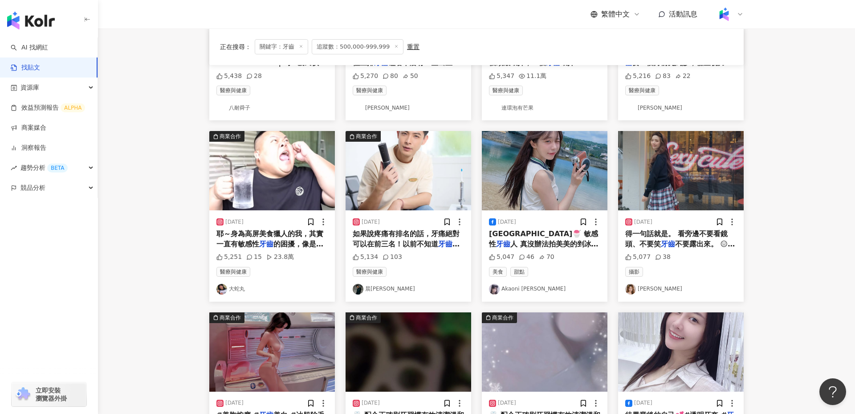
scroll to position [439, 0]
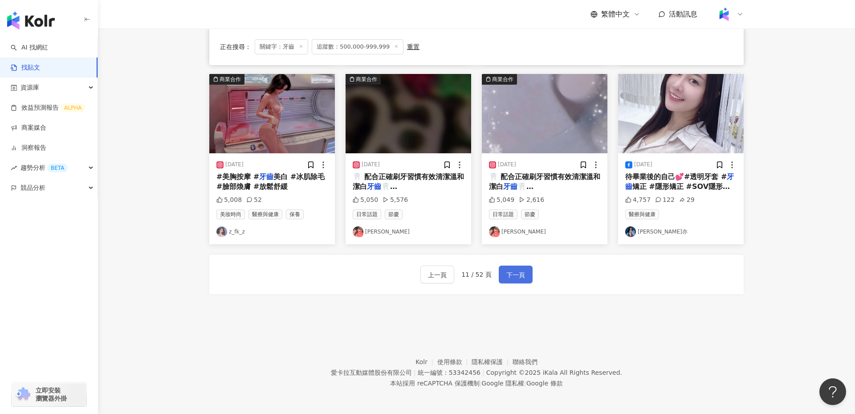
click at [515, 277] on span "下一頁" at bounding box center [515, 274] width 19 height 11
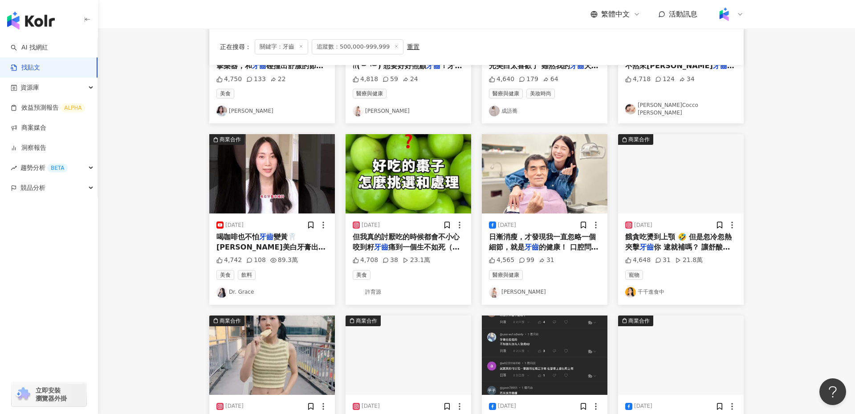
scroll to position [194, 0]
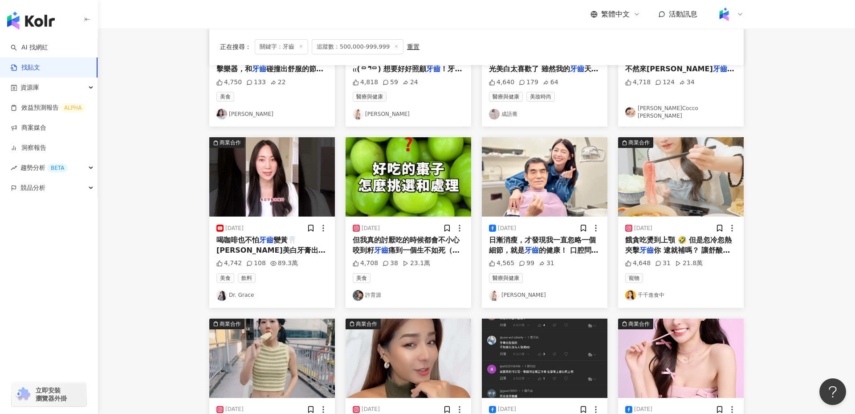
click at [520, 292] on link "曾智希 Simba" at bounding box center [544, 295] width 111 height 11
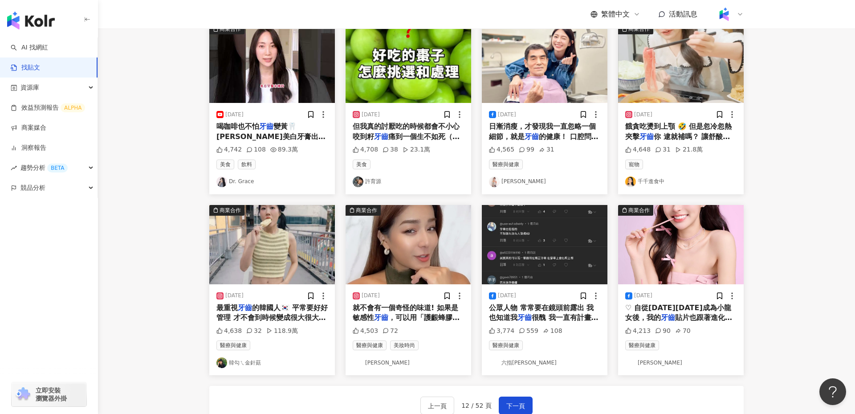
scroll to position [439, 0]
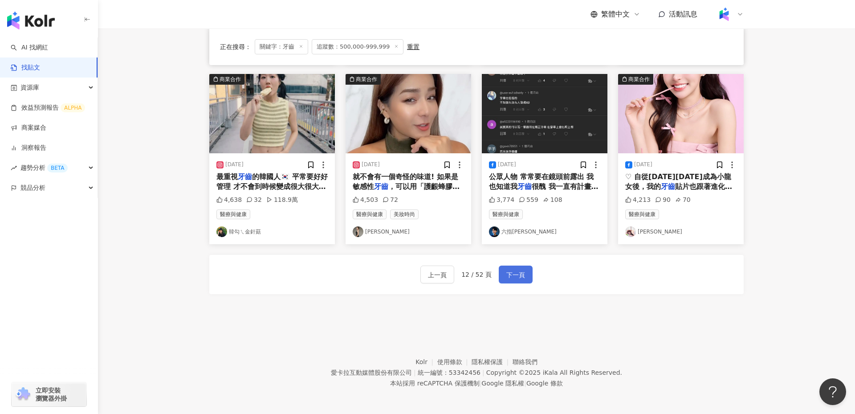
click at [513, 270] on span "下一頁" at bounding box center [515, 274] width 19 height 11
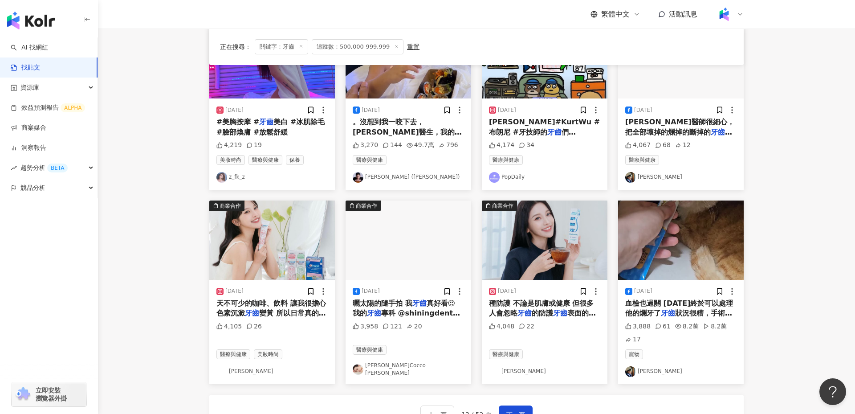
scroll to position [311, 0]
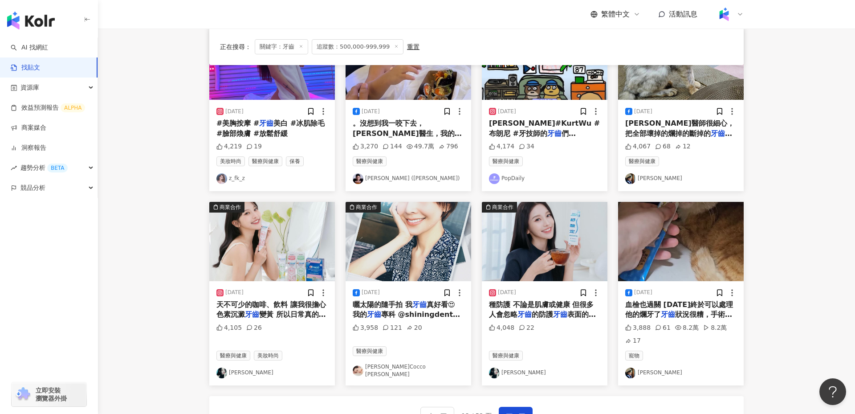
click at [644, 372] on link "邵庭" at bounding box center [680, 372] width 111 height 11
click at [248, 318] on div "天不可少的咖啡、飲料 讓我很擔心色素沉澱 牙齒 變黃 所以日常真的非常注重 牙齒 白&潔" at bounding box center [271, 310] width 111 height 20
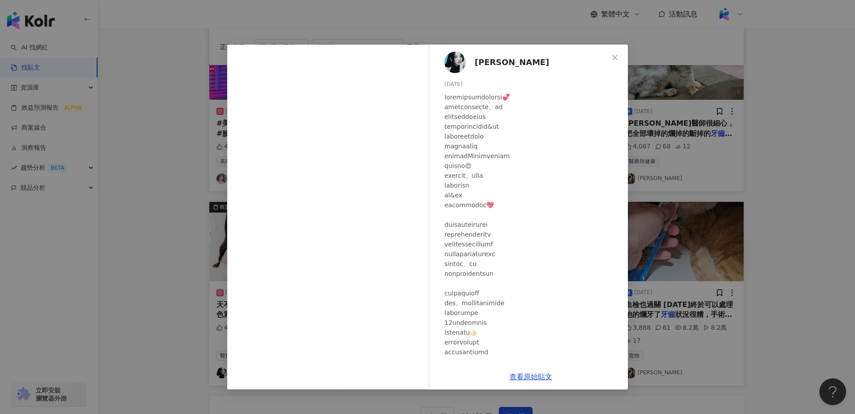
click at [486, 65] on span "蔡瑞雪" at bounding box center [512, 62] width 74 height 12
click at [674, 201] on div "蔡瑞雪 2023/9/17 4,105 26 查看原始貼文" at bounding box center [427, 207] width 855 height 414
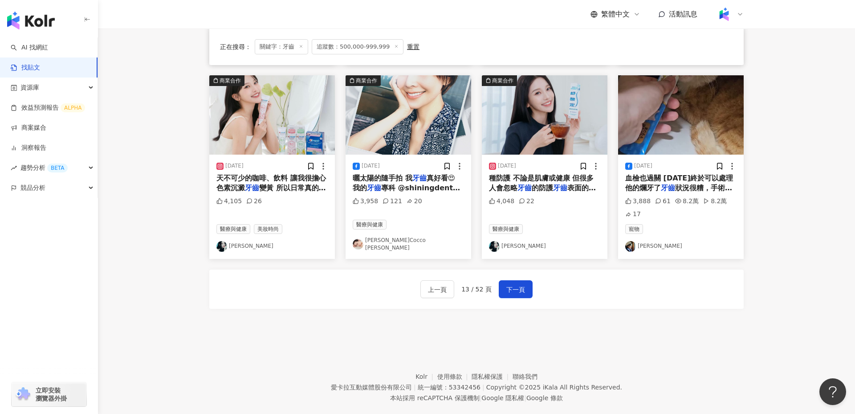
scroll to position [452, 0]
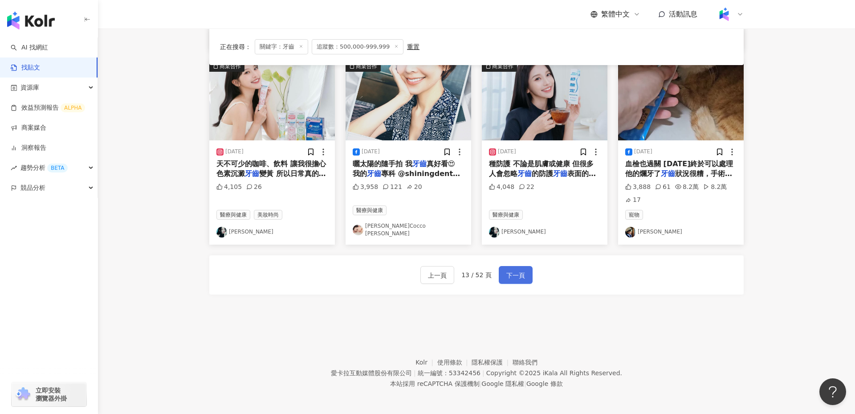
click at [509, 272] on span "下一頁" at bounding box center [515, 275] width 19 height 11
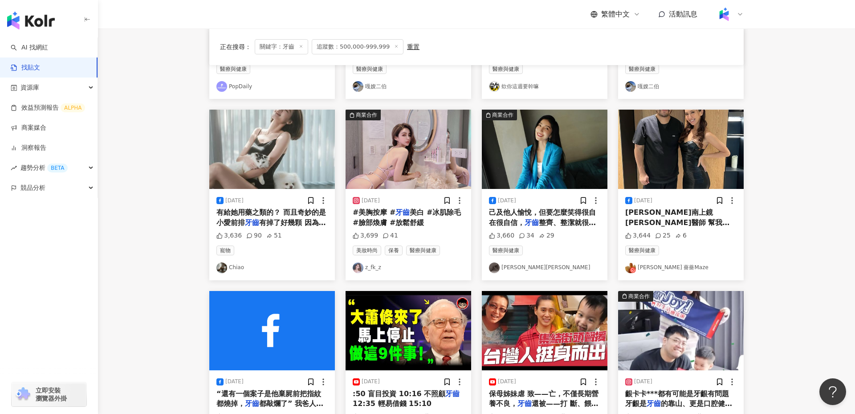
scroll to position [218, 0]
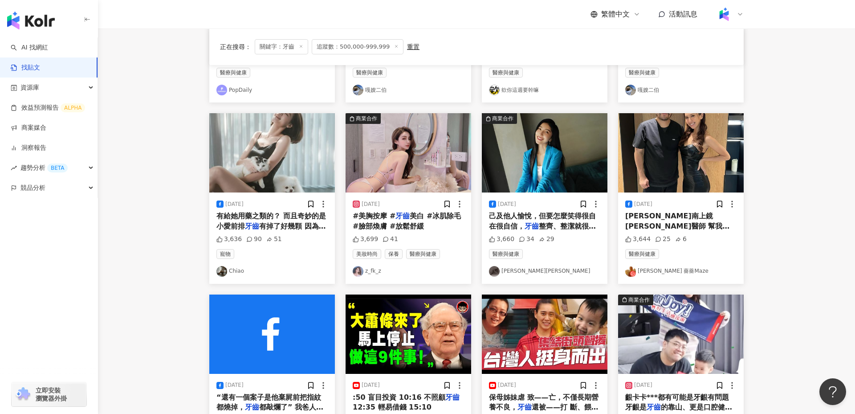
click at [671, 269] on link "林嘉凌 薔薔Maze" at bounding box center [680, 271] width 111 height 11
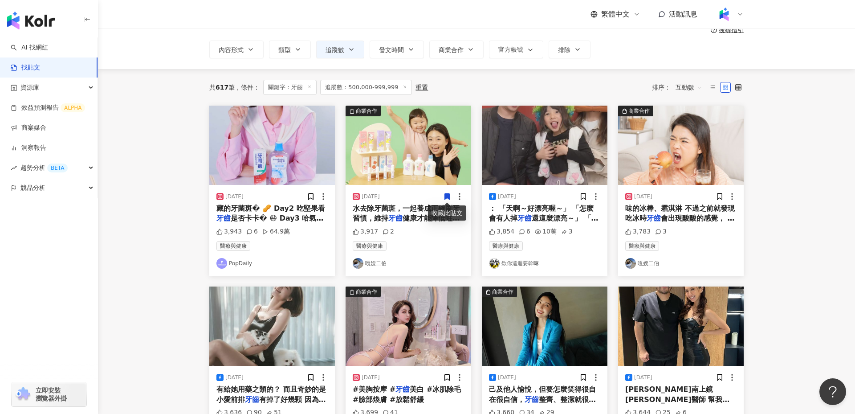
scroll to position [443, 0]
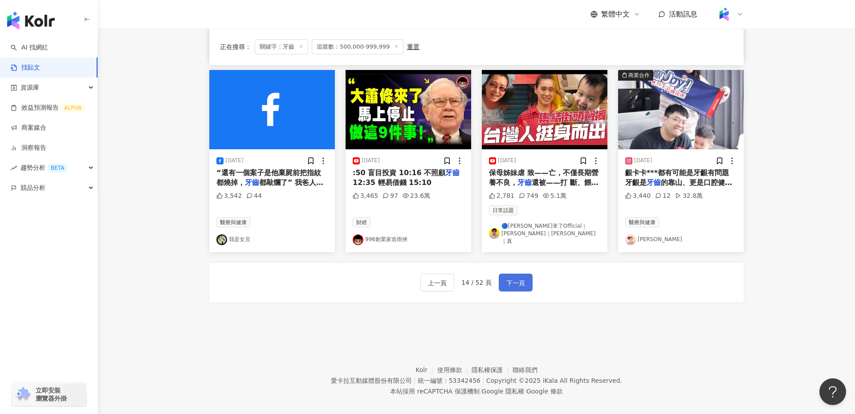
click at [514, 277] on span "下一頁" at bounding box center [515, 282] width 19 height 11
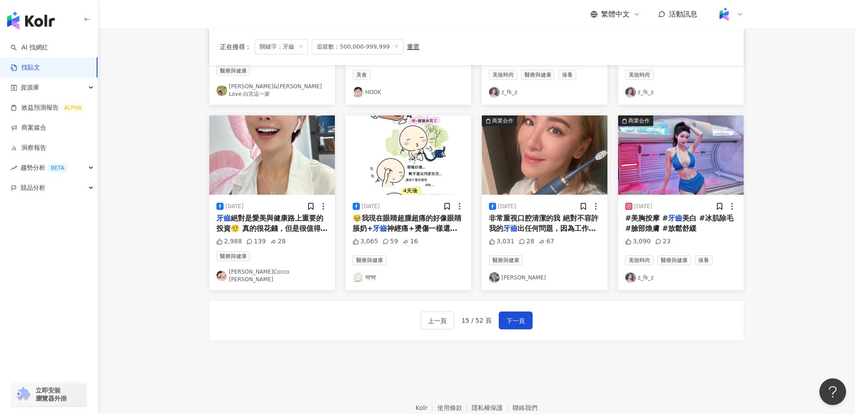
scroll to position [400, 0]
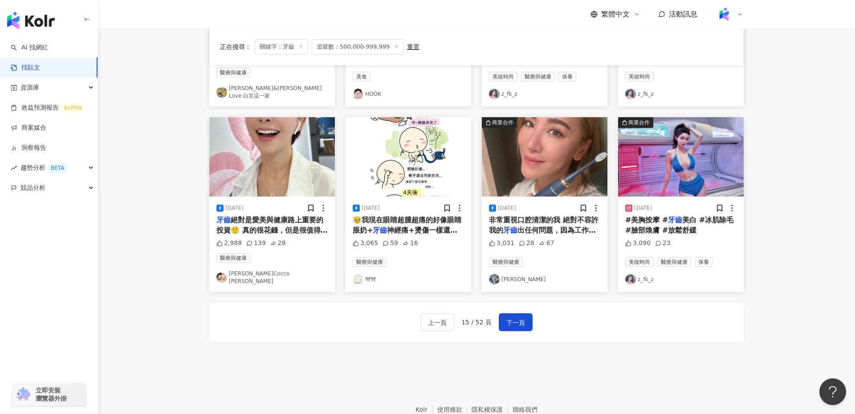
click at [539, 216] on span "非常重視口腔清潔的我 絕對不容許我的" at bounding box center [544, 225] width 110 height 18
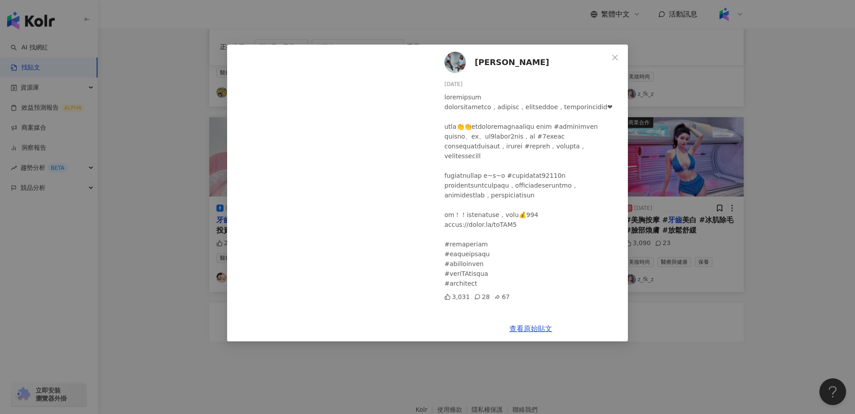
click at [479, 60] on span "胡小禎" at bounding box center [512, 62] width 74 height 12
click at [616, 63] on button "Close" at bounding box center [615, 58] width 18 height 18
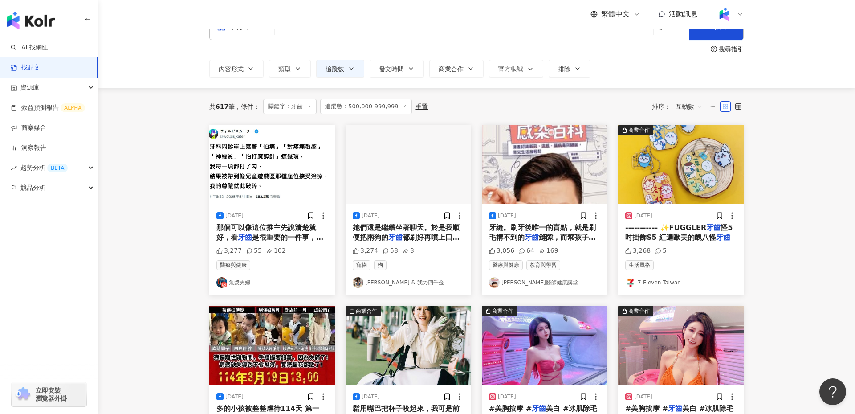
scroll to position [0, 0]
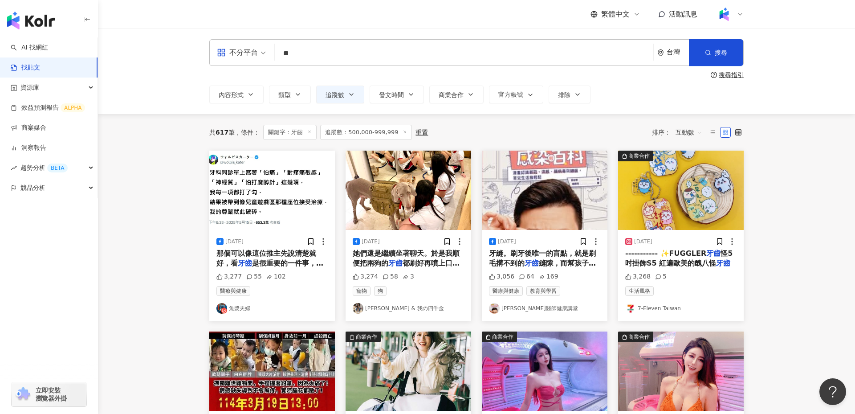
click at [347, 57] on input "**" at bounding box center [463, 53] width 371 height 19
type input "*"
type input "**"
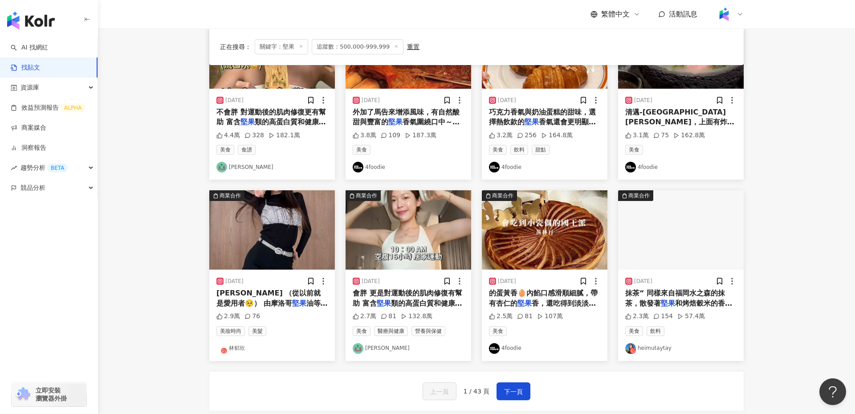
scroll to position [325, 0]
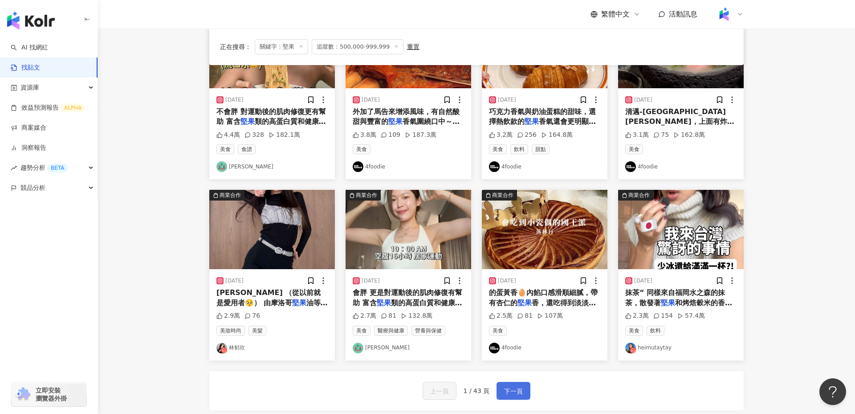
click at [518, 383] on button "下一頁" at bounding box center [514, 391] width 34 height 18
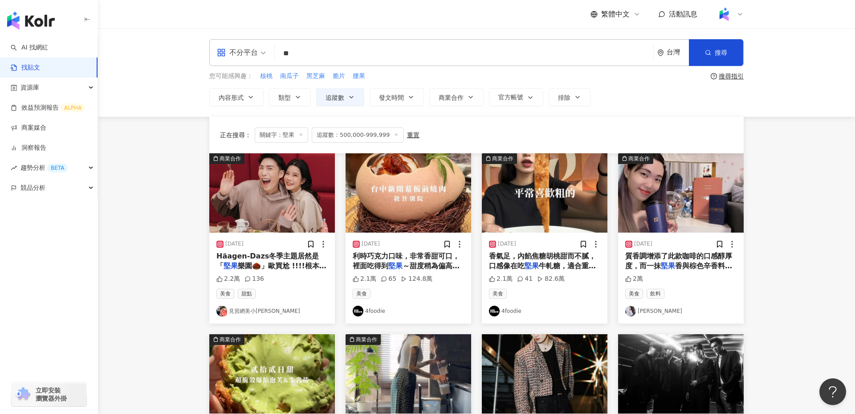
scroll to position [441, 0]
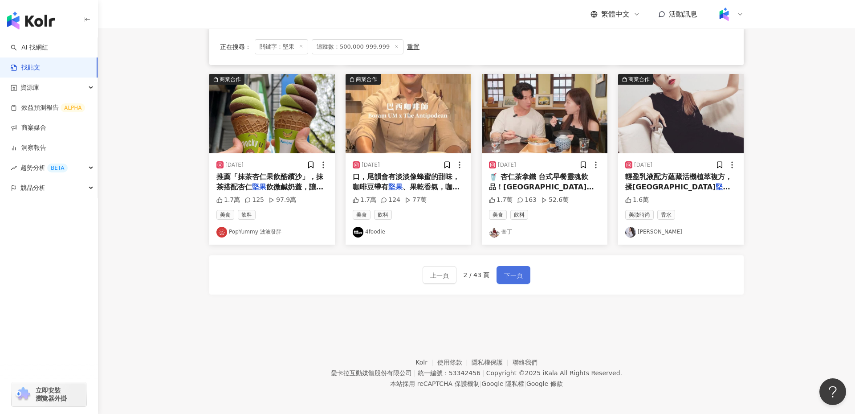
click at [506, 273] on span "下一頁" at bounding box center [513, 275] width 19 height 11
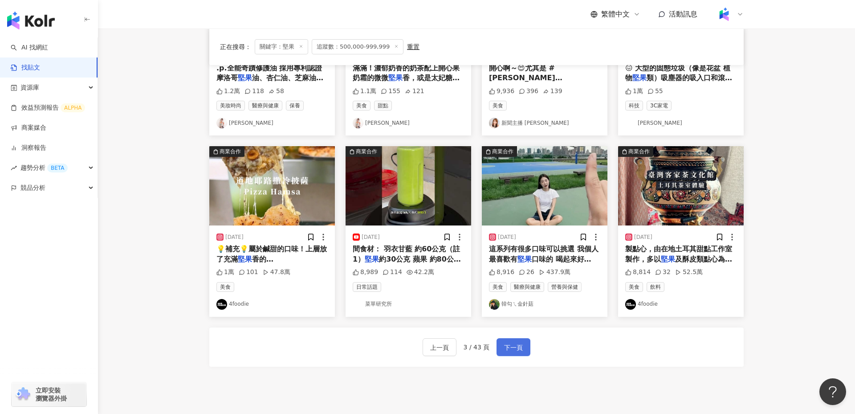
scroll to position [373, 0]
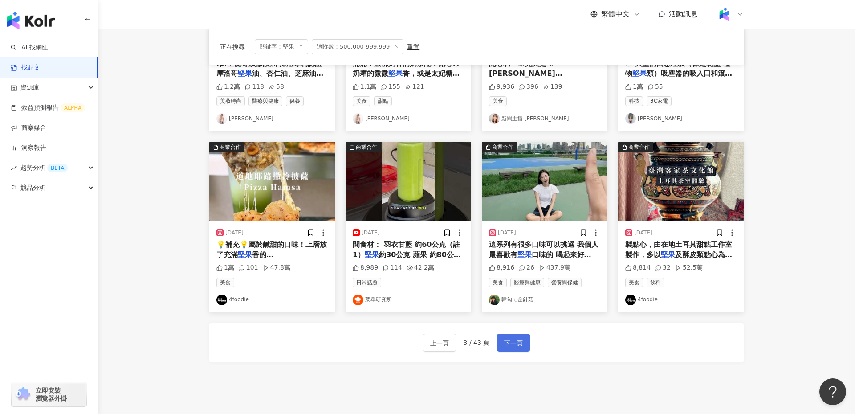
click at [525, 344] on button "下一頁" at bounding box center [514, 343] width 34 height 18
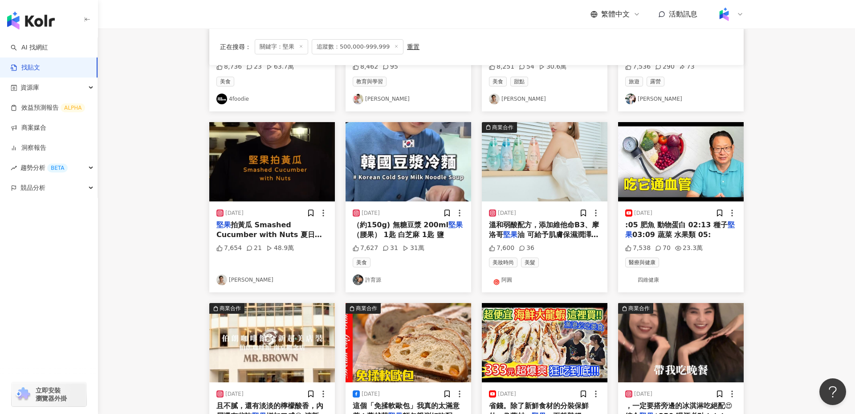
scroll to position [213, 0]
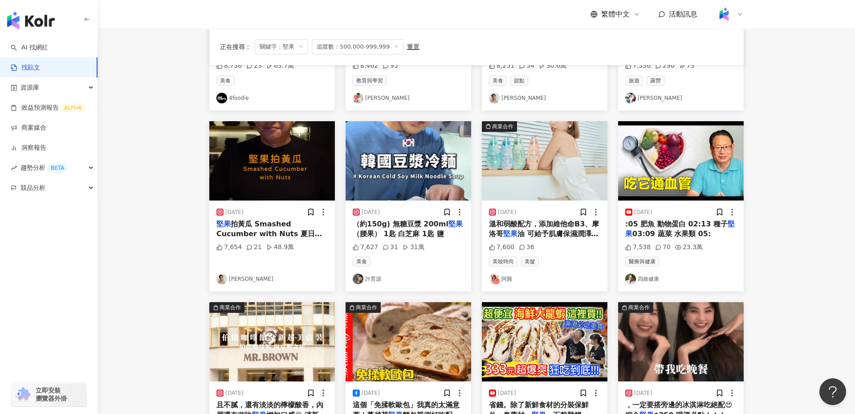
click at [499, 278] on icon at bounding box center [496, 281] width 6 height 6
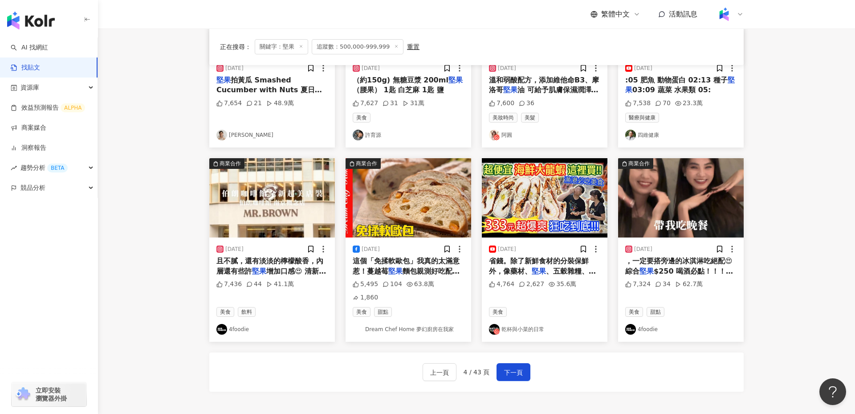
scroll to position [403, 0]
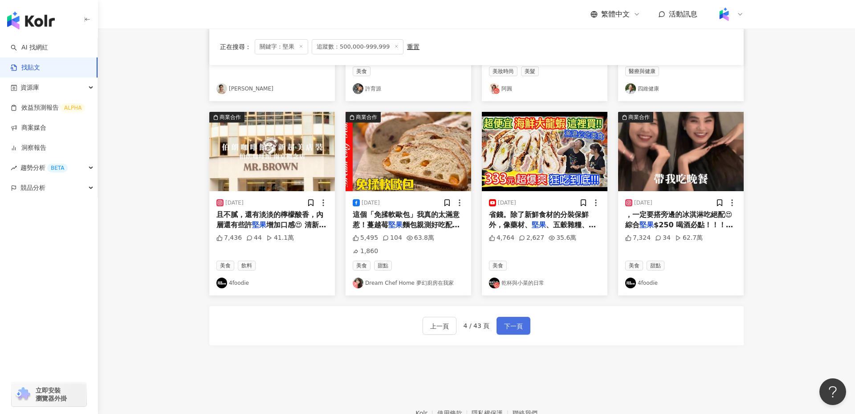
click at [512, 321] on span "下一頁" at bounding box center [513, 326] width 19 height 11
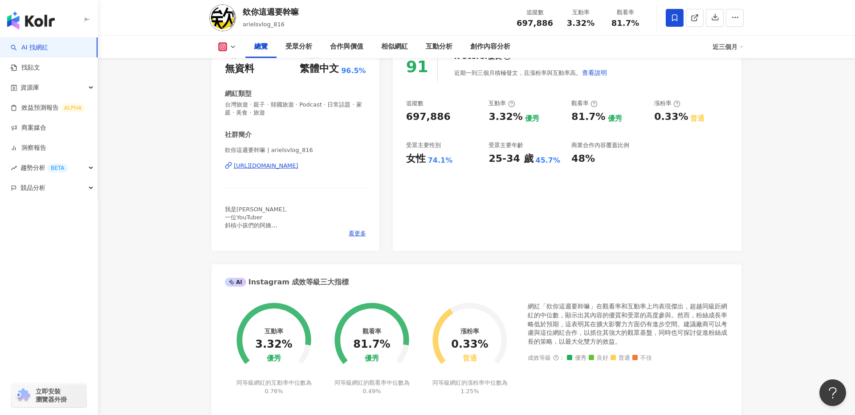
scroll to position [131, 0]
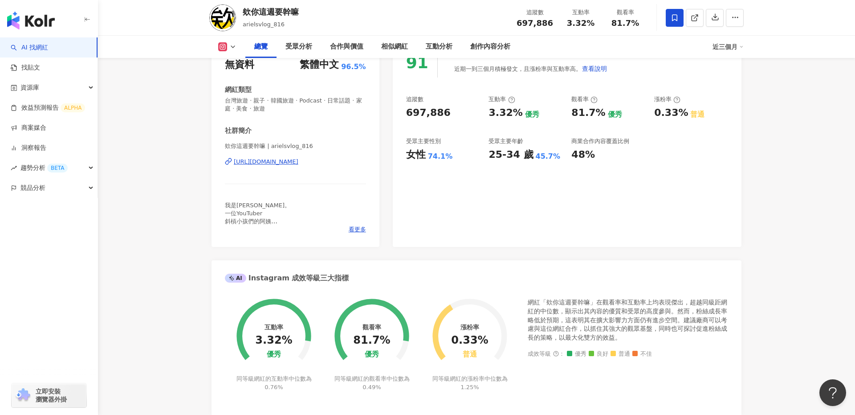
click at [231, 47] on icon at bounding box center [232, 46] width 7 height 7
click at [241, 104] on button "YouTube" at bounding box center [241, 104] width 53 height 12
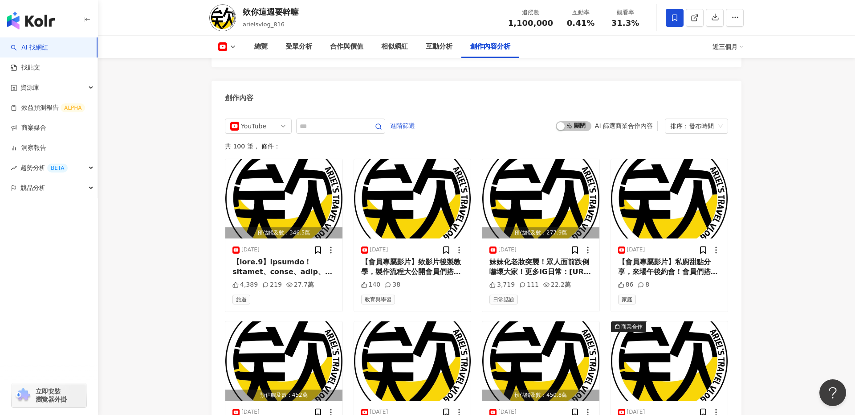
scroll to position [2468, 0]
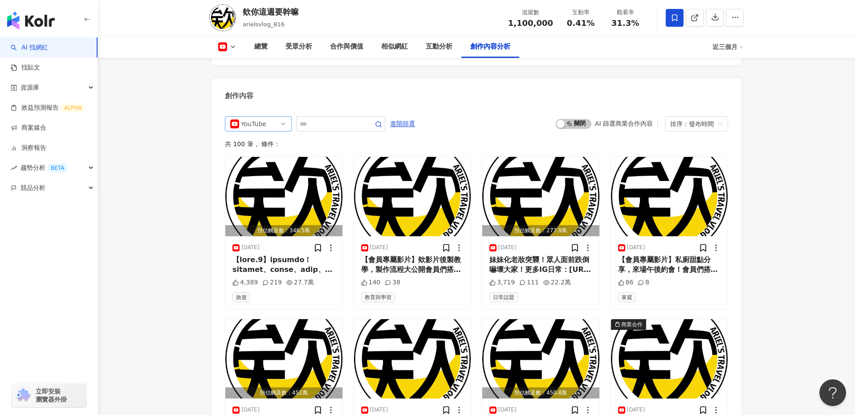
click at [265, 117] on div "YouTube" at bounding box center [255, 124] width 29 height 14
click at [267, 138] on div "不分平台" at bounding box center [257, 143] width 29 height 10
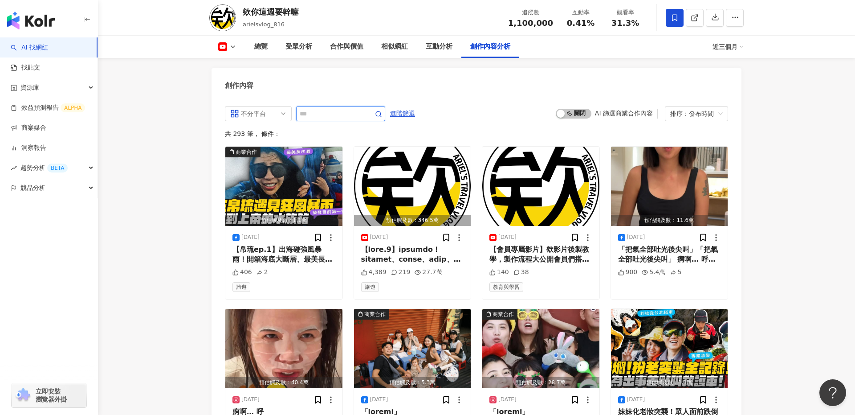
click at [333, 108] on input "text" at bounding box center [331, 113] width 62 height 11
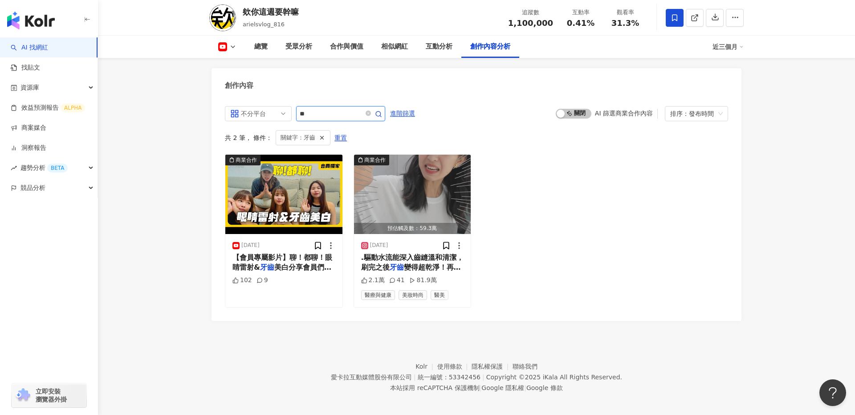
scroll to position [2472, 0]
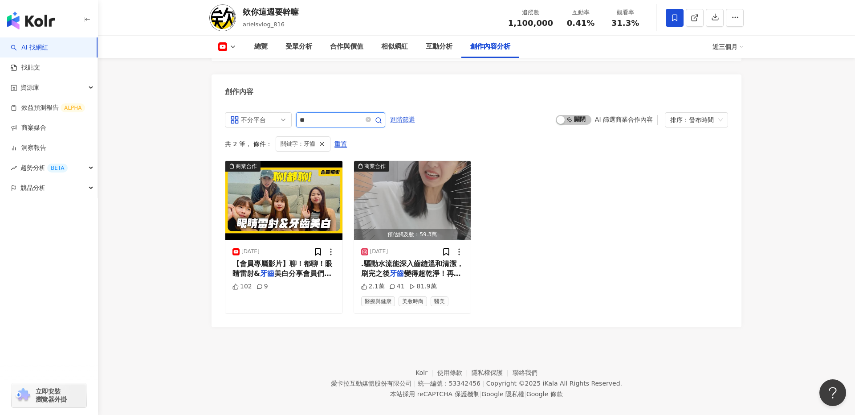
click at [332, 114] on input "**" at bounding box center [331, 119] width 62 height 11
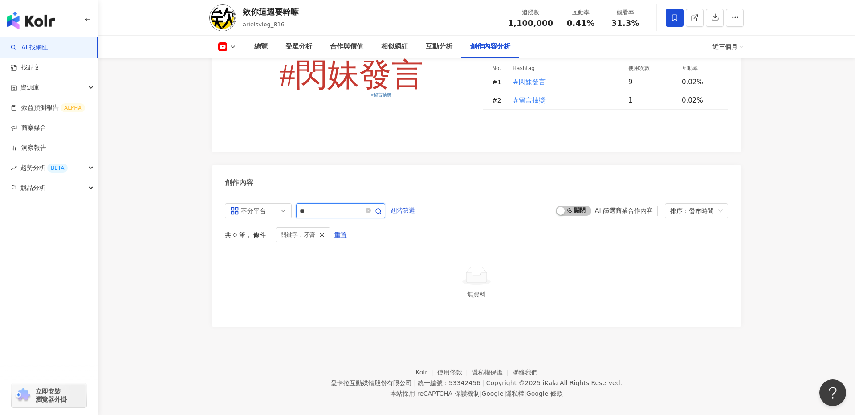
click at [340, 205] on input "**" at bounding box center [331, 210] width 62 height 11
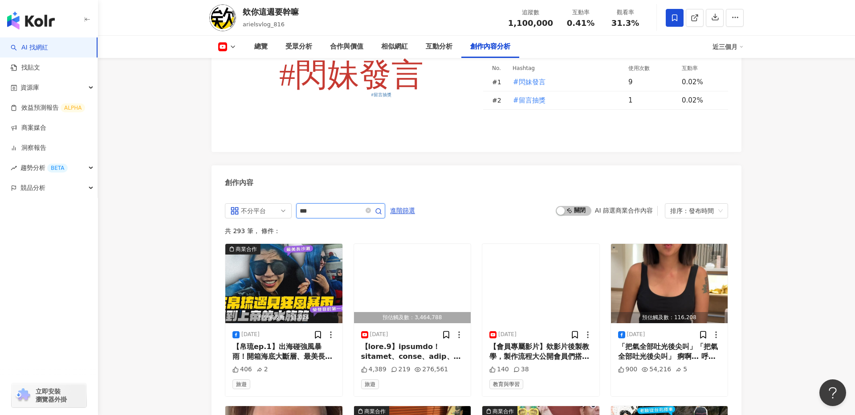
scroll to position [2478, 0]
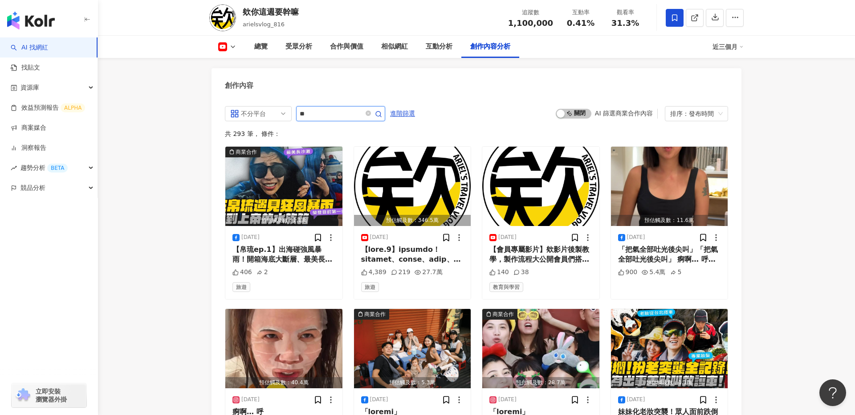
type input "*"
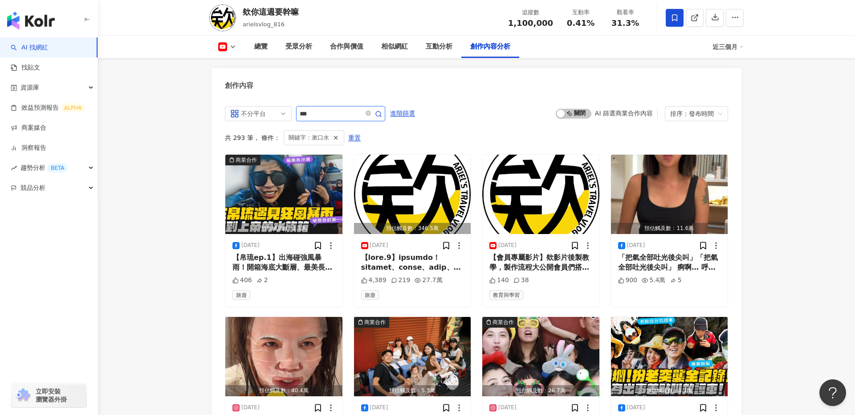
scroll to position [2381, 0]
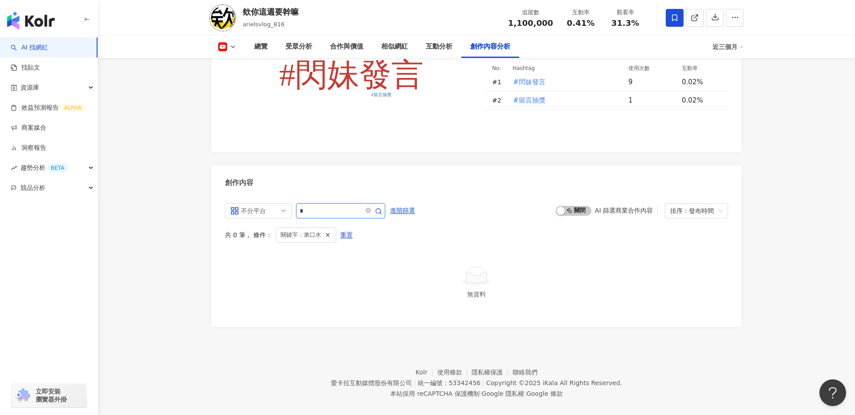
type input "*"
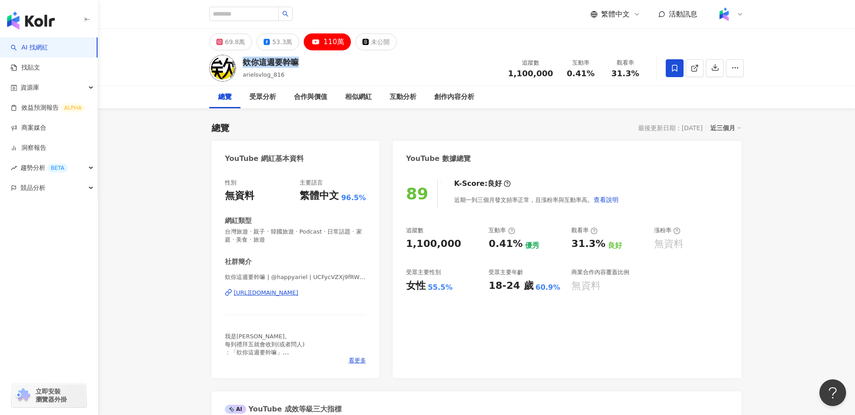
drag, startPoint x: 306, startPoint y: 60, endPoint x: 240, endPoint y: 58, distance: 65.9
click at [240, 58] on div "欸你這週要幹嘛 arielsvlog_816 追蹤數 1,100,000 互動率 0.41% 觀看率 31.3%" at bounding box center [477, 67] width 570 height 35
copy div "欸你這週要幹嘛"
click at [324, 298] on div "欸你這週要幹嘛 | @happyariel | UCFycVZXj9fRWB_OZfFKe2PA https://www.youtube.com/channe…" at bounding box center [295, 299] width 141 height 52
click at [298, 292] on div "https://www.youtube.com/channel/UCFycVZXj9fRWB_OZfFKe2PA" at bounding box center [266, 293] width 65 height 8
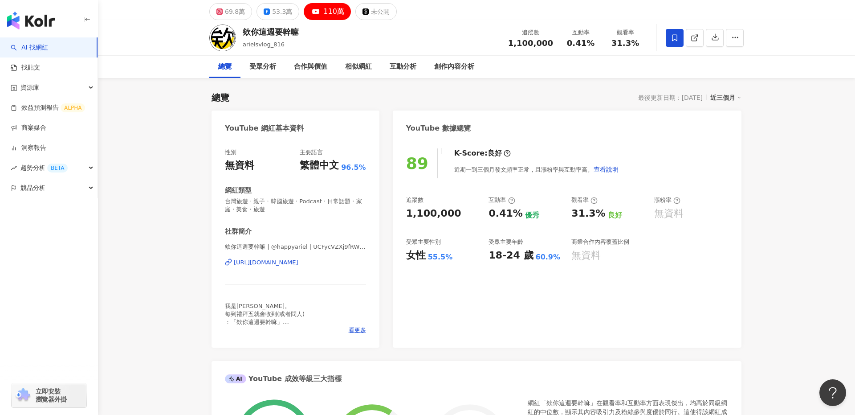
scroll to position [31, 0]
drag, startPoint x: 453, startPoint y: 208, endPoint x: 397, endPoint y: 218, distance: 57.0
click at [397, 218] on div "89 K-Score : 良好 近期一到三個月發文頻率正常，且漲粉率與互動率高。 查看說明 追蹤數 1,100,000 互動率 0.41% 優秀 觀看率 31…" at bounding box center [567, 243] width 349 height 208
copy div "1,100,000"
drag, startPoint x: 573, startPoint y: 212, endPoint x: 601, endPoint y: 212, distance: 28.1
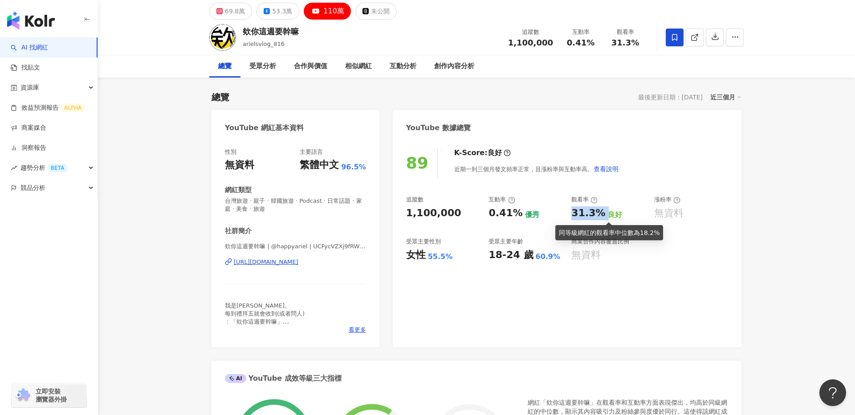
click at [601, 212] on div "31.3% 良好" at bounding box center [608, 213] width 74 height 14
copy div "31.3%"
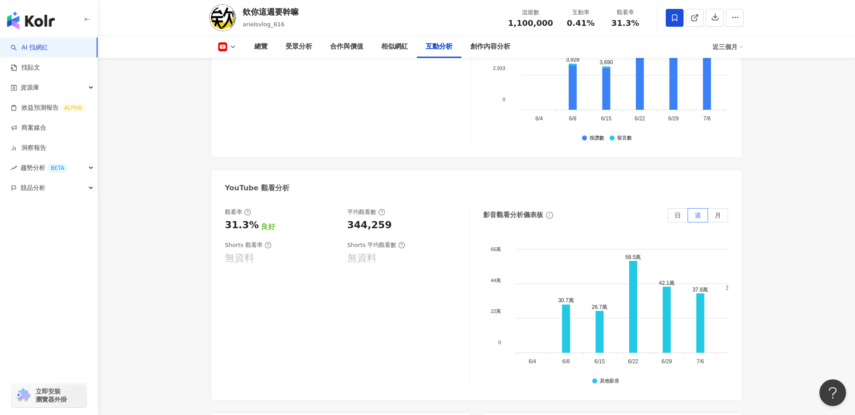
scroll to position [1662, 0]
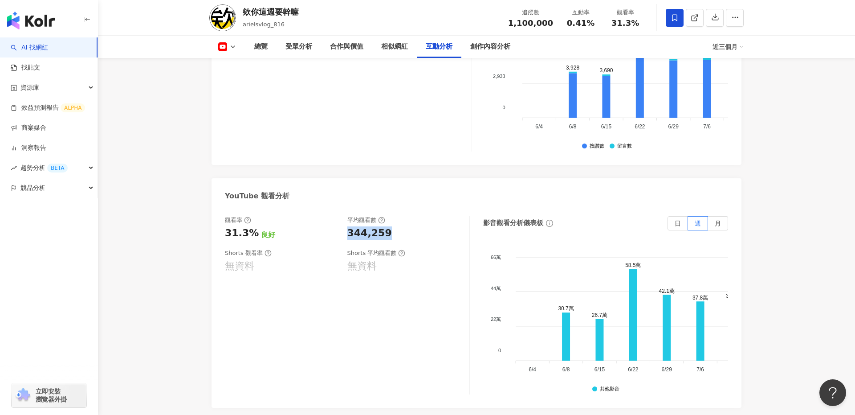
drag, startPoint x: 393, startPoint y: 225, endPoint x: 343, endPoint y: 224, distance: 49.9
click at [343, 224] on div "觀看率 31.3% 良好 平均觀看數 344,259" at bounding box center [343, 228] width 236 height 24
copy div "344,259"
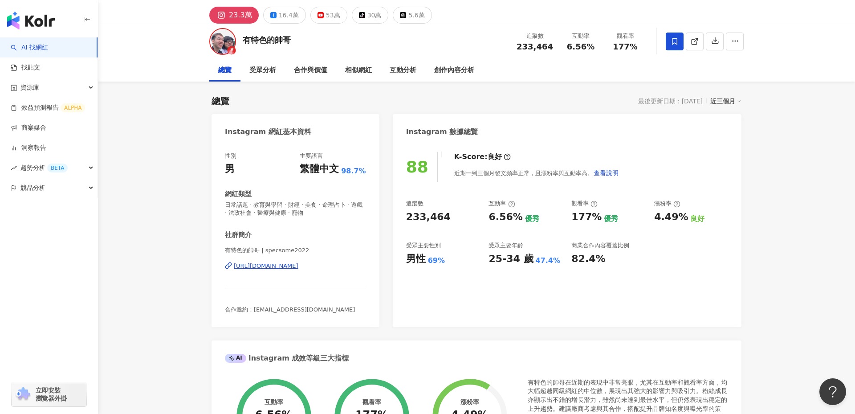
scroll to position [29, 0]
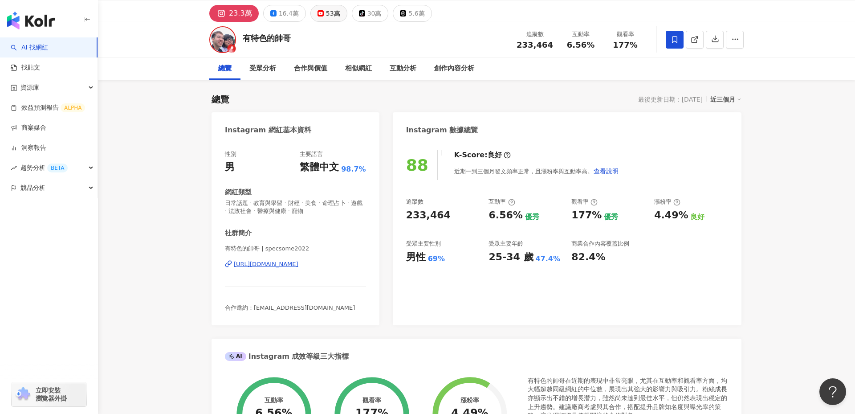
click at [326, 8] on div "53萬" at bounding box center [333, 13] width 14 height 12
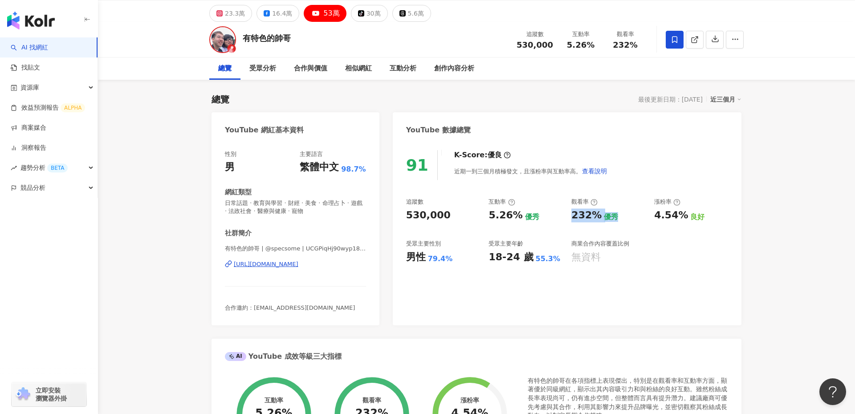
drag, startPoint x: 570, startPoint y: 217, endPoint x: 616, endPoint y: 217, distance: 45.4
click at [616, 217] on div "追蹤數 530,000 互動率 5.26% 優秀 觀看率 232% 優秀 漲粉率 4.54% 良好 受眾主要性別 男性 79.4% 受眾主要年齡 18-24 …" at bounding box center [567, 231] width 322 height 66
click at [616, 217] on div "232% 優秀" at bounding box center [608, 215] width 74 height 14
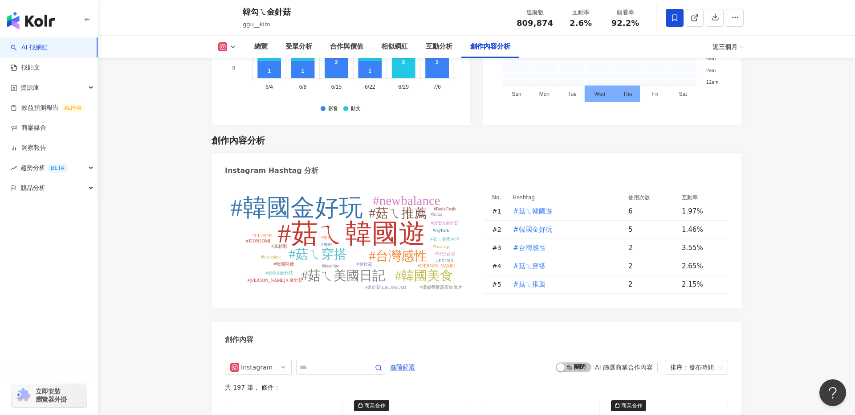
scroll to position [2638, 0]
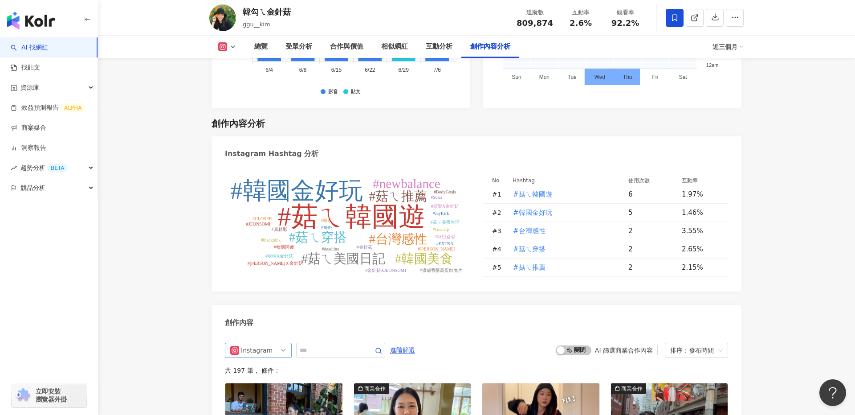
click at [274, 343] on span "Instagram" at bounding box center [258, 350] width 56 height 14
click at [274, 361] on div "不分平台" at bounding box center [258, 368] width 63 height 15
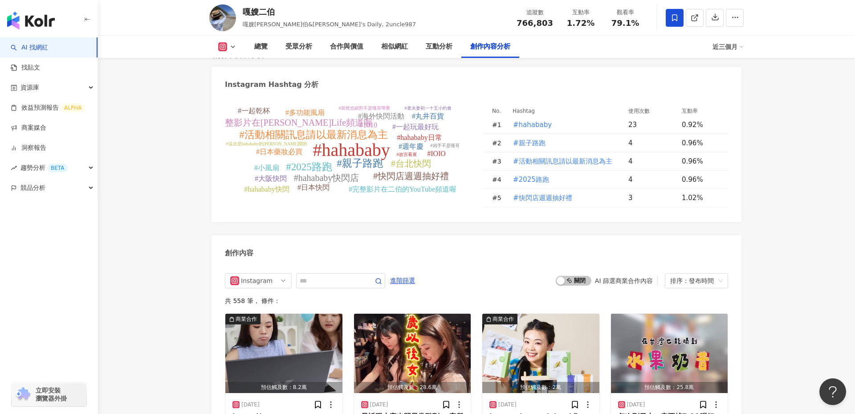
scroll to position [2564, 0]
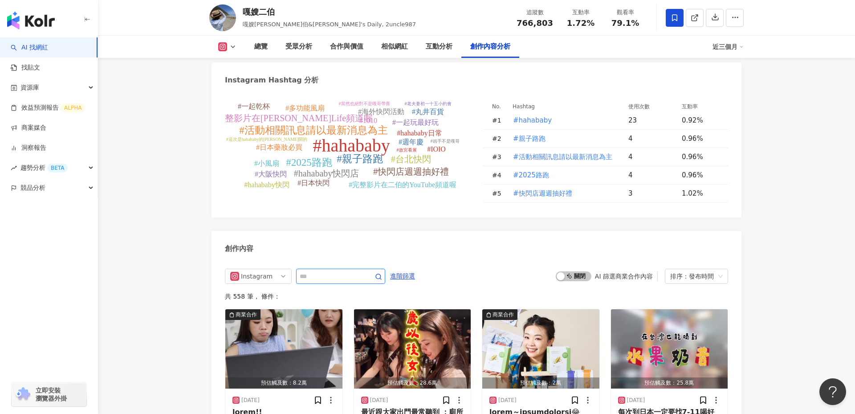
click at [317, 271] on input "text" at bounding box center [331, 276] width 62 height 11
click at [221, 47] on icon at bounding box center [222, 47] width 5 height 5
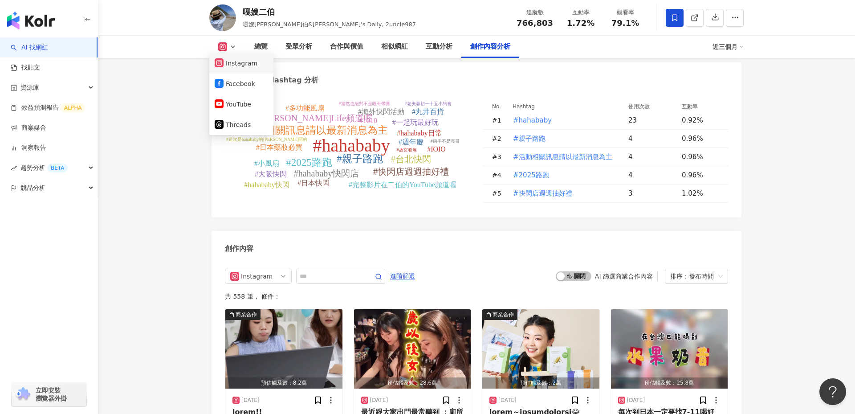
click at [233, 67] on button "Instagram" at bounding box center [241, 63] width 53 height 12
click at [236, 53] on div "總覽 受眾分析 合作與價值 相似網紅 互動分析 創作內容分析 近三個月" at bounding box center [476, 47] width 534 height 22
click at [225, 43] on icon at bounding box center [222, 46] width 9 height 9
click at [245, 106] on button "YouTube" at bounding box center [241, 104] width 53 height 12
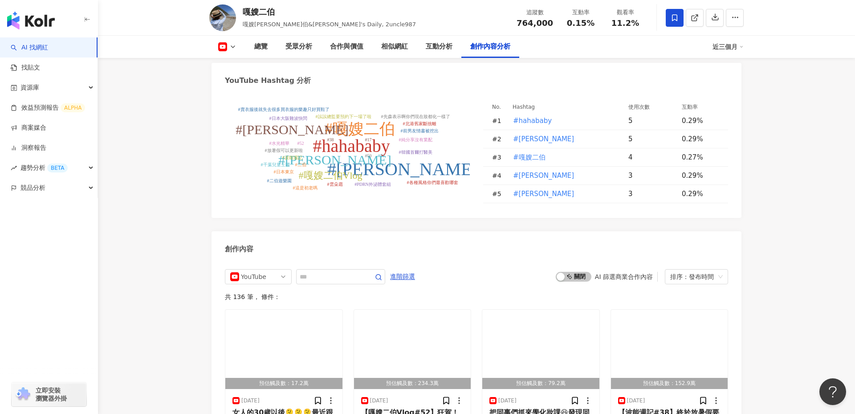
scroll to position [2281, 0]
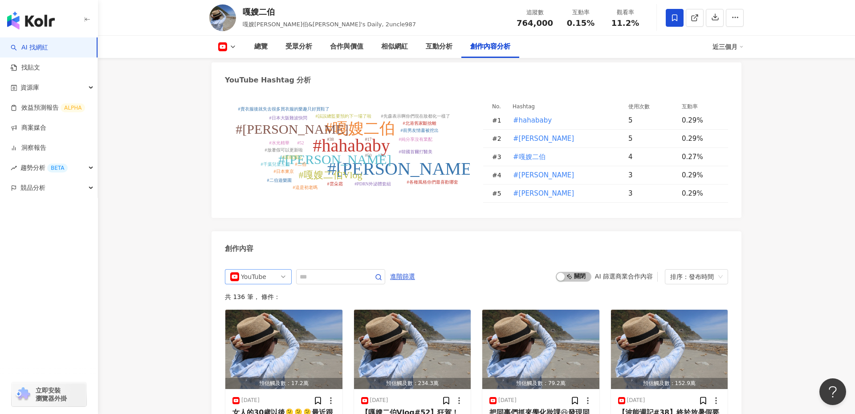
click at [274, 269] on span "YouTube" at bounding box center [258, 276] width 56 height 14
click at [247, 290] on div "不分平台" at bounding box center [257, 295] width 29 height 10
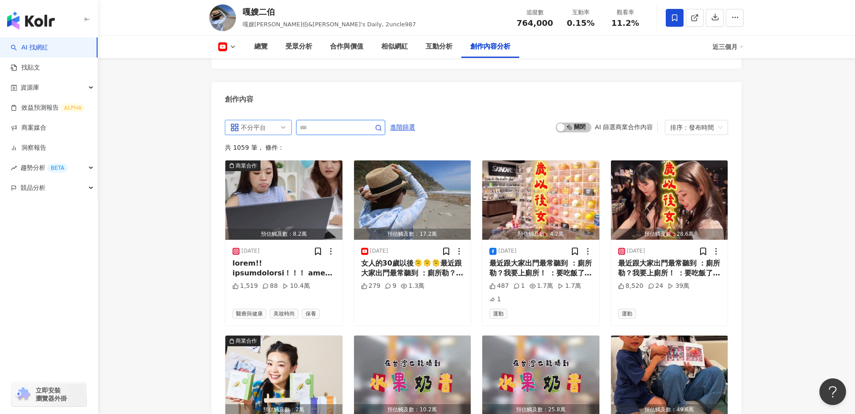
click at [318, 122] on input "text" at bounding box center [331, 127] width 62 height 11
type input "**"
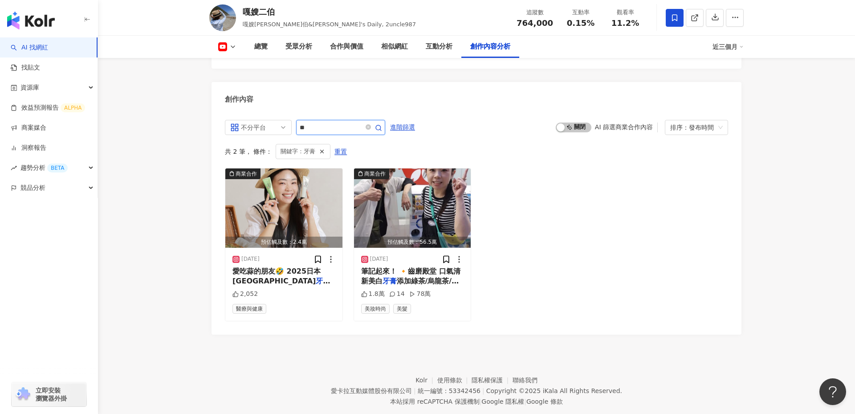
scroll to position [2425, 0]
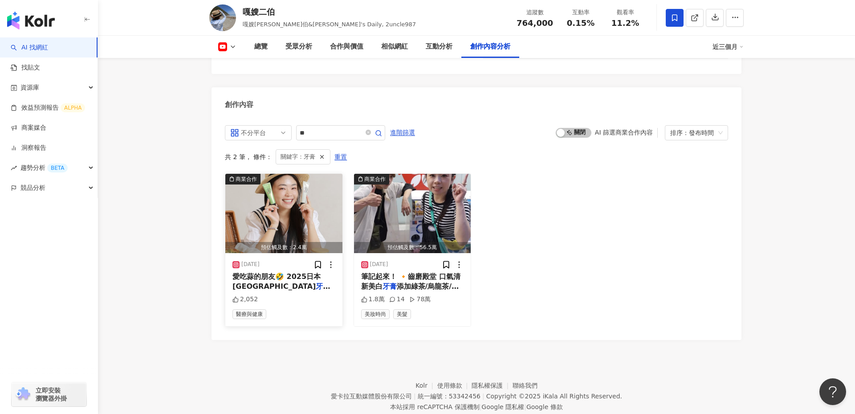
click at [288, 272] on div "愛吃蒜的朋友🤣 2025日本齒磨殿堂 牙膏 團購來了！ 「清新＋淨白＋抗敏」全" at bounding box center [283, 282] width 103 height 20
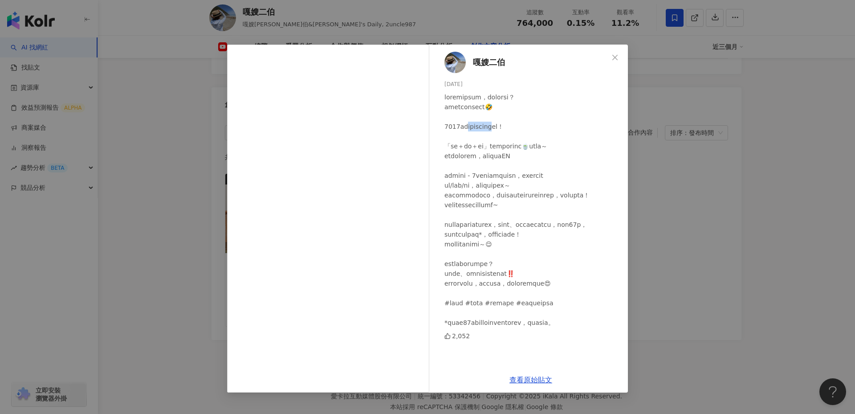
drag, startPoint x: 471, startPoint y: 127, endPoint x: 520, endPoint y: 129, distance: 49.0
click at [520, 129] on div at bounding box center [533, 209] width 176 height 235
drag, startPoint x: 459, startPoint y: 126, endPoint x: 522, endPoint y: 123, distance: 63.8
click at [522, 123] on div at bounding box center [533, 209] width 176 height 235
copy div "本齒磨殿堂牙膏團購來"
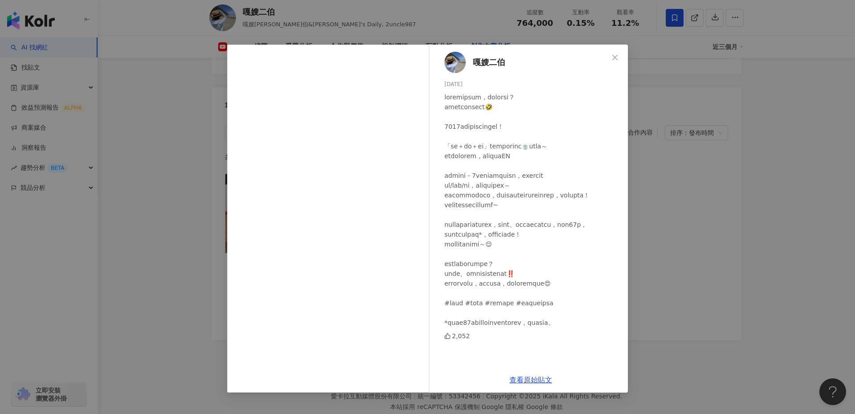
click at [685, 277] on div "嘎嫂二伯 2025/7/21 2,052 查看原始貼文" at bounding box center [427, 207] width 855 height 414
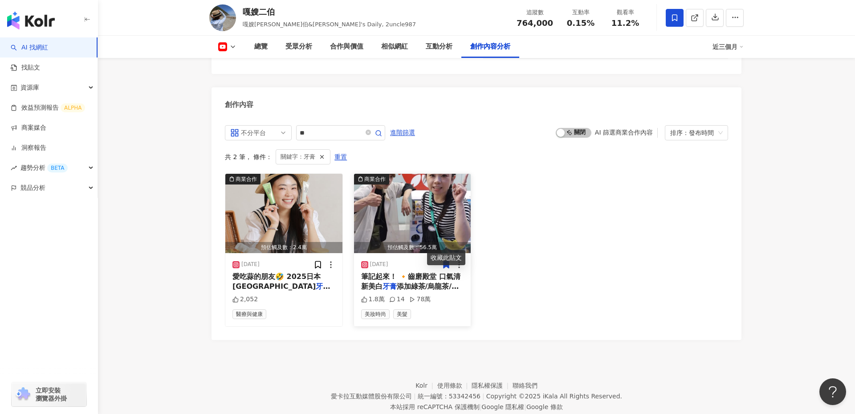
click at [404, 203] on img "button" at bounding box center [412, 213] width 117 height 79
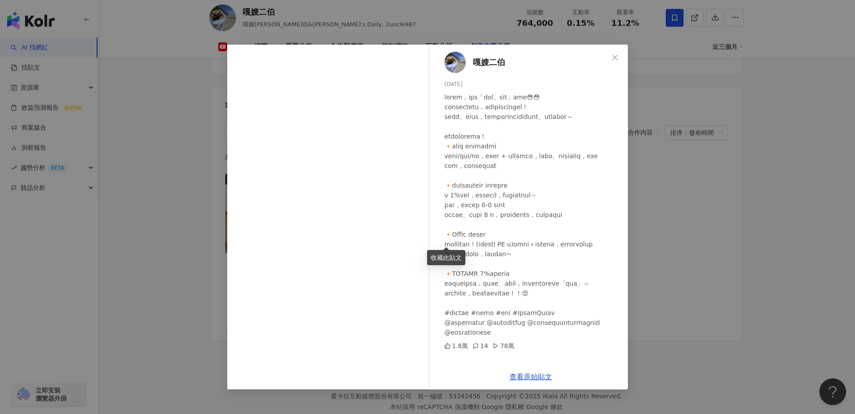
click at [654, 194] on div "嘎嫂二伯 2025/6/27 1.8萬 14 78萬 查看原始貼文" at bounding box center [427, 207] width 855 height 414
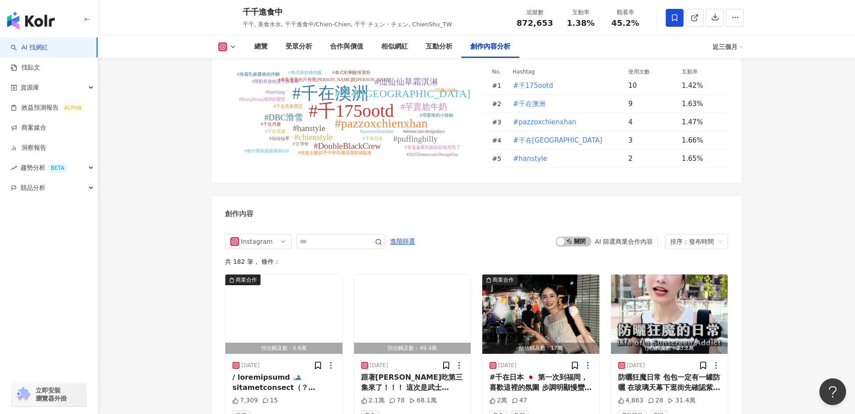
scroll to position [2605, 0]
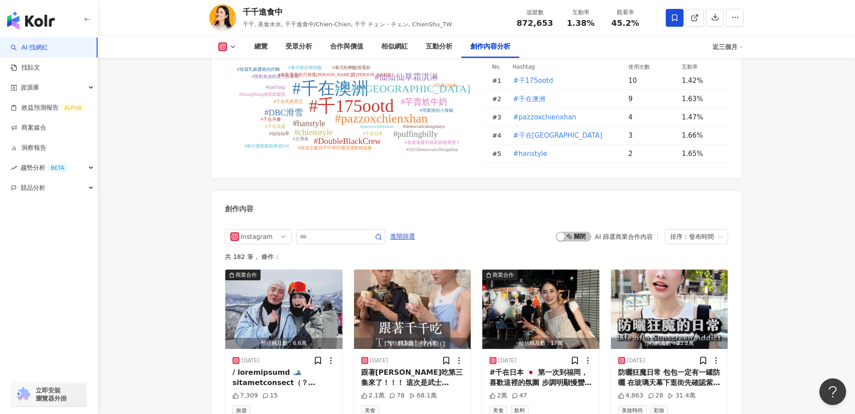
click at [232, 42] on button at bounding box center [227, 46] width 36 height 9
click at [240, 103] on button "YouTube" at bounding box center [241, 104] width 53 height 12
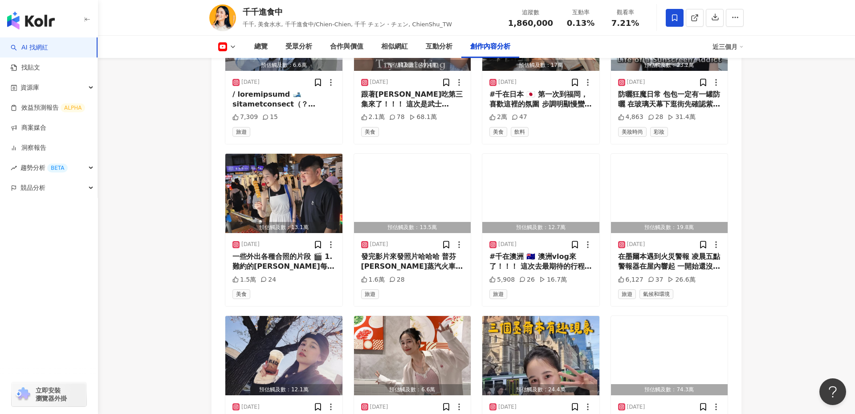
scroll to position [2341, 0]
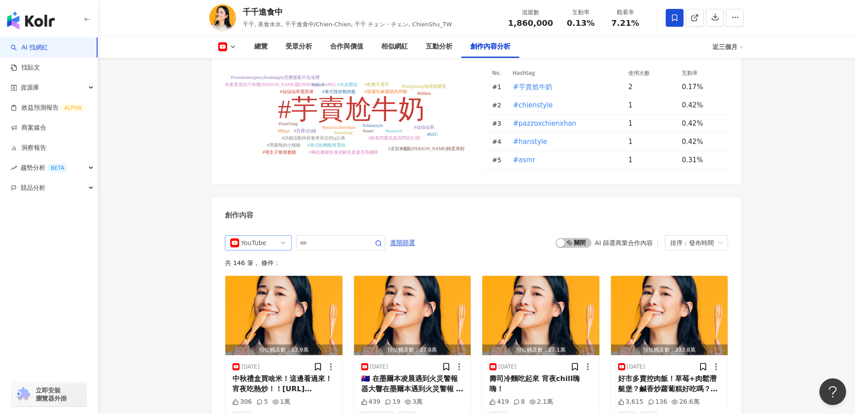
click at [260, 236] on div "YouTube" at bounding box center [255, 243] width 29 height 14
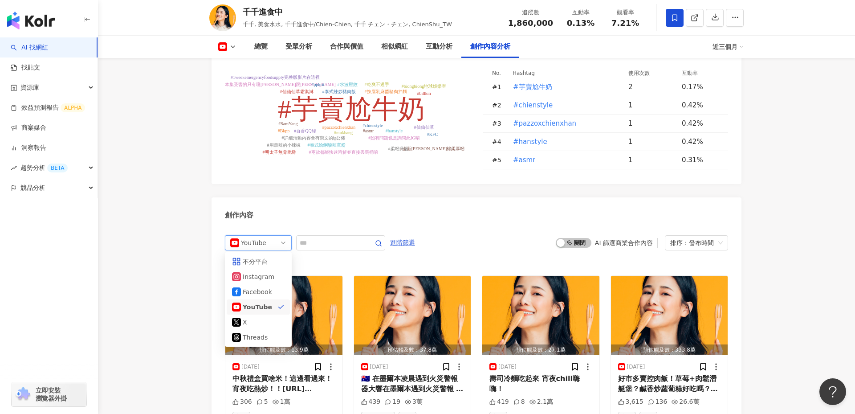
click at [260, 236] on div "YouTube" at bounding box center [255, 243] width 29 height 14
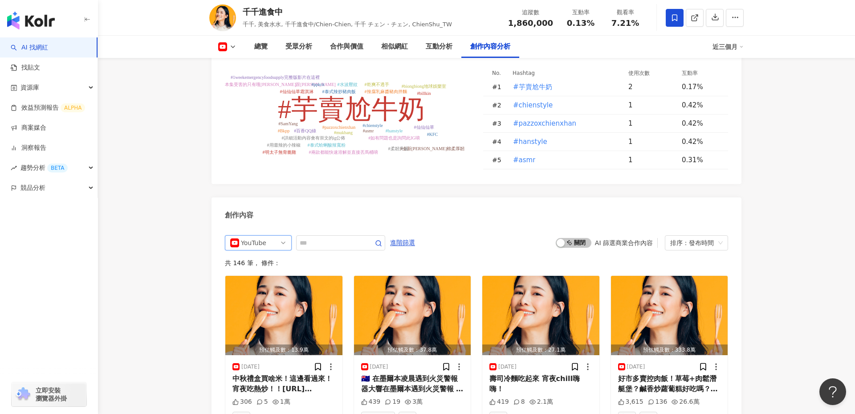
click at [260, 236] on div "YouTube" at bounding box center [255, 243] width 29 height 14
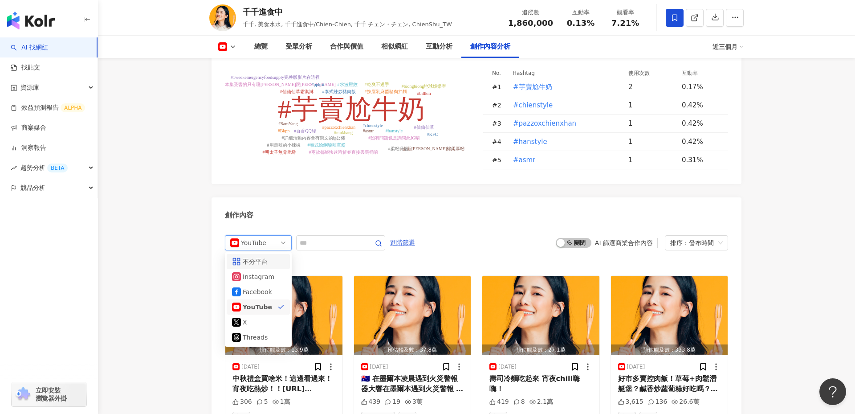
click at [262, 257] on div "不分平台" at bounding box center [257, 262] width 29 height 10
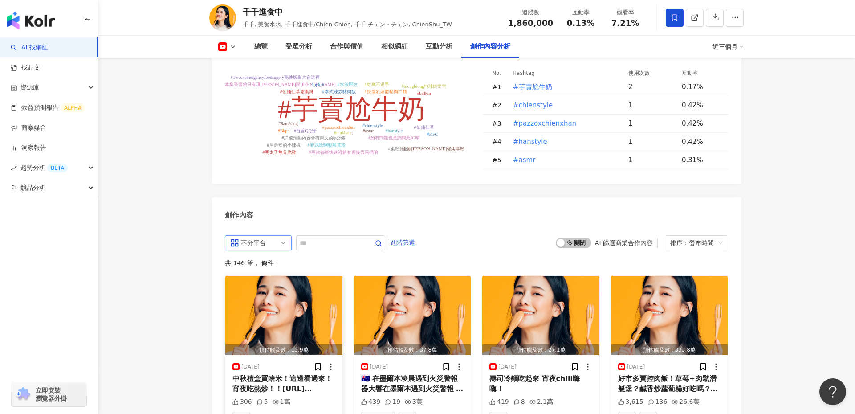
scroll to position [2460, 0]
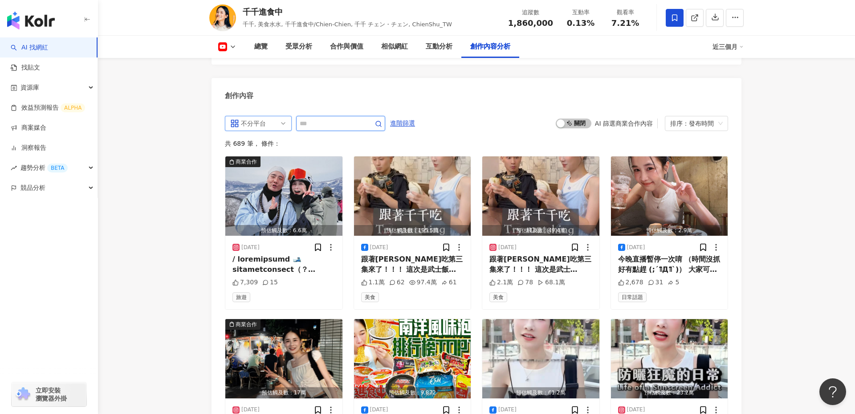
click at [322, 118] on input "text" at bounding box center [331, 123] width 62 height 11
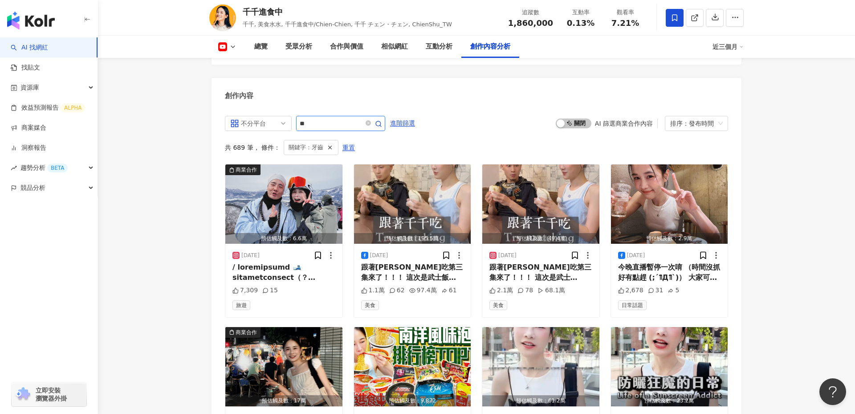
scroll to position [2455, 0]
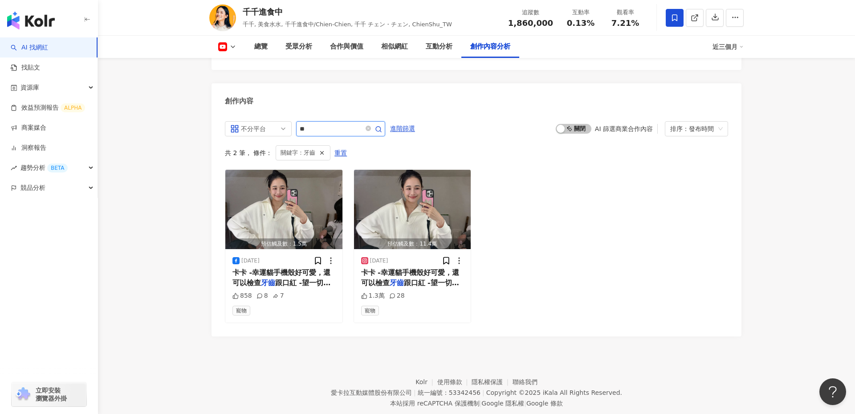
click at [326, 123] on input "**" at bounding box center [331, 128] width 62 height 11
click at [330, 123] on input "**" at bounding box center [331, 128] width 62 height 11
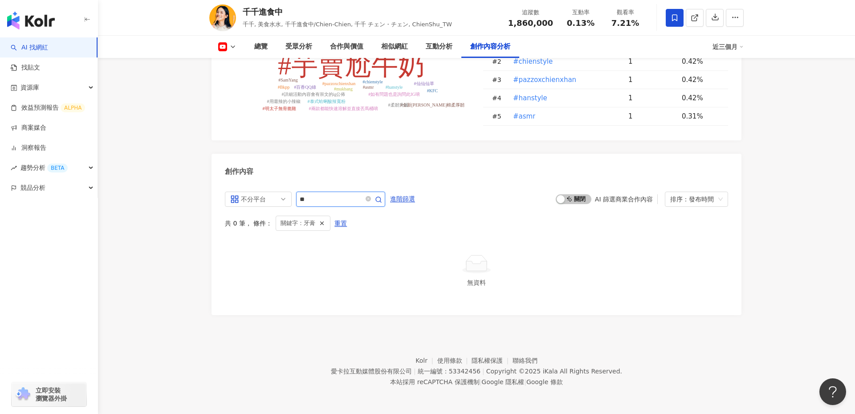
scroll to position [2364, 0]
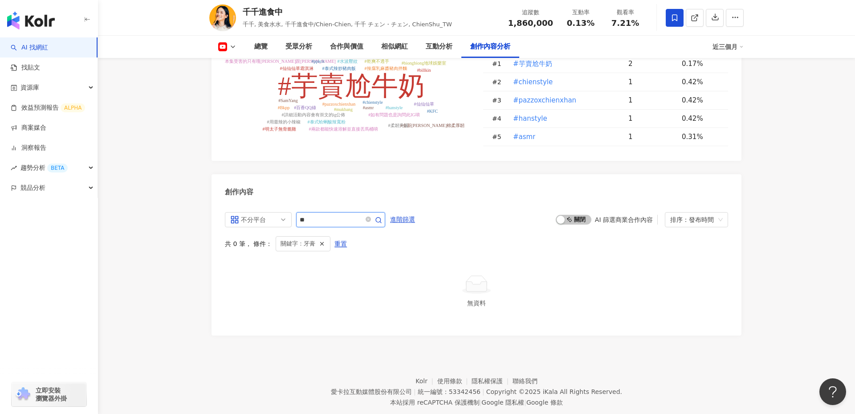
click at [332, 214] on input "**" at bounding box center [331, 219] width 62 height 11
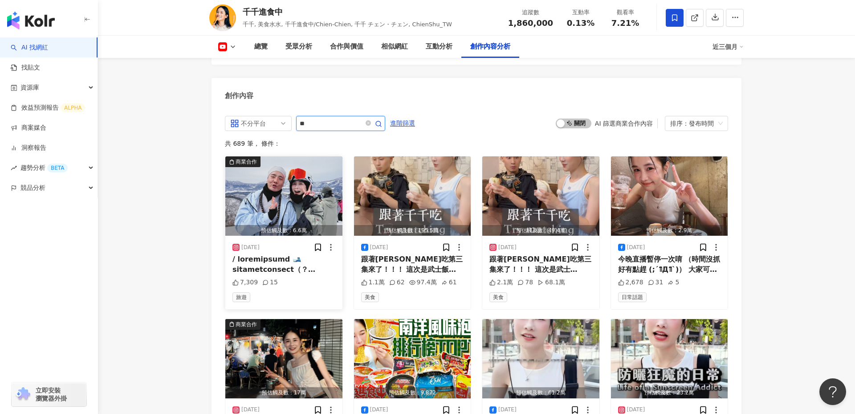
type input "*"
type input "***"
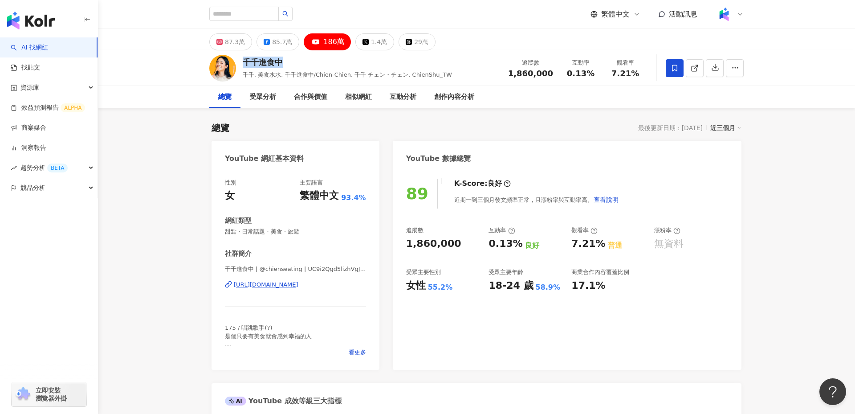
drag, startPoint x: 292, startPoint y: 63, endPoint x: 246, endPoint y: 60, distance: 46.0
click at [246, 60] on div "千千進食中" at bounding box center [347, 62] width 209 height 11
copy div "千千進食中"
drag, startPoint x: 457, startPoint y: 238, endPoint x: 403, endPoint y: 240, distance: 54.8
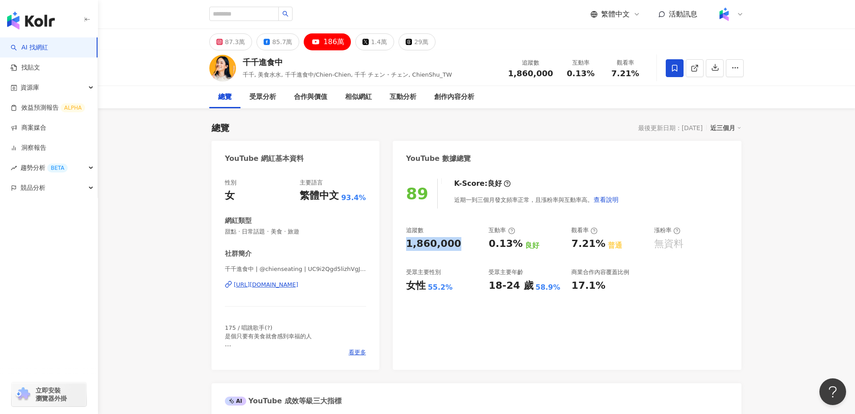
click at [403, 240] on div "89 K-Score : 良好 近期一到三個月發文頻率正常，且漲粉率與互動率高。 查看說明 追蹤數 1,860,000 互動率 0.13% 良好 觀看率 7.…" at bounding box center [567, 270] width 349 height 200
copy div "1,860,000"
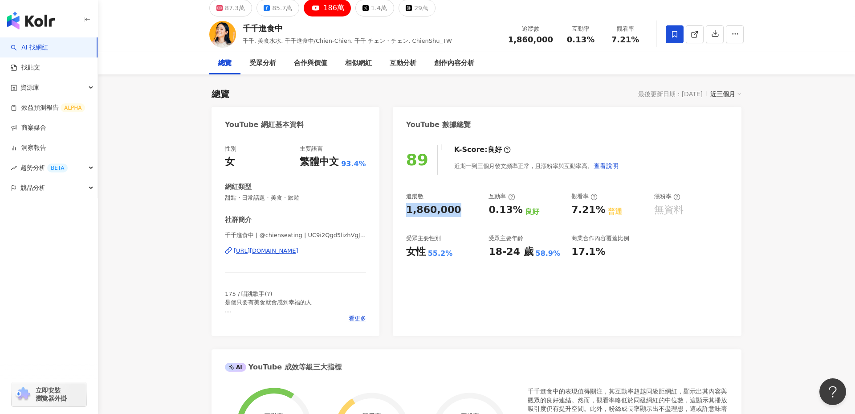
scroll to position [39, 0]
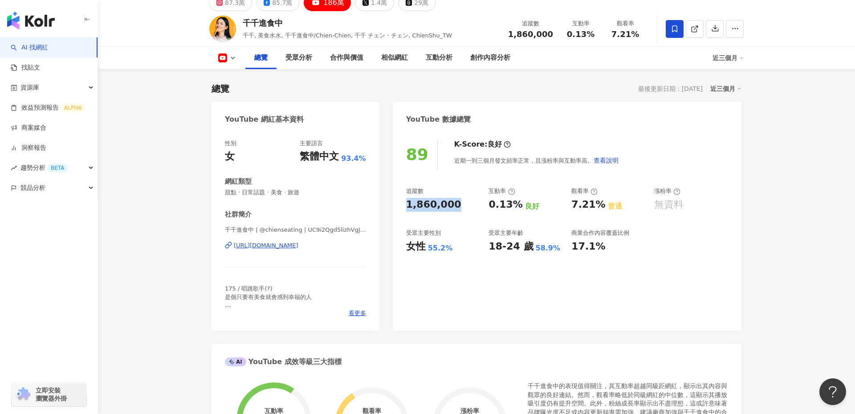
click at [298, 244] on div "https://www.youtube.com/channel/UC9i2Qgd5lizhVgJrdnxunKw" at bounding box center [266, 245] width 65 height 8
drag, startPoint x: 487, startPoint y: 201, endPoint x: 518, endPoint y: 204, distance: 31.7
click at [518, 204] on div "追蹤數 1,860,000 互動率 0.13% 良好 觀看率 7.21% 普通 漲粉率 無資料 受眾主要性別 女性 55.2% 受眾主要年齡 18-24 歲 …" at bounding box center [567, 220] width 322 height 66
click at [570, 203] on div "追蹤數 1,860,000 互動率 0.13% 良好 觀看率 7.21% 普通 漲粉率 無資料 受眾主要性別 女性 55.2% 受眾主要年齡 18-24 歲 …" at bounding box center [567, 220] width 322 height 66
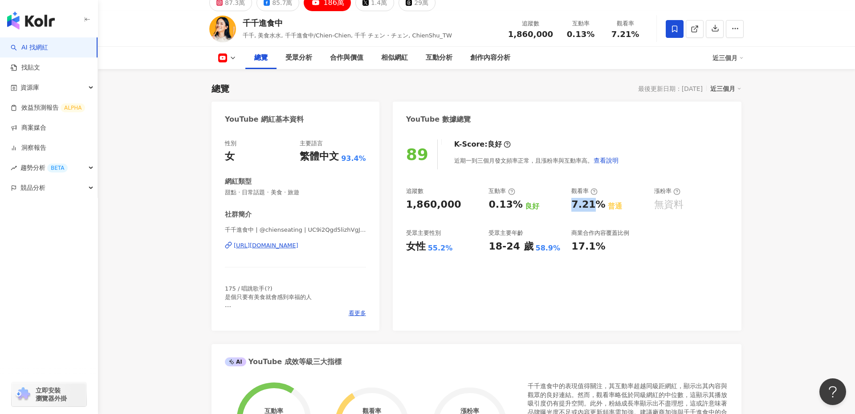
click at [570, 203] on div "追蹤數 1,860,000 互動率 0.13% 良好 觀看率 7.21% 普通 漲粉率 無資料 受眾主要性別 女性 55.2% 受眾主要年齡 18-24 歲 …" at bounding box center [567, 220] width 322 height 66
drag, startPoint x: 572, startPoint y: 206, endPoint x: 598, endPoint y: 207, distance: 26.3
click at [598, 207] on div "7.21%" at bounding box center [588, 205] width 34 height 14
copy div "7.21%"
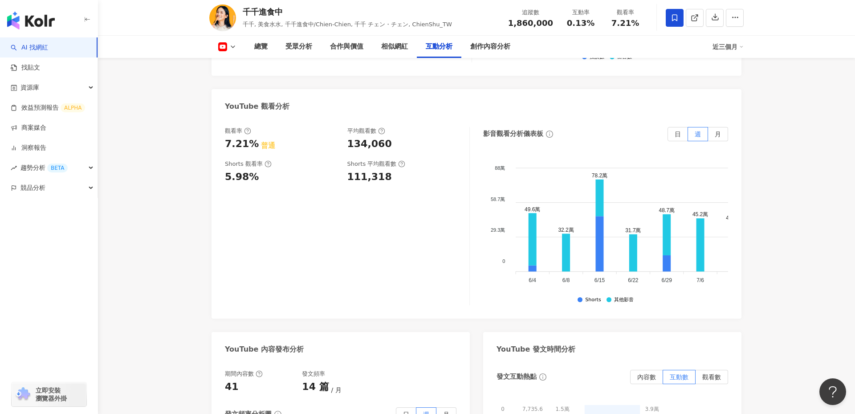
scroll to position [1733, 0]
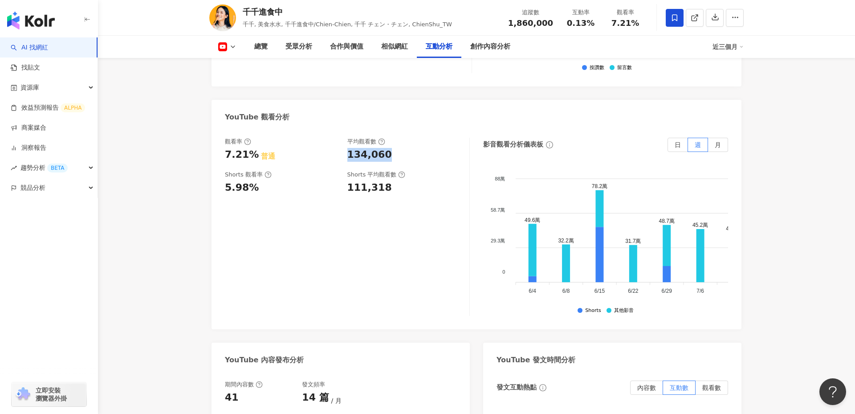
drag, startPoint x: 387, startPoint y: 131, endPoint x: 345, endPoint y: 129, distance: 42.4
click at [345, 138] on div "觀看率 7.21% 普通 平均觀看數 134,060" at bounding box center [343, 150] width 236 height 24
copy div "134,060"
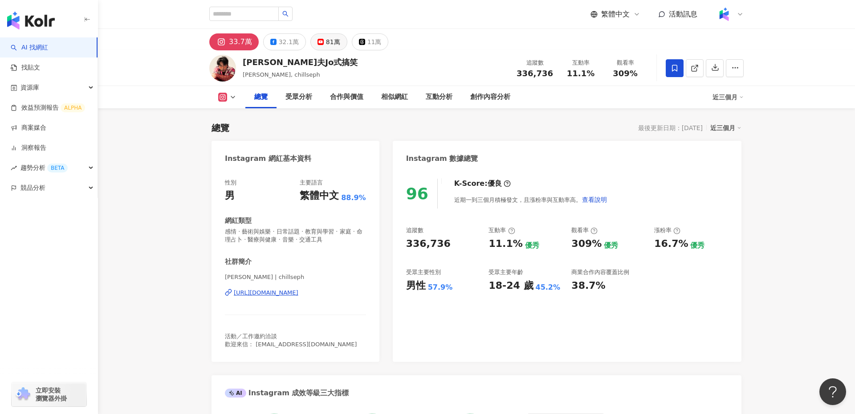
click at [328, 49] on button "81萬" at bounding box center [328, 41] width 37 height 17
click at [327, 43] on div "81萬" at bounding box center [333, 42] width 14 height 12
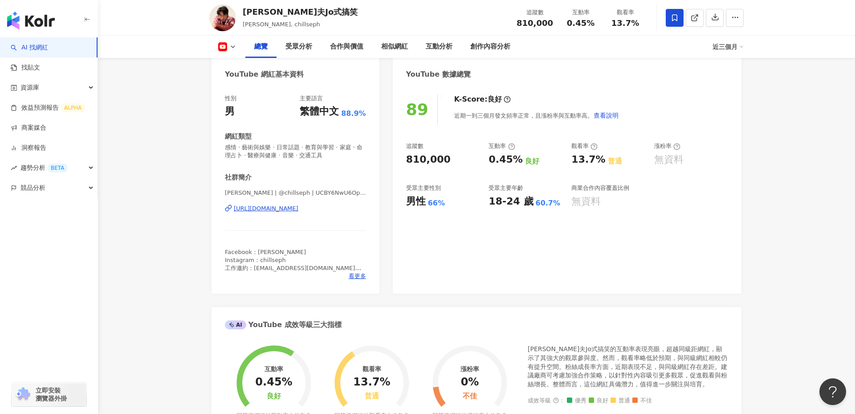
scroll to position [85, 0]
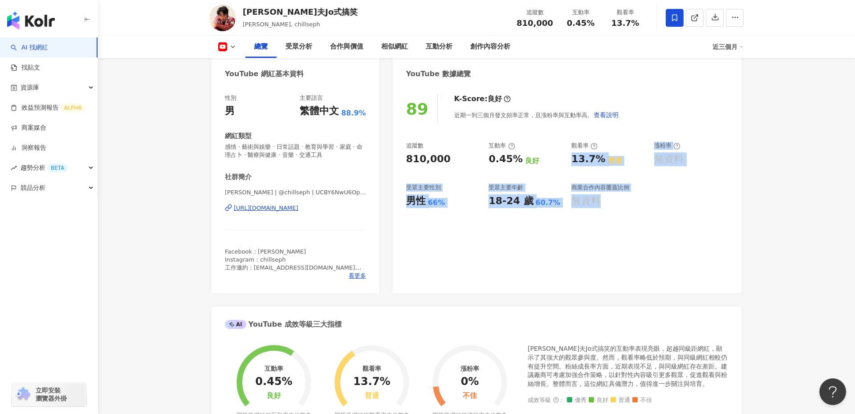
drag, startPoint x: 568, startPoint y: 159, endPoint x: 595, endPoint y: 225, distance: 71.5
click at [595, 225] on div "89 K-Score : 良好 近期一到三個月發文頻率正常，且漲粉率與互動率高。 查看說明 追蹤數 810,000 互動率 0.45% 良好 觀看率 13.7…" at bounding box center [567, 189] width 349 height 208
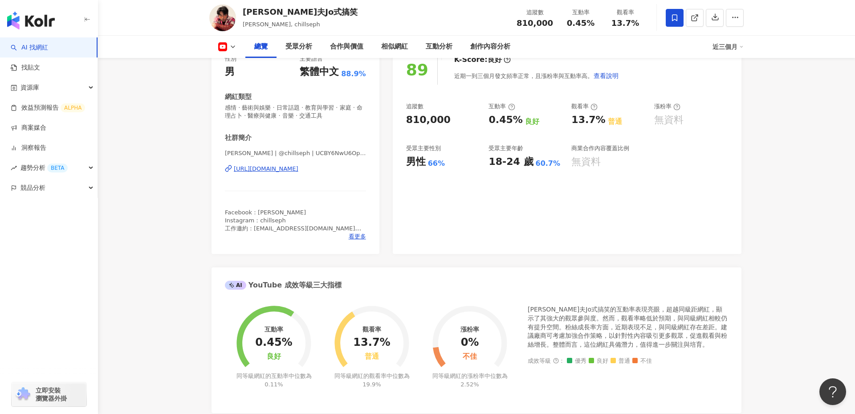
scroll to position [125, 0]
drag, startPoint x: 466, startPoint y: 338, endPoint x: 474, endPoint y: 342, distance: 8.6
click at [474, 342] on div "0%" at bounding box center [470, 341] width 18 height 12
click at [492, 252] on div "89 K-Score : 良好 近期一到三個月發文頻率正常，且漲粉率與互動率高。 查看說明 追蹤數 810,000 互動率 0.45% 良好 觀看率 13.7…" at bounding box center [567, 149] width 349 height 208
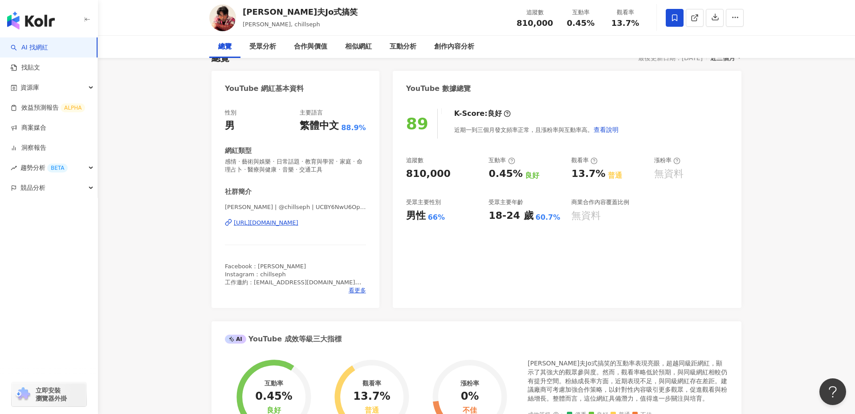
scroll to position [0, 0]
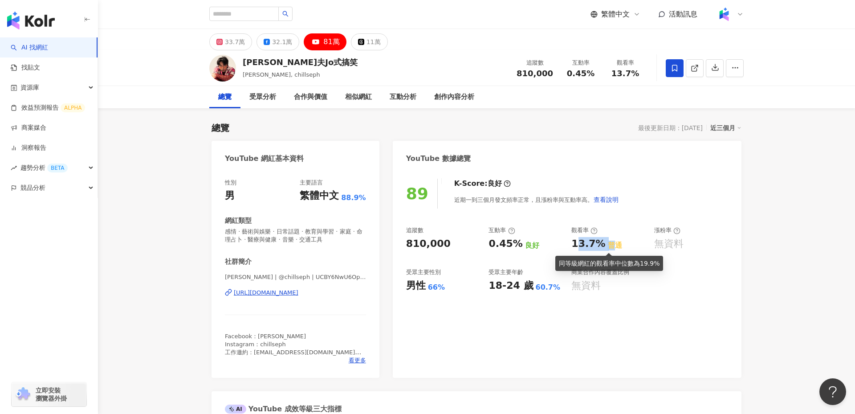
drag, startPoint x: 579, startPoint y: 244, endPoint x: 607, endPoint y: 249, distance: 28.0
click at [607, 249] on div "13.7% 普通" at bounding box center [608, 244] width 74 height 14
click at [608, 248] on div "普通" at bounding box center [615, 246] width 14 height 10
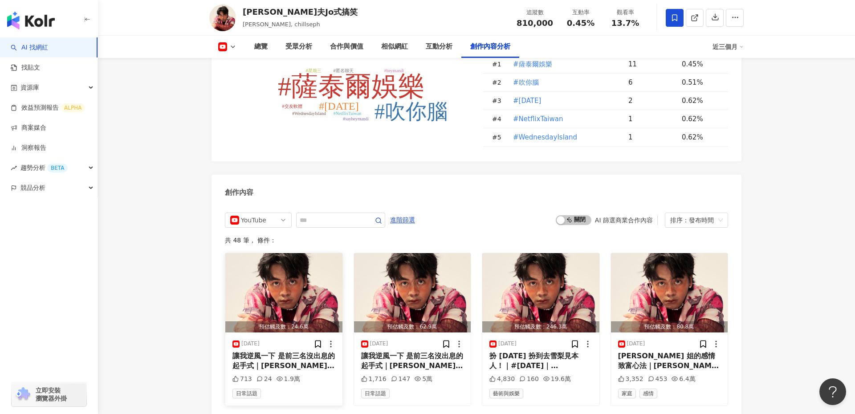
scroll to position [2277, 0]
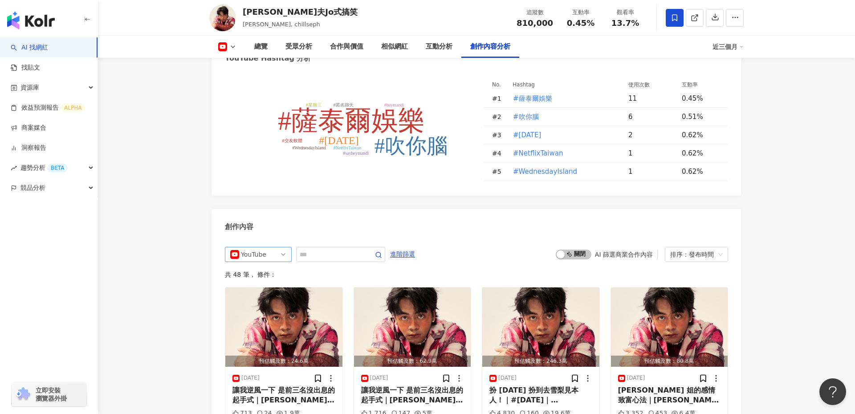
click at [250, 247] on div "YouTube" at bounding box center [255, 254] width 29 height 14
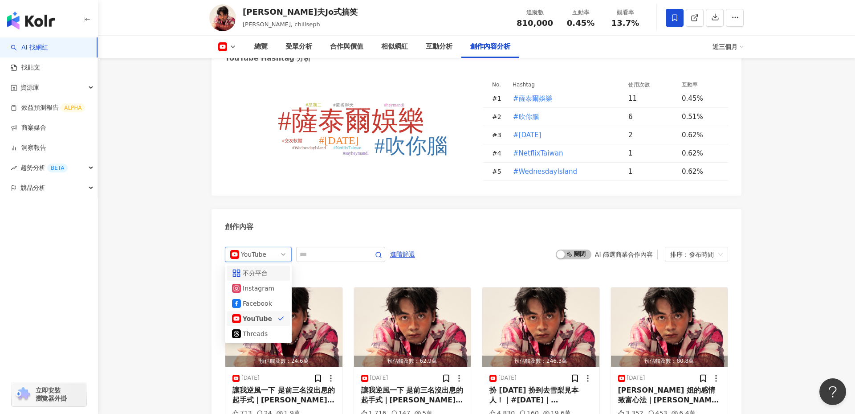
click at [259, 268] on div "不分平台" at bounding box center [257, 273] width 29 height 10
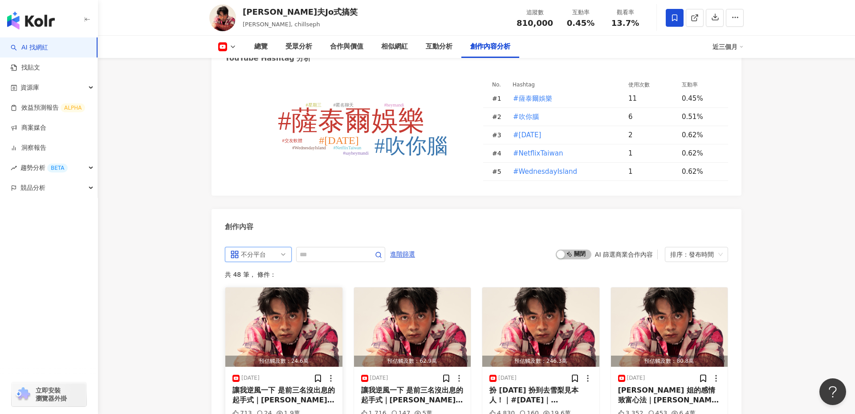
scroll to position [2374, 0]
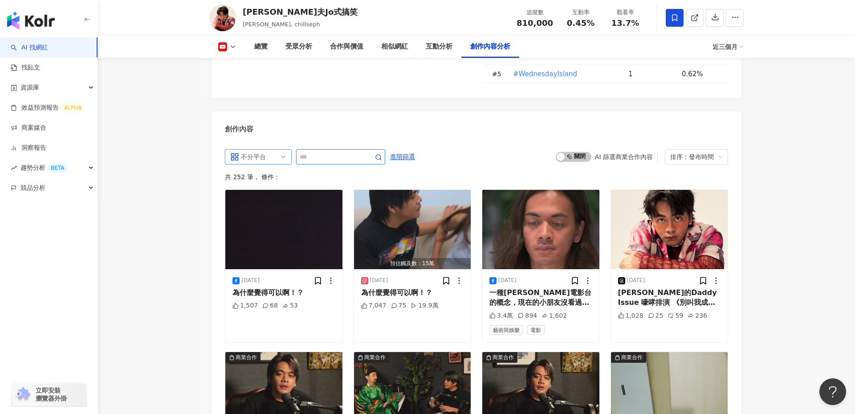
click at [344, 151] on input "text" at bounding box center [331, 156] width 62 height 11
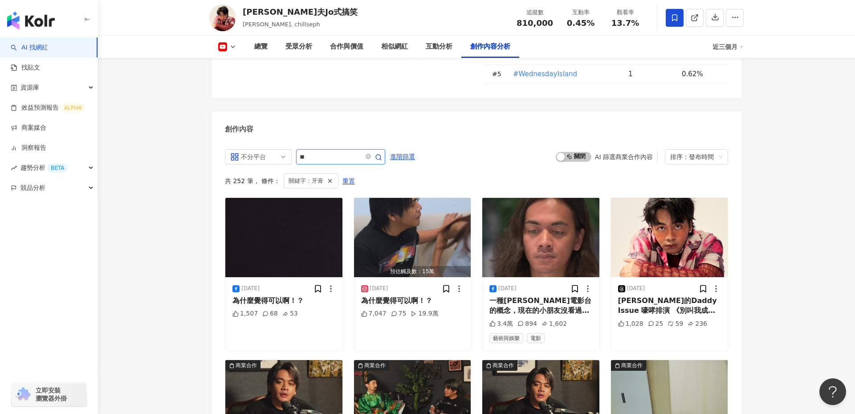
scroll to position [2278, 0]
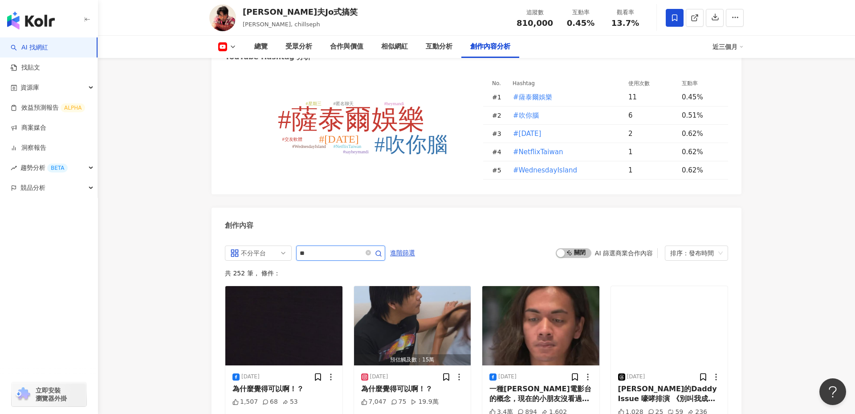
scroll to position [2374, 0]
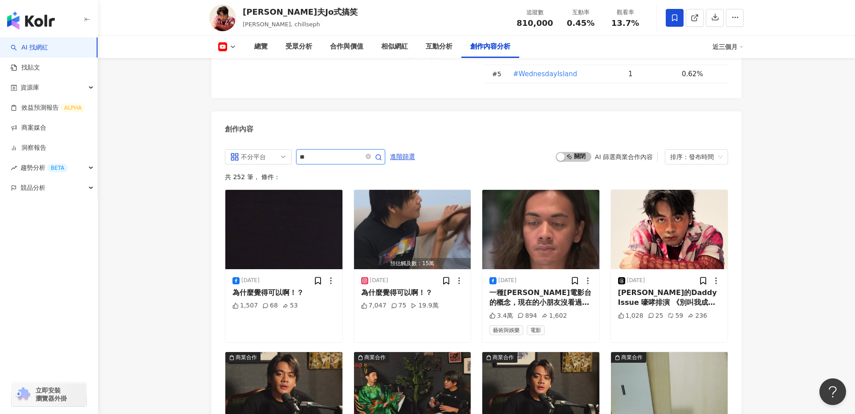
type input "*"
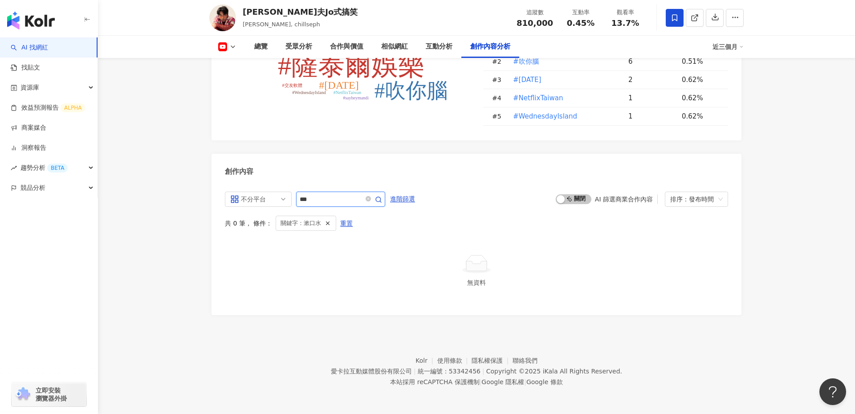
scroll to position [2278, 0]
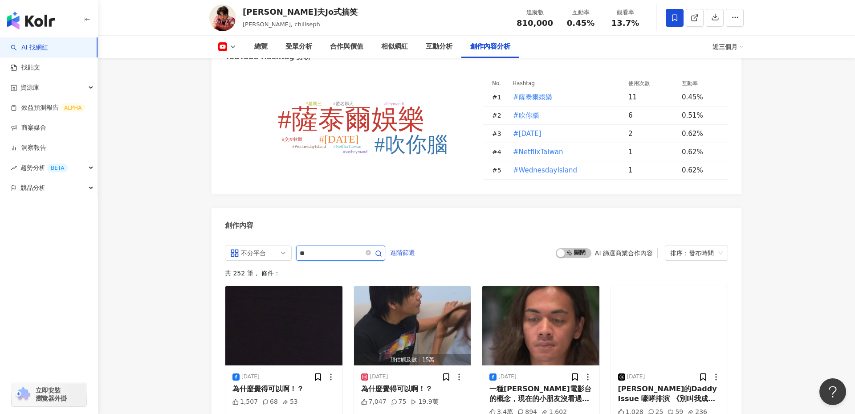
scroll to position [2374, 0]
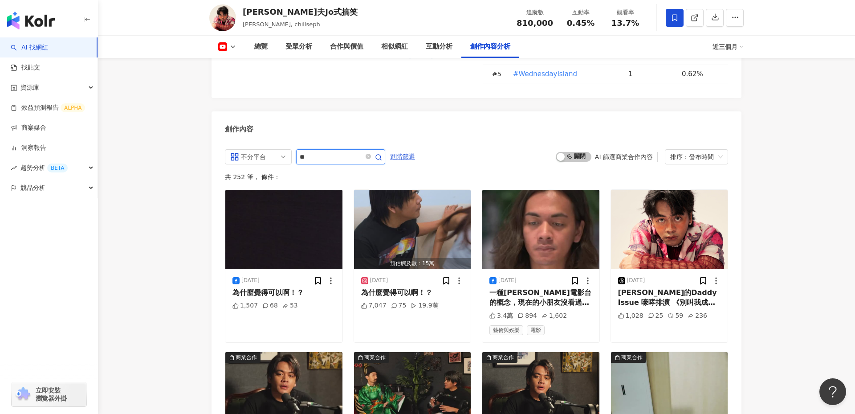
type input "*"
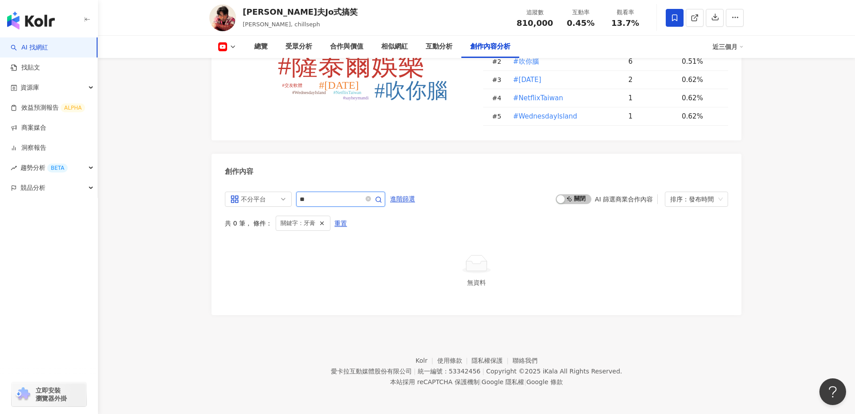
scroll to position [2278, 0]
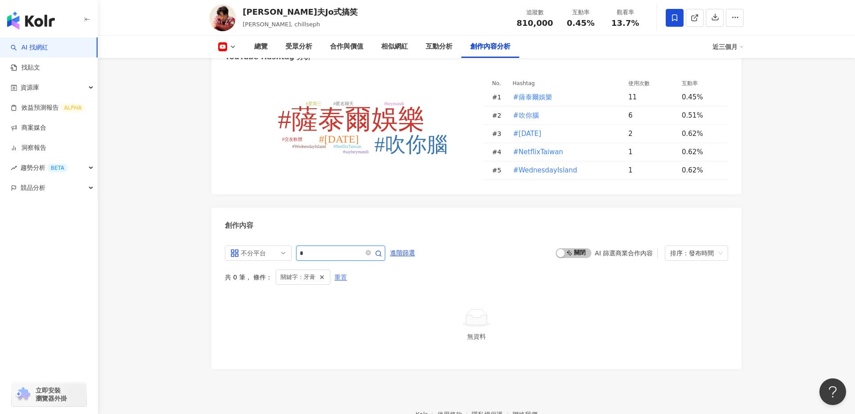
type input "*"
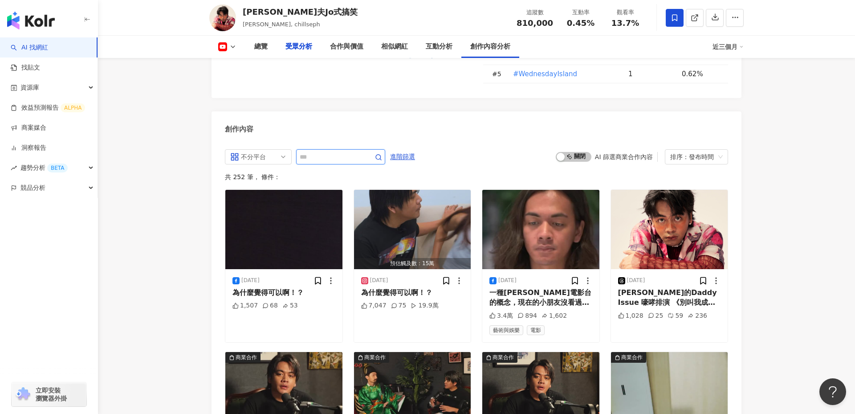
scroll to position [926, 0]
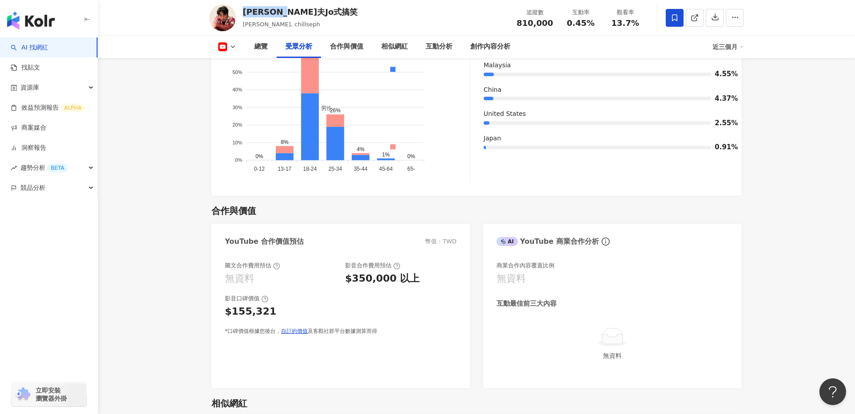
drag, startPoint x: 307, startPoint y: 12, endPoint x: 244, endPoint y: 17, distance: 63.0
click at [244, 17] on div "喬瑟夫Jo式搞笑 喬瑟夫, chillseph 追蹤數 810,000 互動率 0.45% 觀看率 13.7%" at bounding box center [477, 17] width 570 height 35
copy div "喬瑟夫Jo式搞笑"
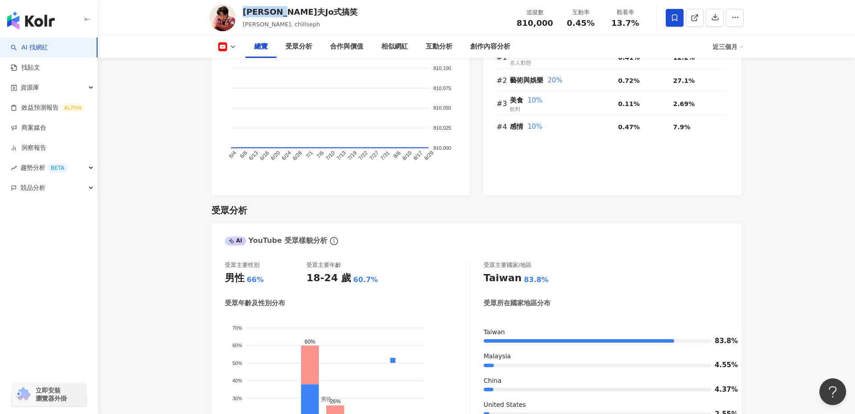
scroll to position [0, 0]
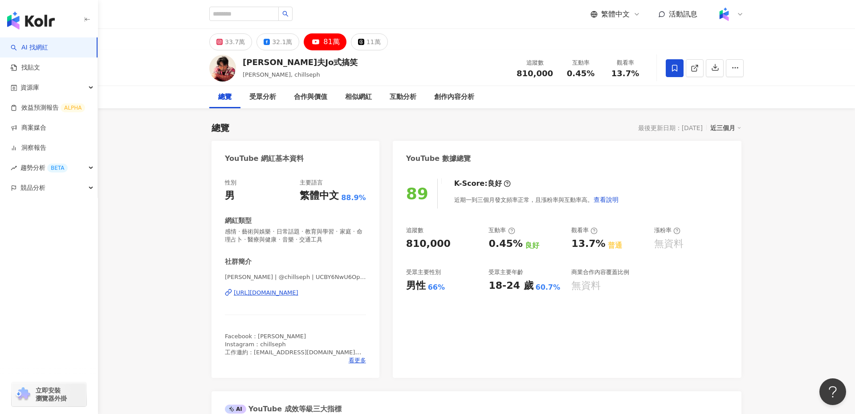
click at [308, 70] on div "喬瑟夫Jo式搞笑 喬瑟夫, chillseph 追蹤數 810,000 互動率 0.45% 觀看率 13.7%" at bounding box center [477, 67] width 570 height 35
drag, startPoint x: 296, startPoint y: 66, endPoint x: 240, endPoint y: 68, distance: 56.6
click at [239, 68] on div "喬瑟夫Jo式搞笑 喬瑟夫, chillseph 追蹤數 810,000 互動率 0.45% 觀看率 13.7%" at bounding box center [477, 67] width 570 height 35
click at [298, 295] on div "https://www.youtube.com/channel/UCBY6NwU6OpYQiPYR1urdF0g" at bounding box center [266, 293] width 65 height 8
drag, startPoint x: 550, startPoint y: 73, endPoint x: 518, endPoint y: 76, distance: 31.7
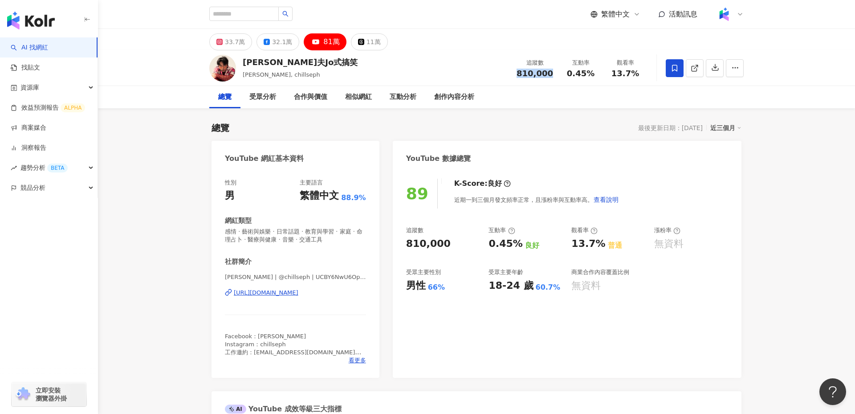
click at [518, 76] on div "追蹤數 810,000" at bounding box center [534, 67] width 47 height 19
copy span "810,000"
drag, startPoint x: 593, startPoint y: 70, endPoint x: 565, endPoint y: 72, distance: 28.5
click at [565, 72] on div "0.45%" at bounding box center [581, 73] width 34 height 9
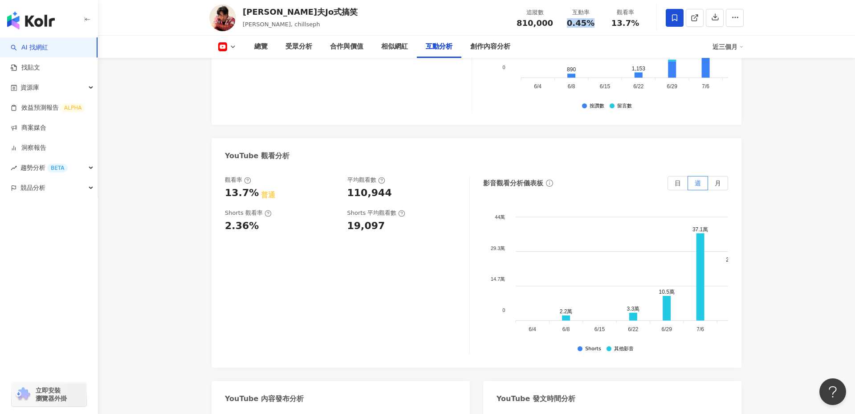
scroll to position [1644, 0]
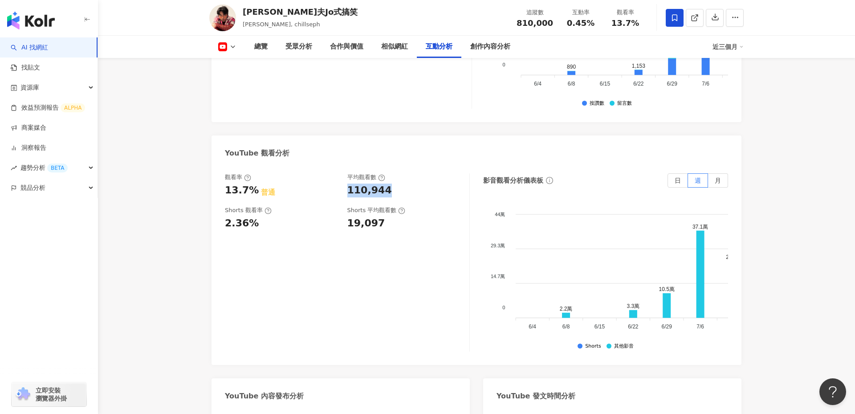
drag, startPoint x: 383, startPoint y: 137, endPoint x: 344, endPoint y: 137, distance: 39.2
click at [344, 173] on div "觀看率 13.7% 普通 平均觀看數 110,944" at bounding box center [343, 185] width 236 height 24
copy div "110,944"
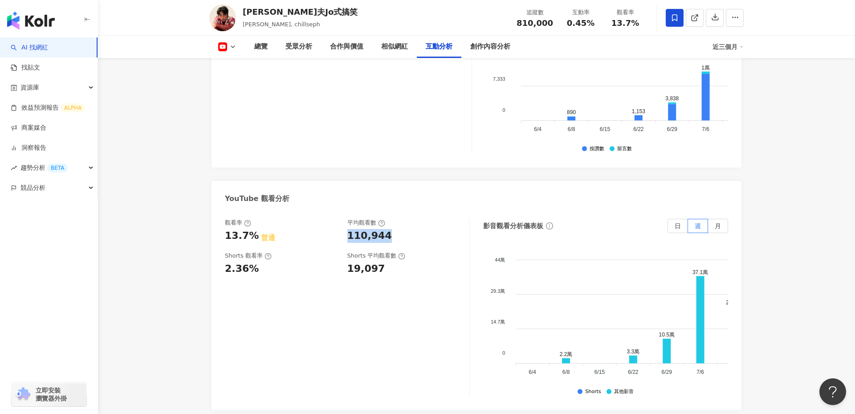
scroll to position [1618, 0]
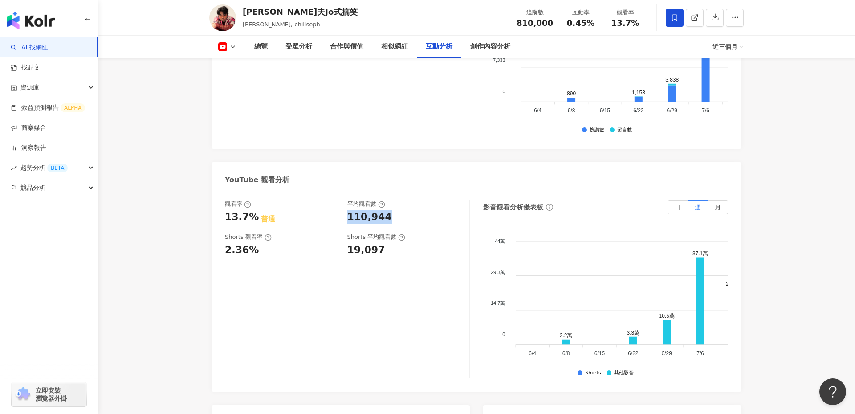
copy div "110,944"
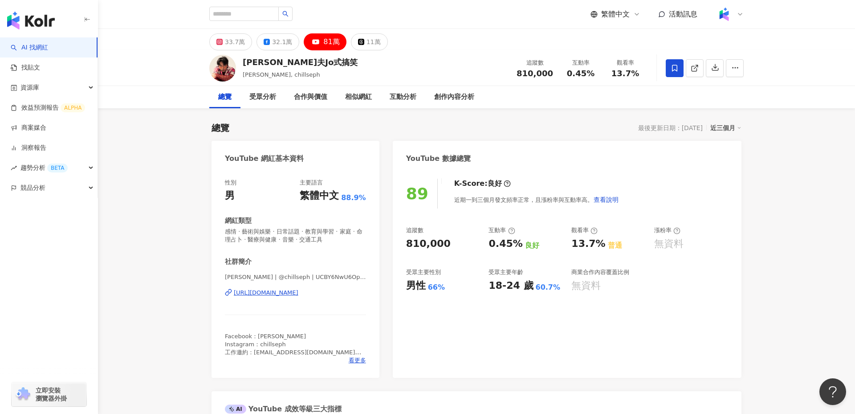
scroll to position [24, 0]
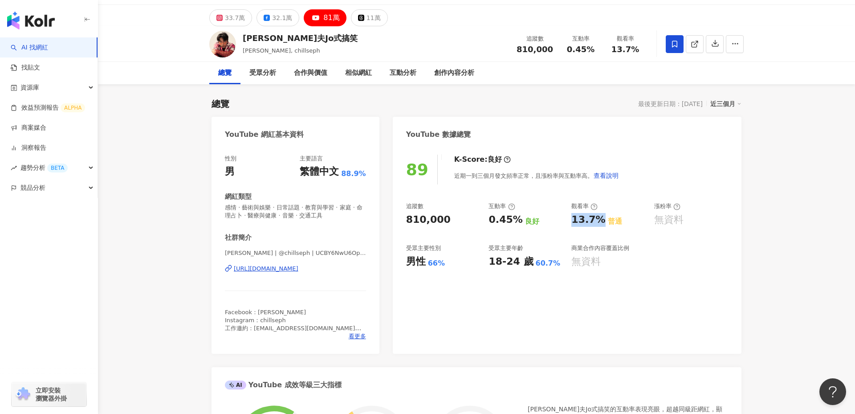
drag, startPoint x: 568, startPoint y: 219, endPoint x: 598, endPoint y: 220, distance: 29.9
click at [598, 221] on div "追蹤數 810,000 互動率 0.45% 良好 觀看率 13.7% 普通 漲粉率 無資料 受眾主要性別 男性 66% 受眾主要年齡 18-24 歲 60.7…" at bounding box center [567, 235] width 322 height 66
copy div "13.7%"
drag, startPoint x: 299, startPoint y: 42, endPoint x: 242, endPoint y: 39, distance: 56.6
click at [242, 39] on div "喬瑟夫Jo式搞笑 喬瑟夫, chillseph 追蹤數 810,000 互動率 0.45% 觀看率 13.7%" at bounding box center [477, 43] width 570 height 35
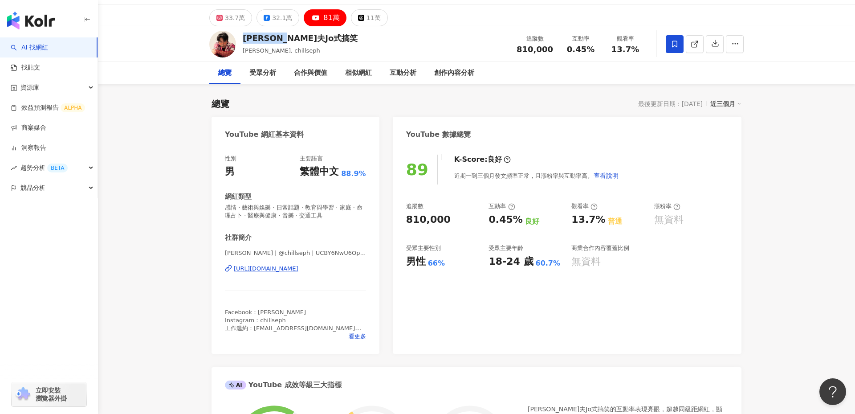
copy div "喬瑟夫Jo式搞笑"
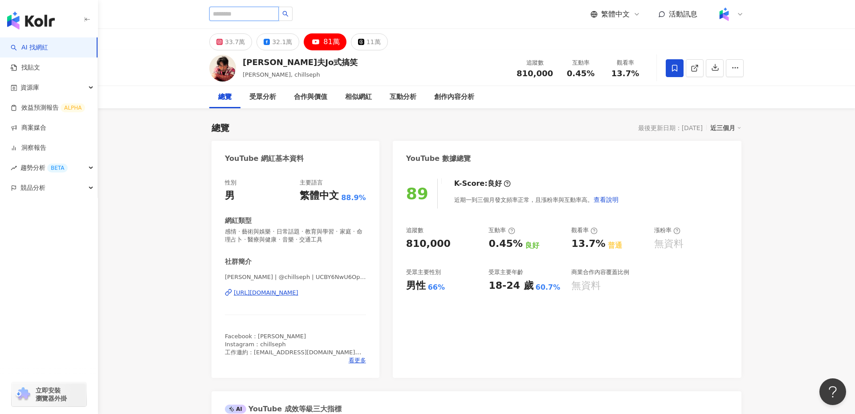
click at [241, 14] on input "search" at bounding box center [243, 14] width 69 height 14
type input "*"
type input "**"
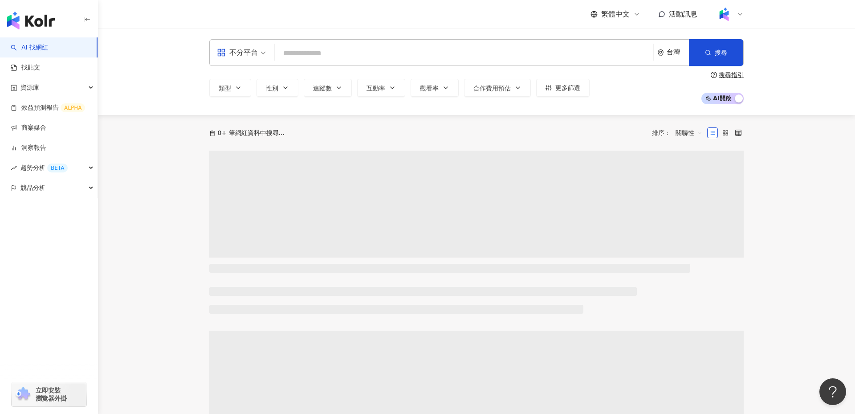
click at [339, 57] on input "search" at bounding box center [463, 53] width 371 height 17
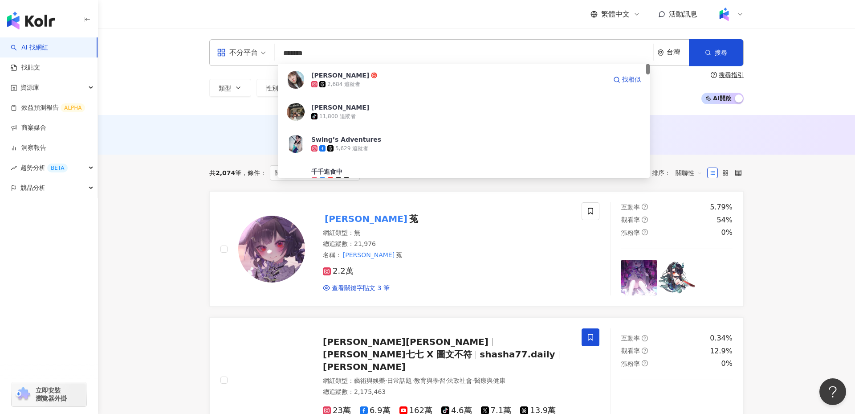
type input "*****"
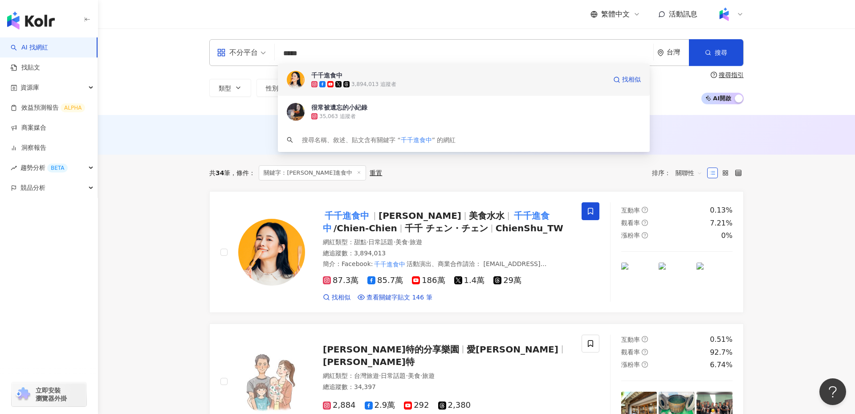
click at [387, 77] on span "千千進食中" at bounding box center [458, 75] width 295 height 9
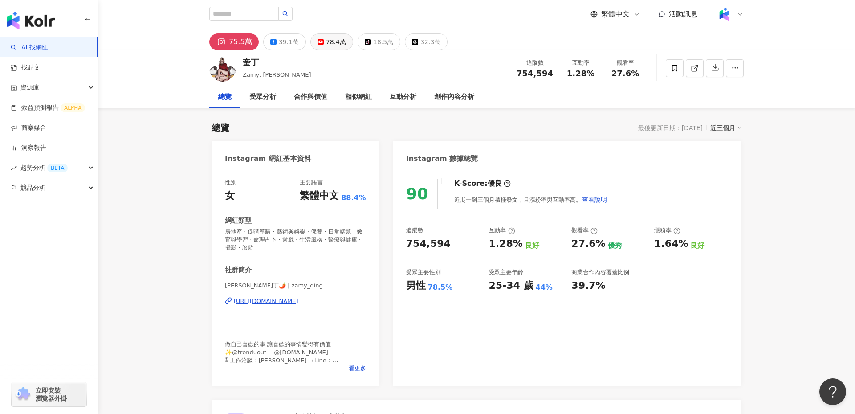
click at [311, 41] on button "78.4萬" at bounding box center [331, 41] width 43 height 17
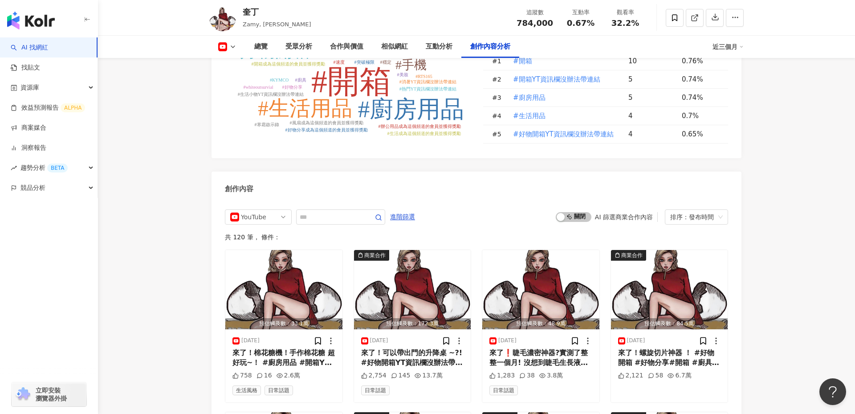
scroll to position [2386, 0]
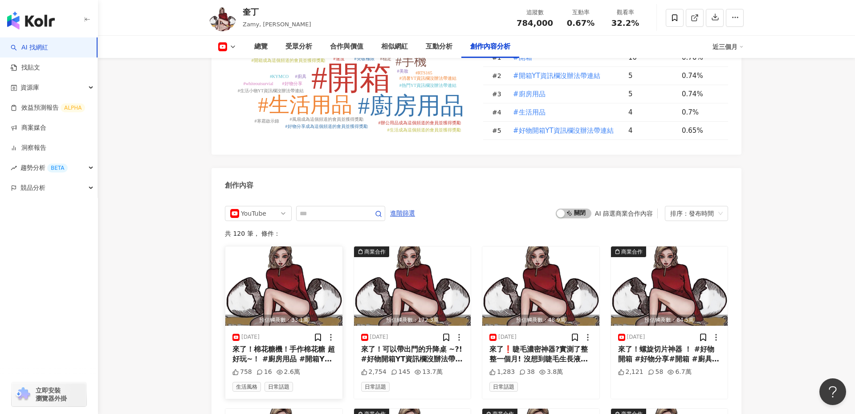
click at [282, 344] on div "來了！棉花糖機！手作棉花糖 超好玩~！ #廚房用品 #開箱YT資訊欄沒辦法帶連結 可以追蹤我的IG: zamy_ding 我會陸續把開箱過的商品連結貼出來 找…" at bounding box center [283, 354] width 103 height 20
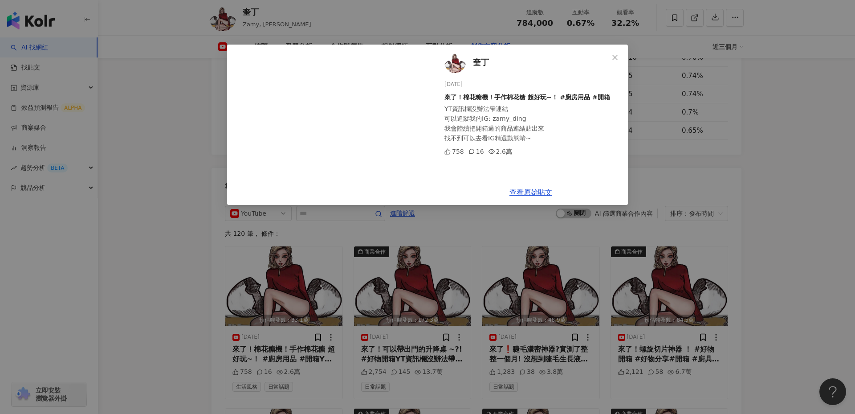
click at [156, 281] on div "奎丁 [DATE] 來了！棉花糖機！手作棉花糖 超好玩~！ #廚房用品 #開箱 YT資訊欄沒辦法帶連結 可以追蹤我的IG: zamy_ding 我會陸續把開箱…" at bounding box center [427, 207] width 855 height 414
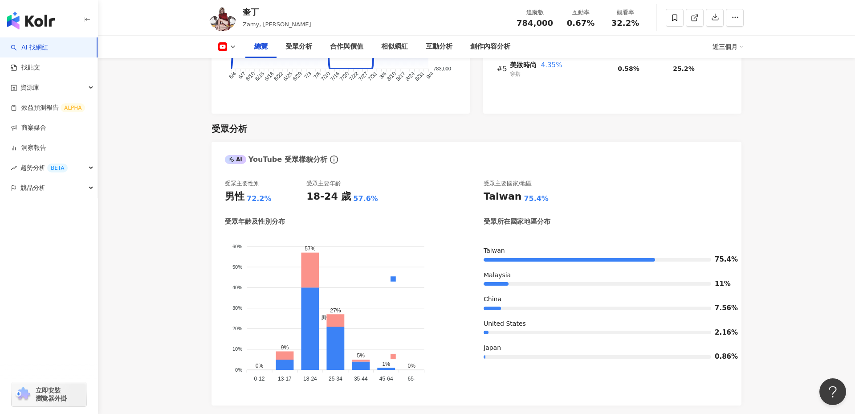
scroll to position [716, 0]
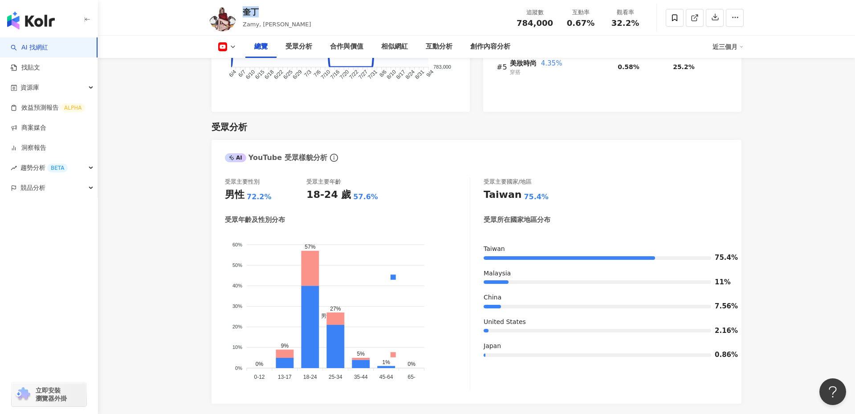
drag, startPoint x: 266, startPoint y: 15, endPoint x: 243, endPoint y: 14, distance: 23.2
click at [243, 15] on div "奎丁" at bounding box center [277, 11] width 68 height 11
copy div "奎丁"
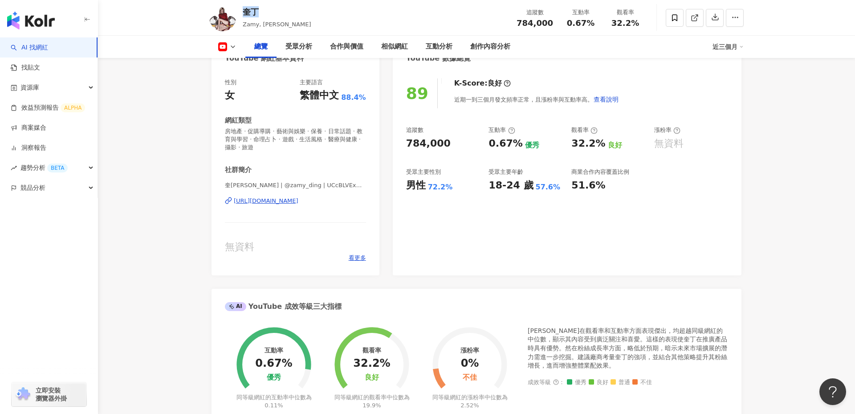
scroll to position [0, 0]
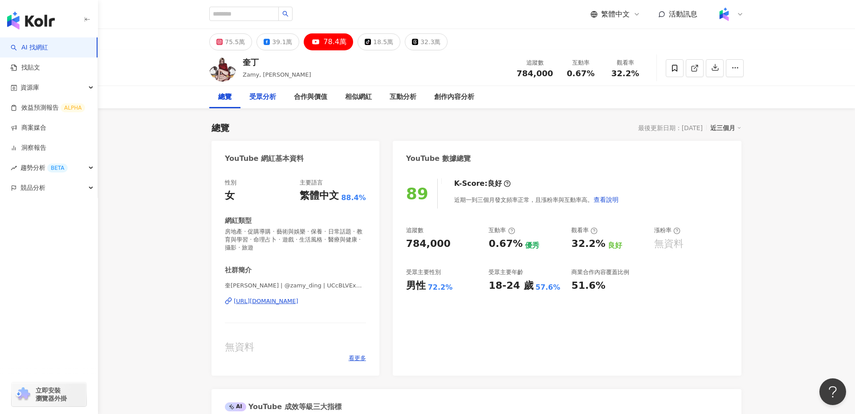
click at [265, 103] on div "受眾分析" at bounding box center [263, 97] width 45 height 22
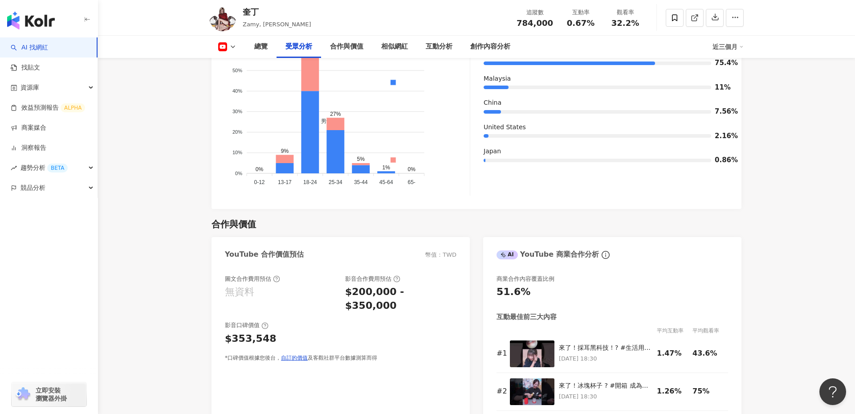
scroll to position [628, 0]
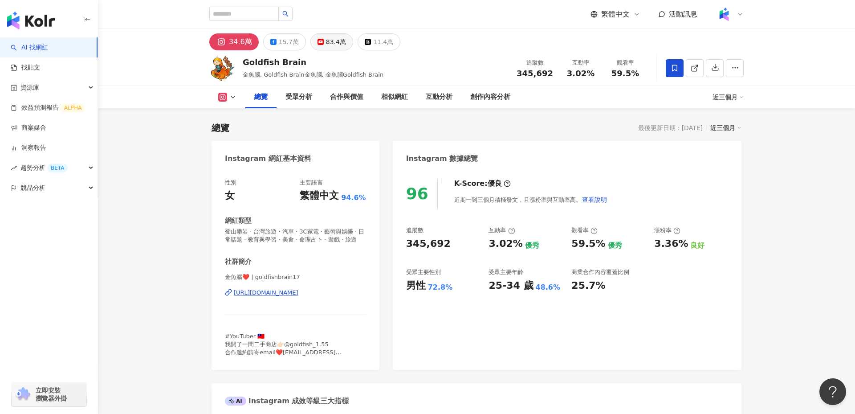
click at [321, 45] on button "83.4萬" at bounding box center [331, 41] width 43 height 17
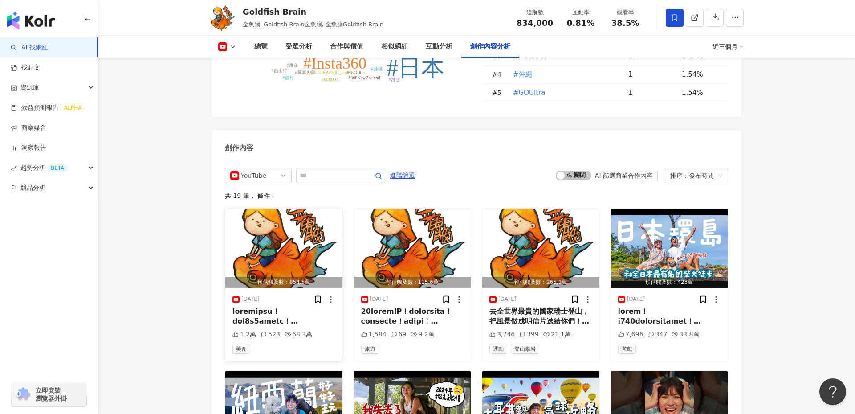
scroll to position [2334, 0]
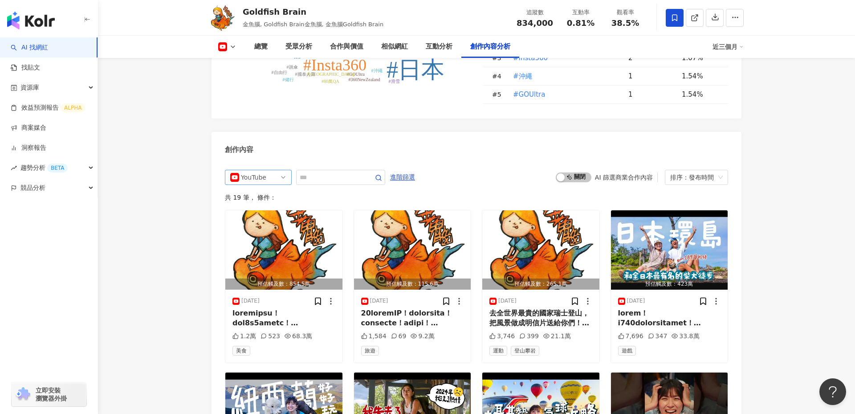
click at [276, 170] on span "YouTube" at bounding box center [258, 177] width 56 height 14
click at [272, 191] on div "不分平台" at bounding box center [258, 196] width 53 height 10
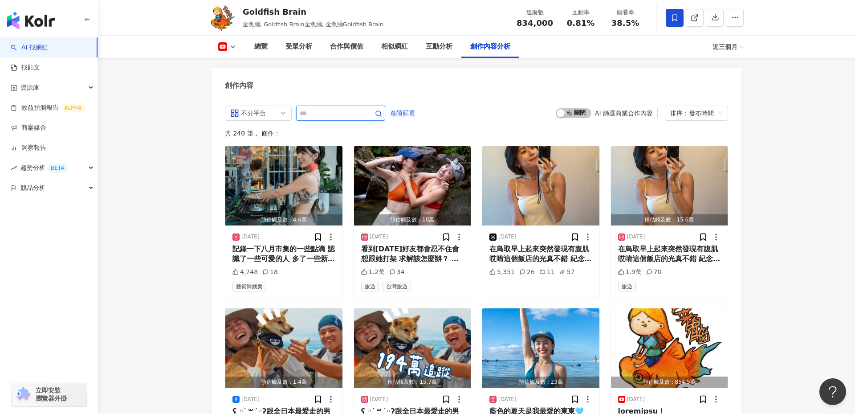
click at [325, 108] on input "text" at bounding box center [331, 113] width 62 height 11
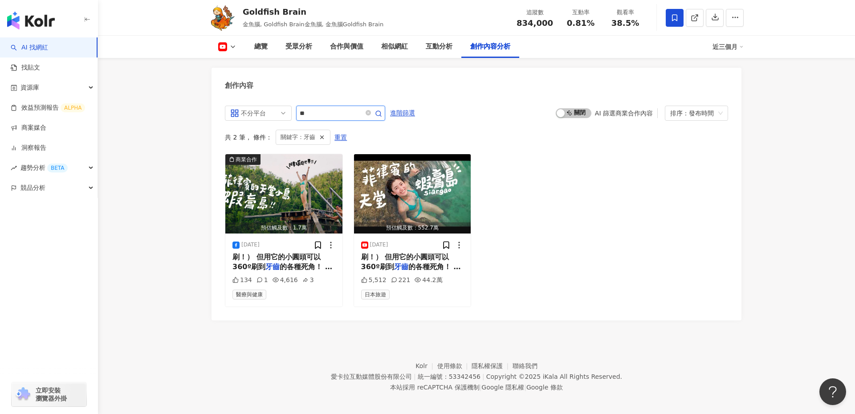
scroll to position [2393, 0]
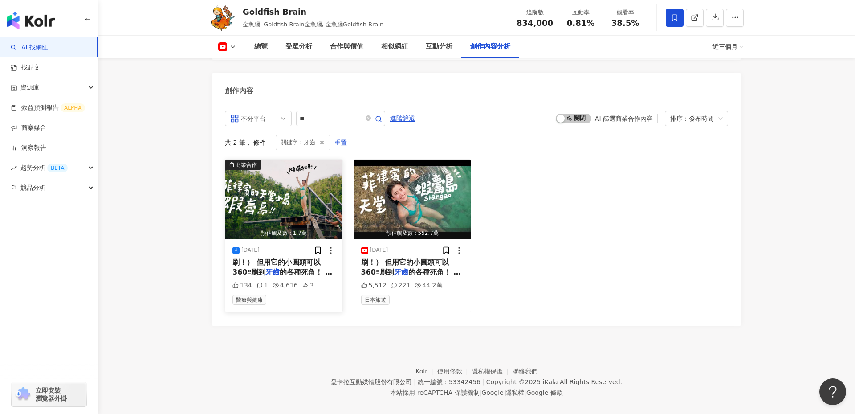
click at [309, 257] on div "刷！） 但用它的小圓頭可以360º刷到 牙齒 的各種死角！ 還有各種超智慧的" at bounding box center [283, 267] width 103 height 20
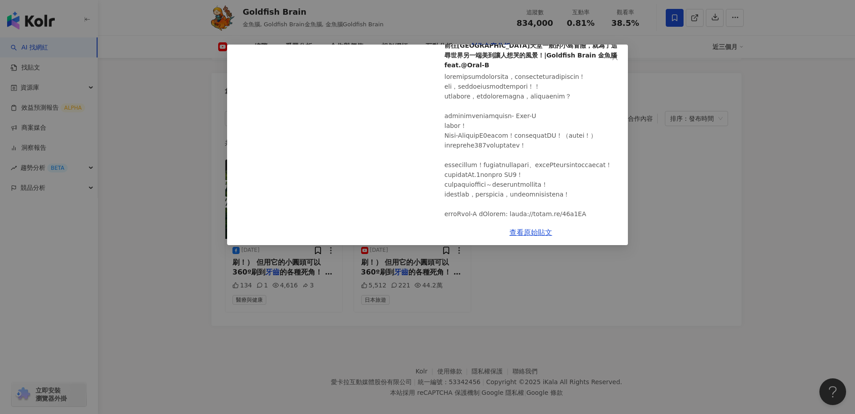
scroll to position [0, 0]
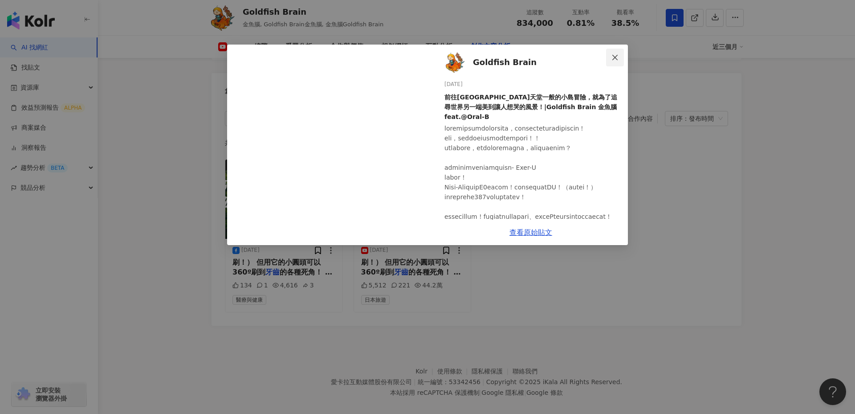
click at [615, 51] on button "Close" at bounding box center [615, 58] width 18 height 18
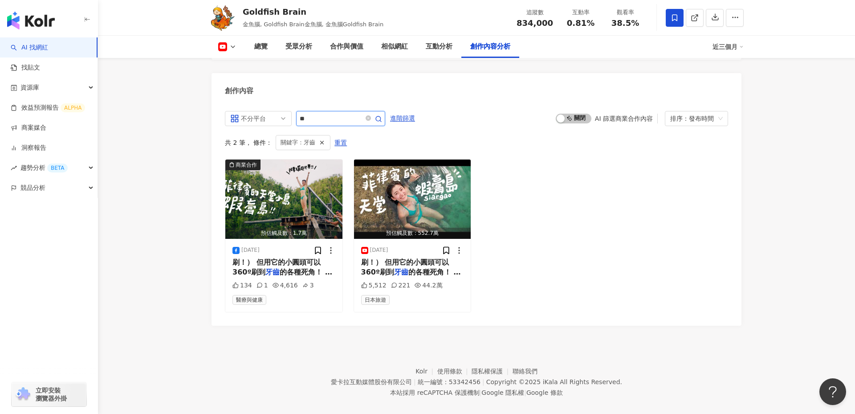
click at [325, 113] on input "**" at bounding box center [331, 118] width 62 height 11
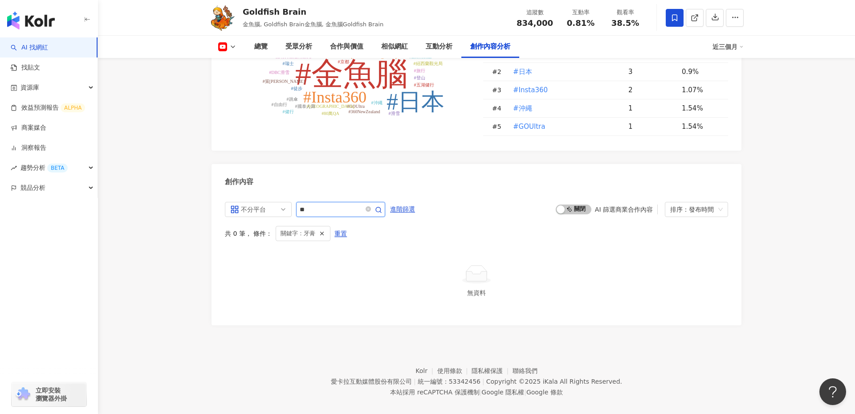
click at [345, 204] on input "**" at bounding box center [331, 209] width 62 height 11
type input "*"
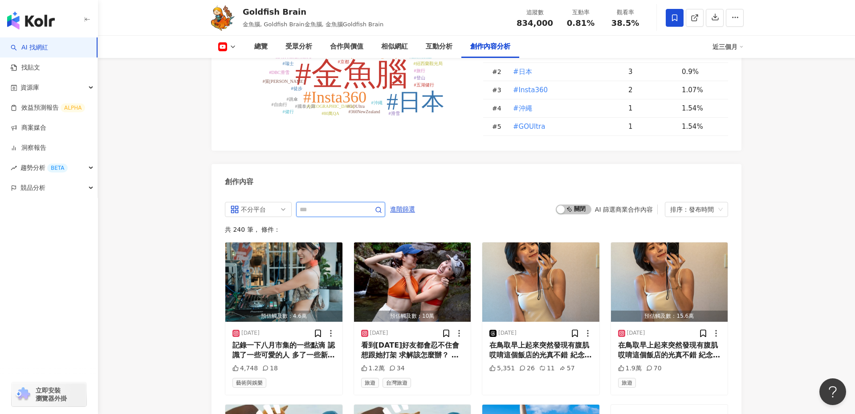
scroll to position [2398, 0]
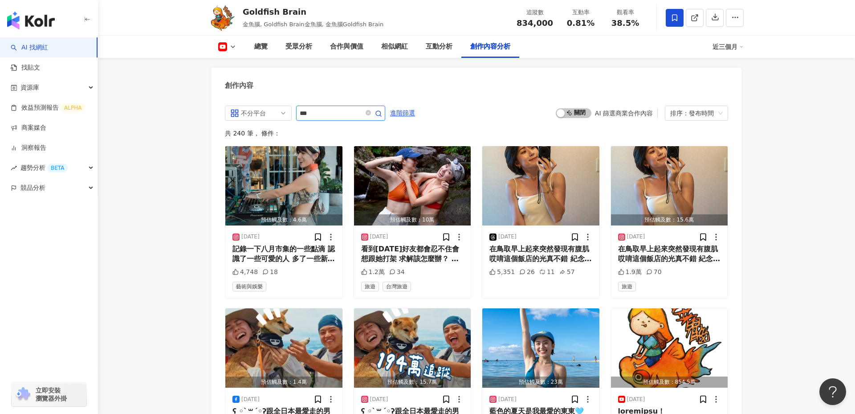
type input "***"
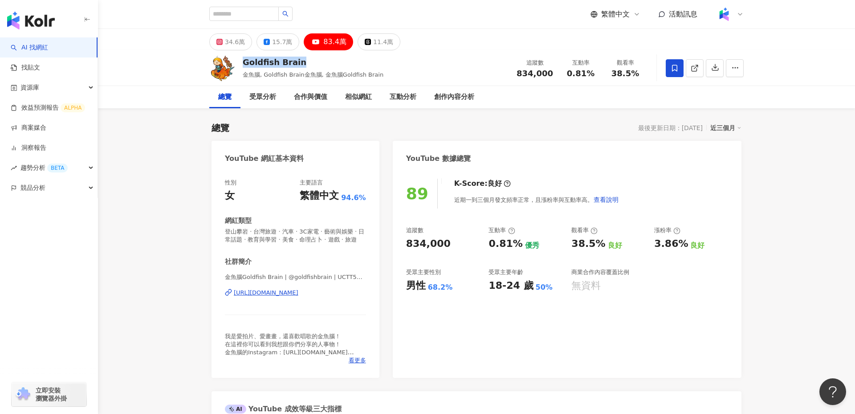
drag, startPoint x: 308, startPoint y: 64, endPoint x: 245, endPoint y: 63, distance: 63.7
click at [245, 63] on div "Goldfish Brain" at bounding box center [313, 62] width 141 height 11
copy div "Goldfish Brain"
drag, startPoint x: 448, startPoint y: 240, endPoint x: 408, endPoint y: 245, distance: 40.0
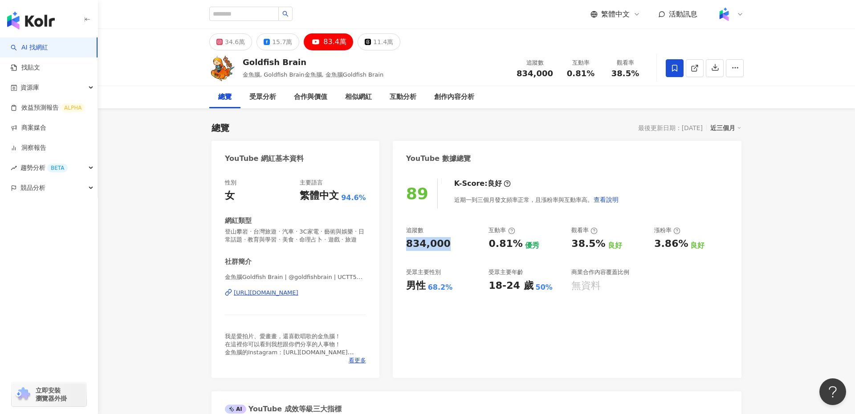
click at [408, 245] on div "834,000" at bounding box center [443, 244] width 74 height 14
copy div "834,000"
click at [298, 295] on div "[URL][DOMAIN_NAME]" at bounding box center [266, 293] width 65 height 8
drag, startPoint x: 570, startPoint y: 242, endPoint x: 608, endPoint y: 244, distance: 38.3
click at [604, 244] on div "追蹤數 834,000 互動率 0.81% 優秀 觀看率 38.5% 良好 漲粉率 3.86% 良好 受眾主要性別 男性 68.2% 受眾主要年齡 18-24…" at bounding box center [567, 259] width 322 height 66
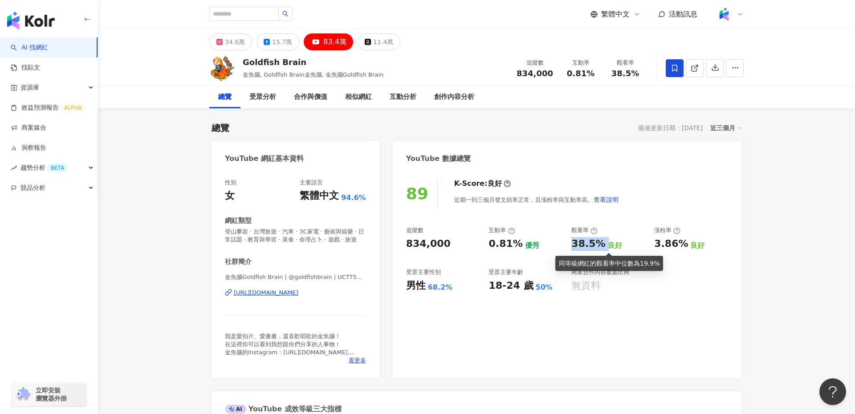
copy div "38.5%"
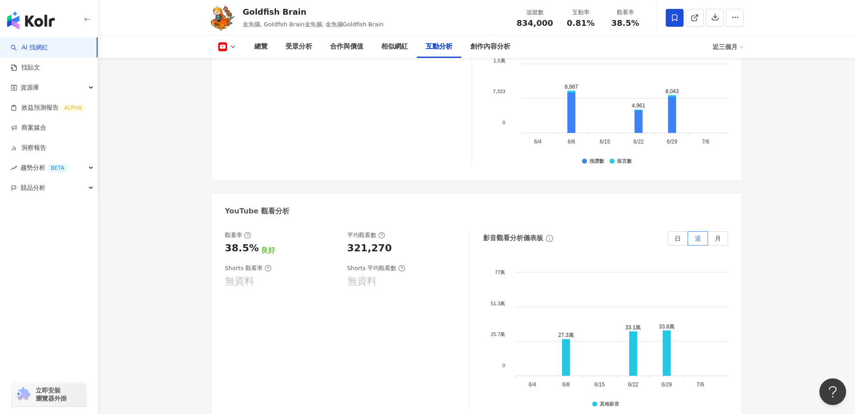
scroll to position [1566, 0]
drag, startPoint x: 388, startPoint y: 242, endPoint x: 347, endPoint y: 242, distance: 41.0
click at [347, 242] on div "321,270" at bounding box center [404, 249] width 114 height 14
copy div "321,270"
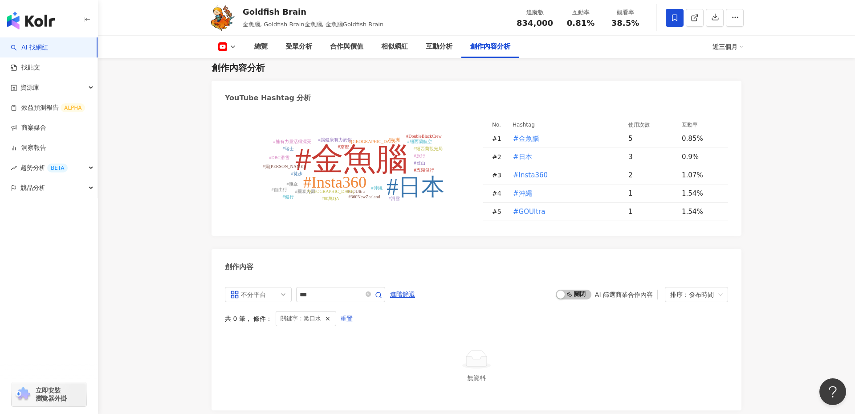
scroll to position [2302, 0]
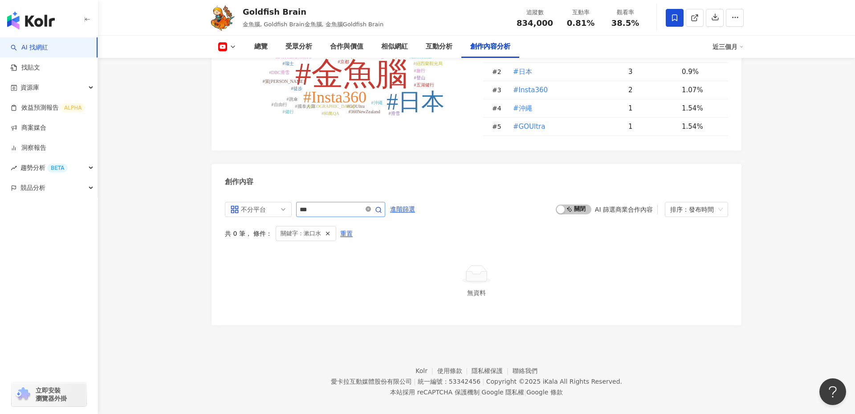
click at [371, 206] on icon "close-circle" at bounding box center [368, 208] width 5 height 5
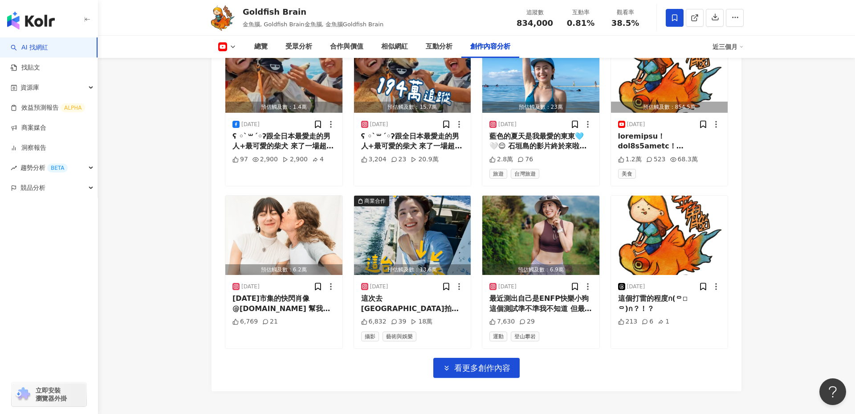
scroll to position [2672, 0]
click at [402, 231] on img "button" at bounding box center [412, 235] width 117 height 79
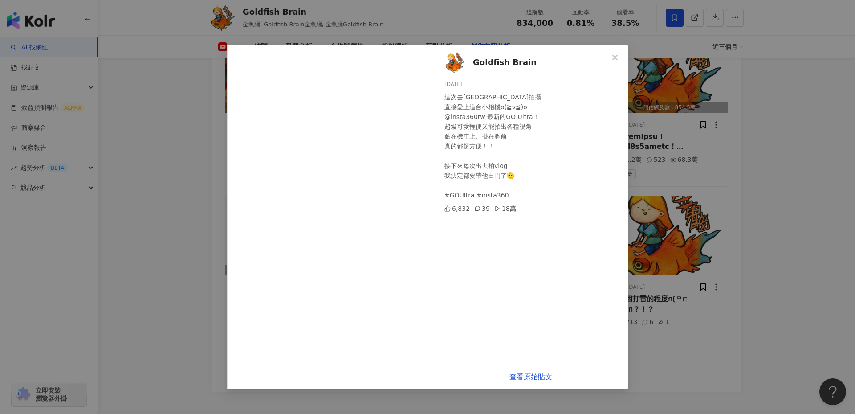
click at [173, 252] on div "Goldfish Brain [DATE] 這次去[GEOGRAPHIC_DATA]拍攝 直接愛上這台小相機o(≧v≦)o @insta360tw 最新的GO…" at bounding box center [427, 207] width 855 height 414
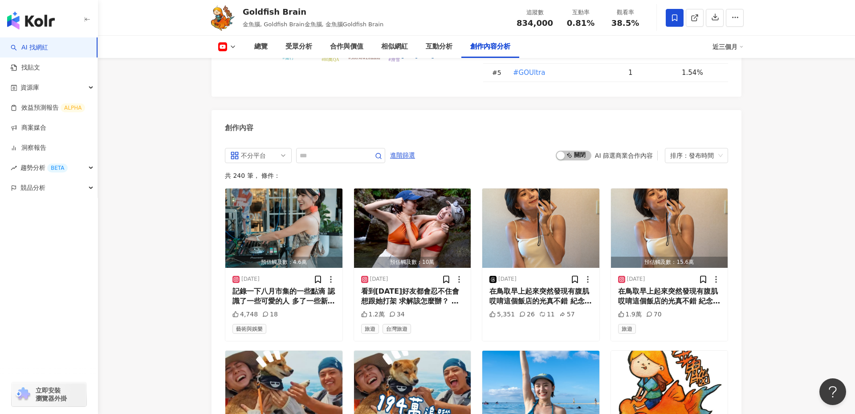
scroll to position [2357, 0]
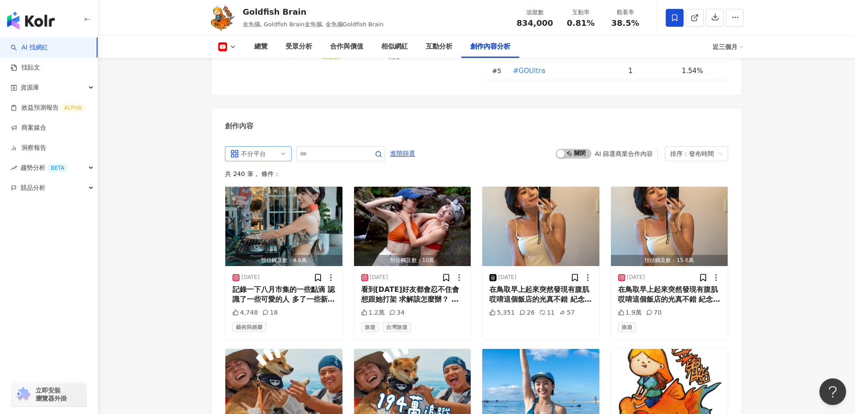
click at [269, 147] on div "不分平台" at bounding box center [255, 154] width 29 height 14
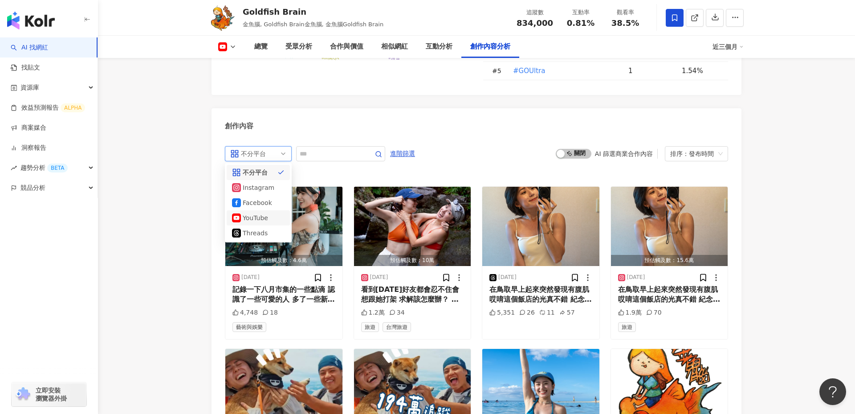
click at [264, 213] on div "YouTube" at bounding box center [257, 218] width 29 height 10
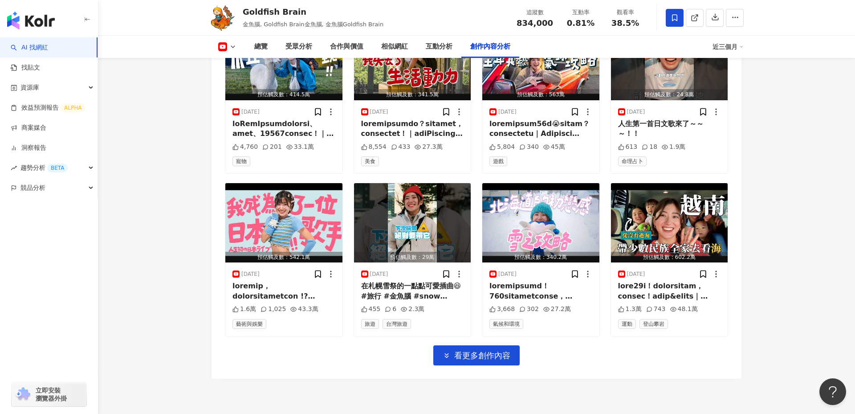
scroll to position [2684, 0]
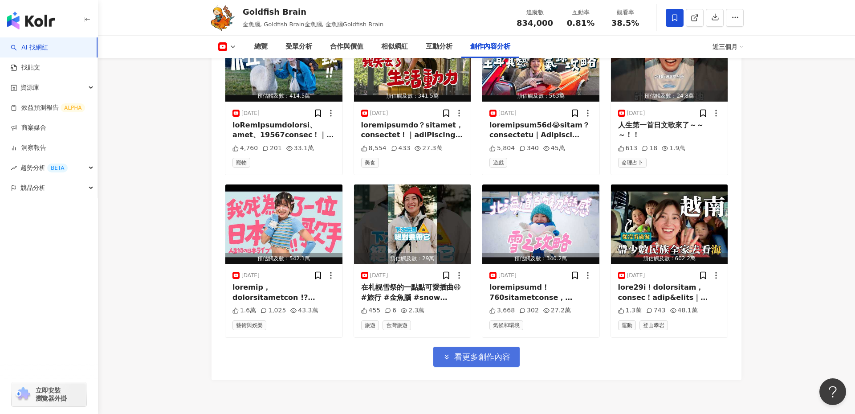
click at [492, 352] on span "看更多創作內容" at bounding box center [482, 357] width 56 height 10
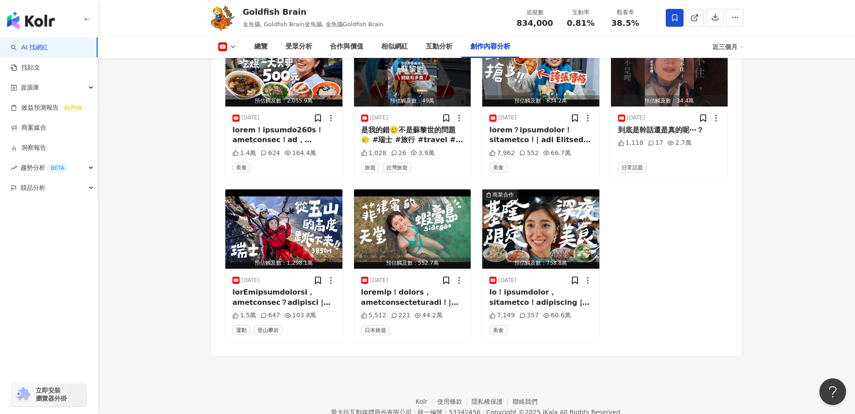
scroll to position [3001, 0]
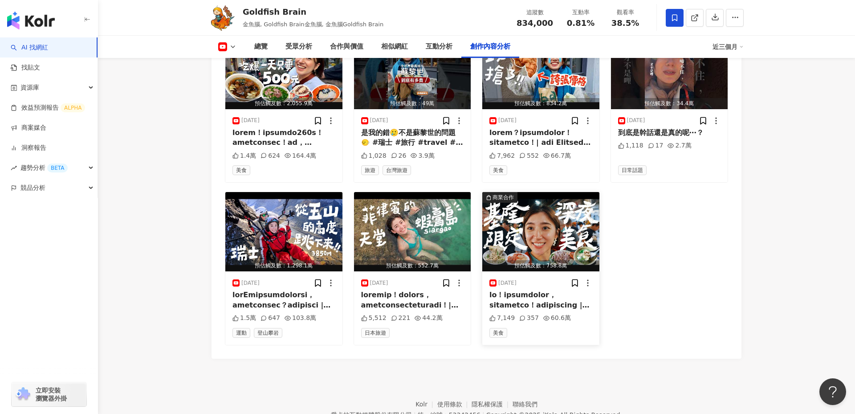
click at [554, 231] on img "button" at bounding box center [540, 231] width 117 height 79
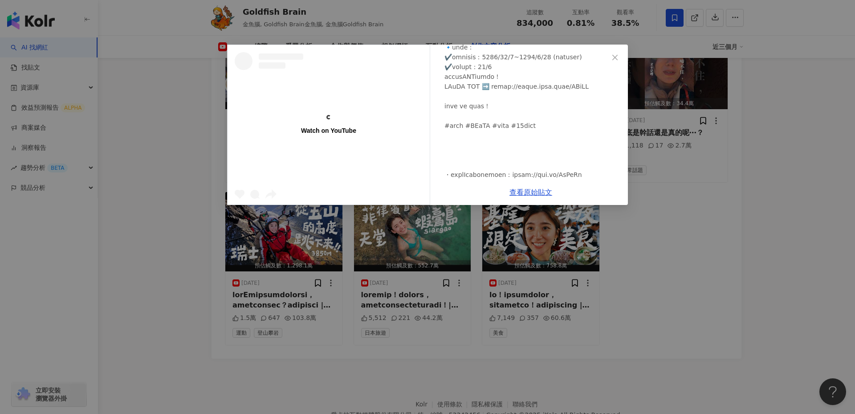
scroll to position [276, 0]
click at [535, 194] on link "查看原始貼文" at bounding box center [531, 192] width 43 height 8
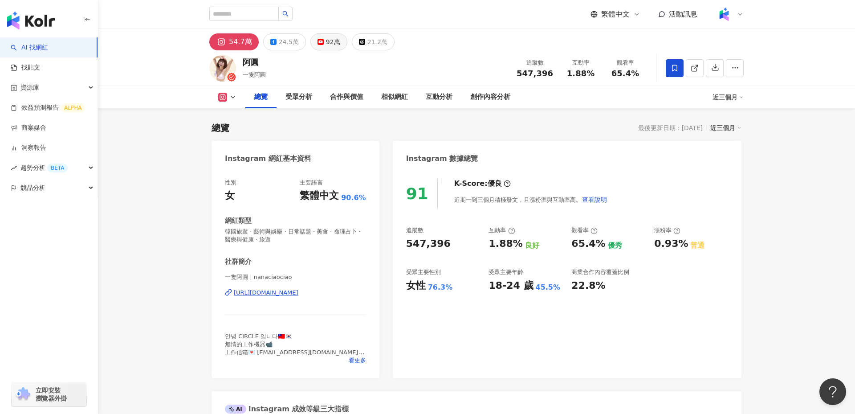
click at [328, 43] on div "92萬" at bounding box center [333, 42] width 14 height 12
